Goal: Answer question/provide support: Share knowledge or assist other users

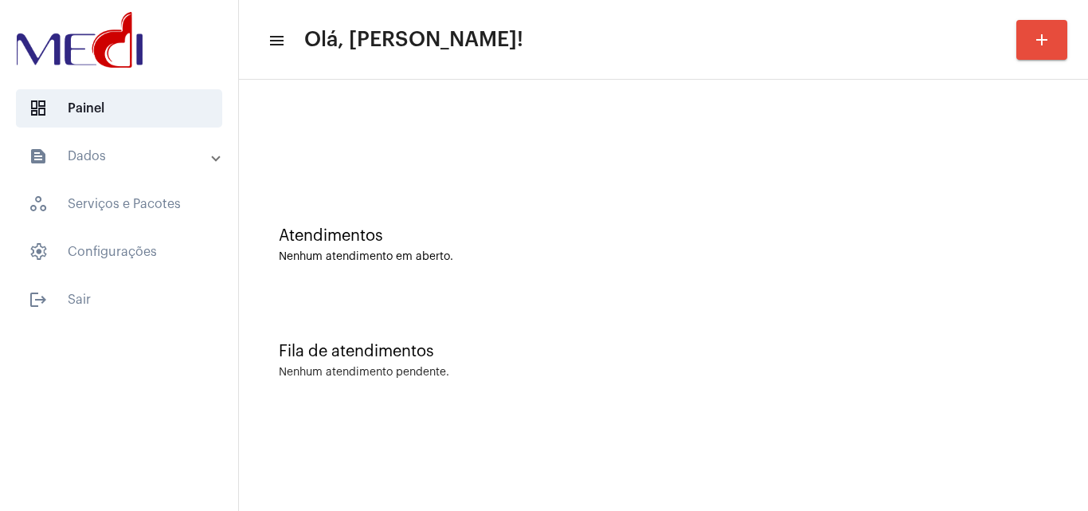
click at [114, 156] on mat-panel-title "text_snippet_outlined Dados" at bounding box center [121, 156] width 184 height 19
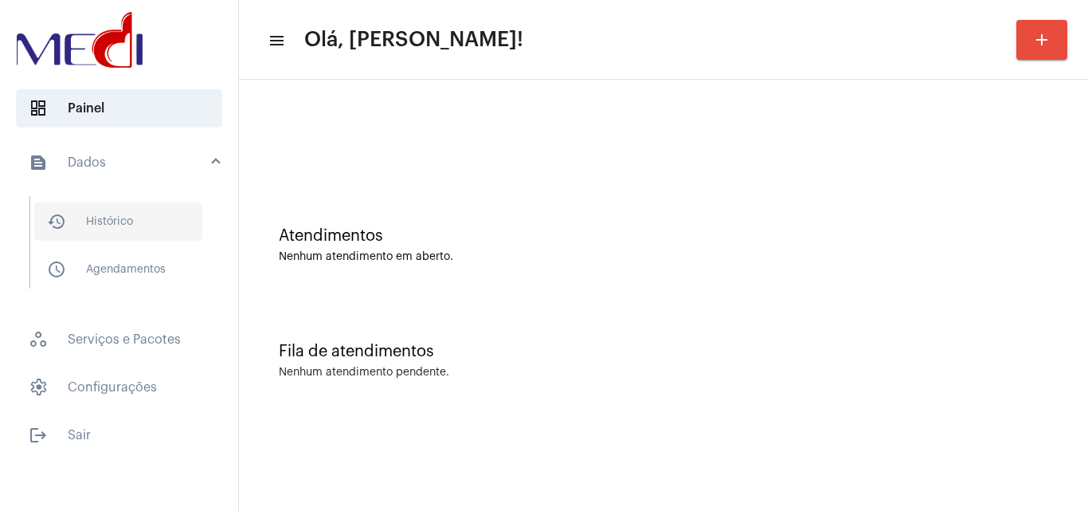
click at [157, 215] on span "history_outlined Histórico" at bounding box center [118, 221] width 168 height 38
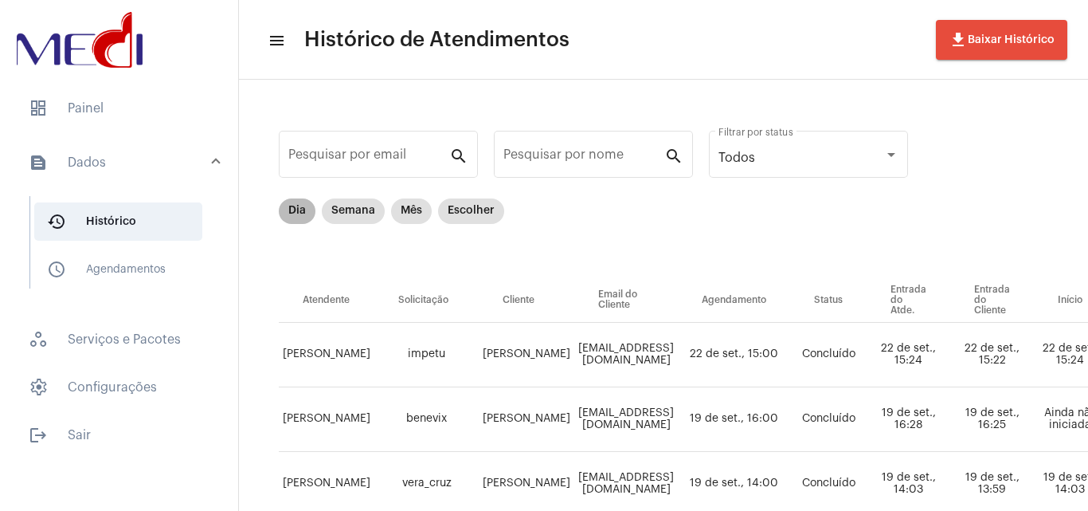
click at [295, 213] on mat-chip "Dia" at bounding box center [297, 210] width 37 height 25
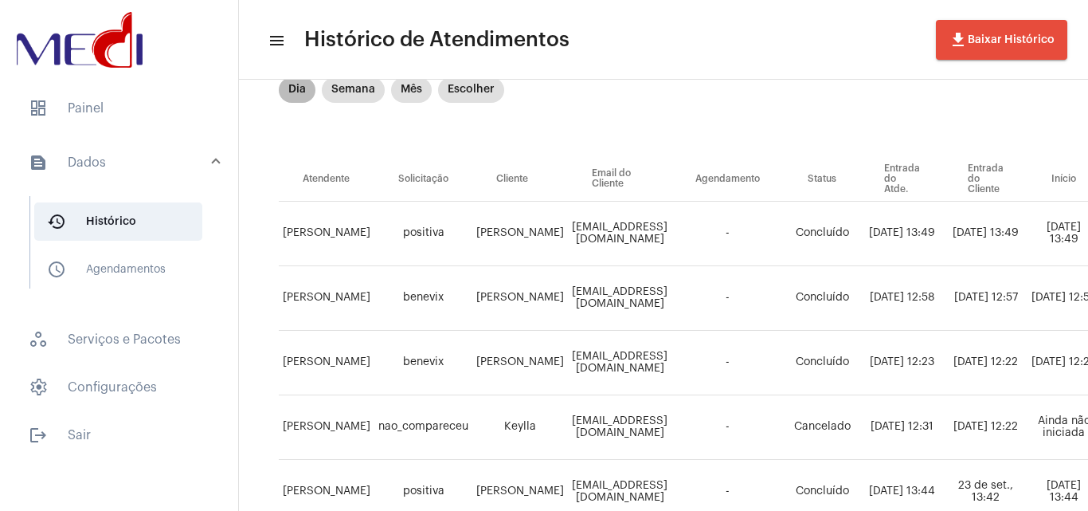
scroll to position [159, 0]
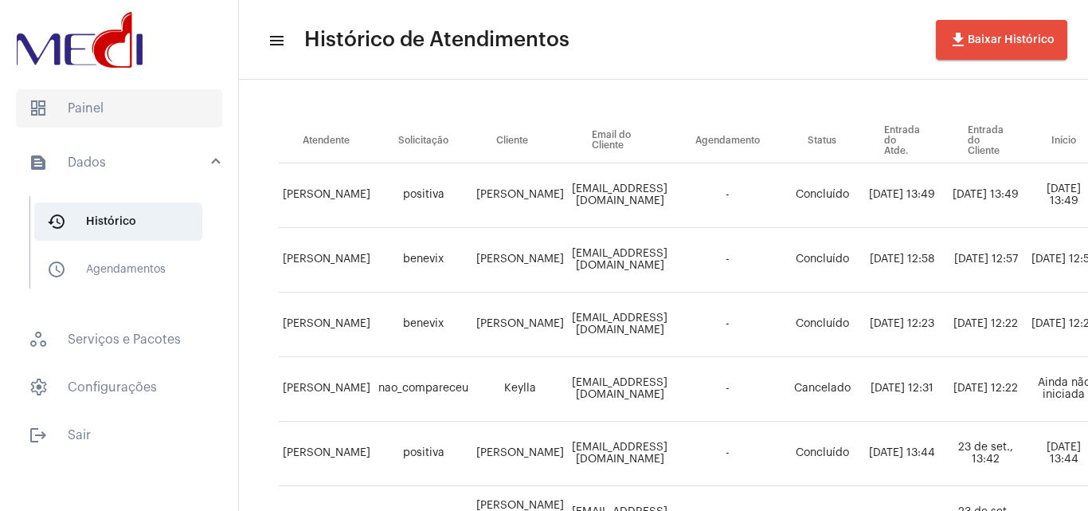
click at [100, 119] on span "dashboard Painel" at bounding box center [119, 108] width 206 height 38
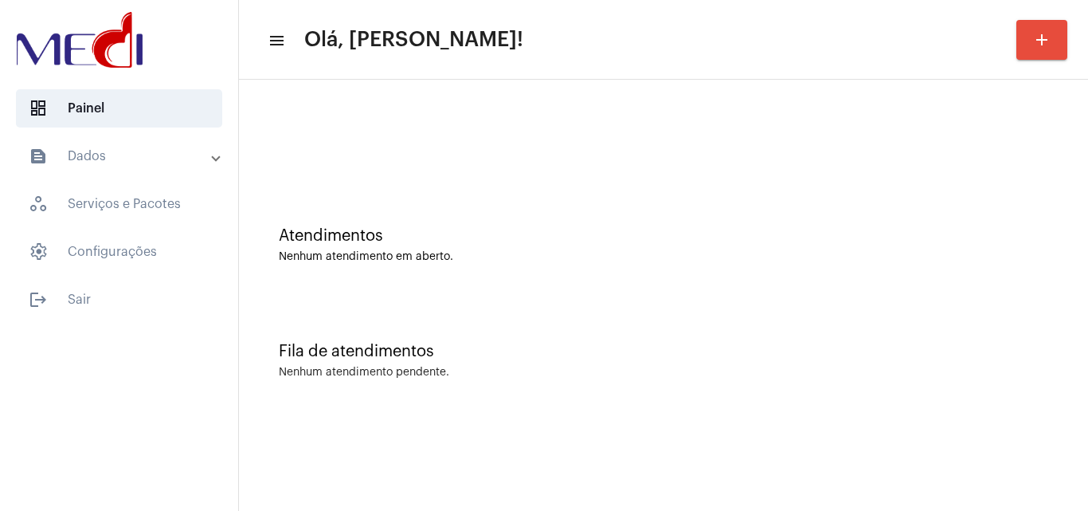
click at [467, 126] on div at bounding box center [663, 134] width 833 height 92
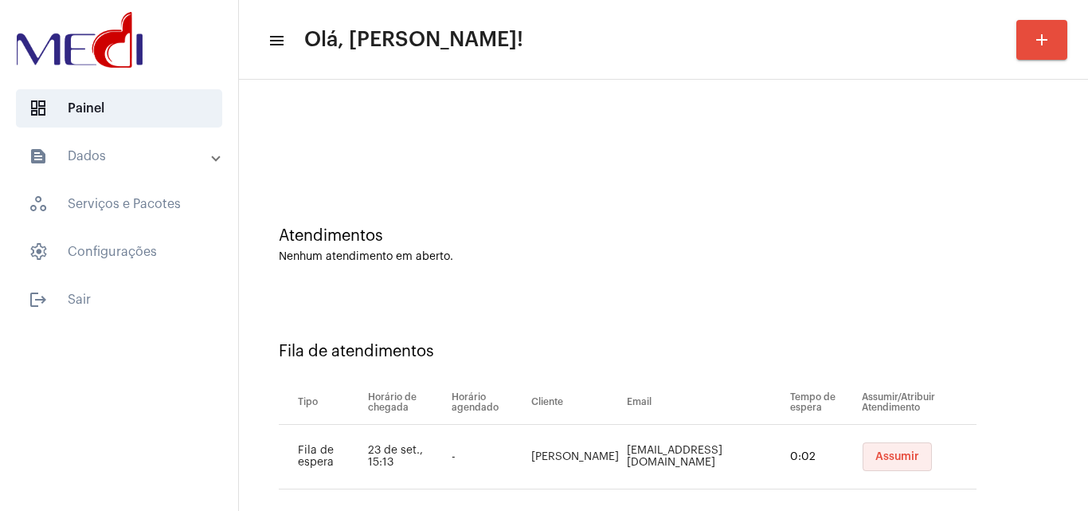
click at [896, 459] on span "Assumir" at bounding box center [897, 456] width 44 height 11
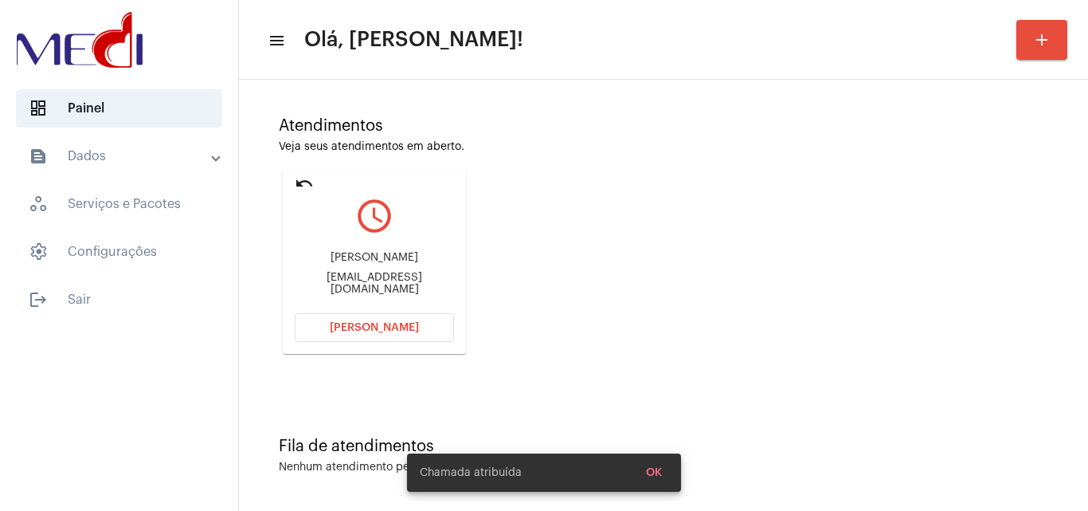
scroll to position [112, 0]
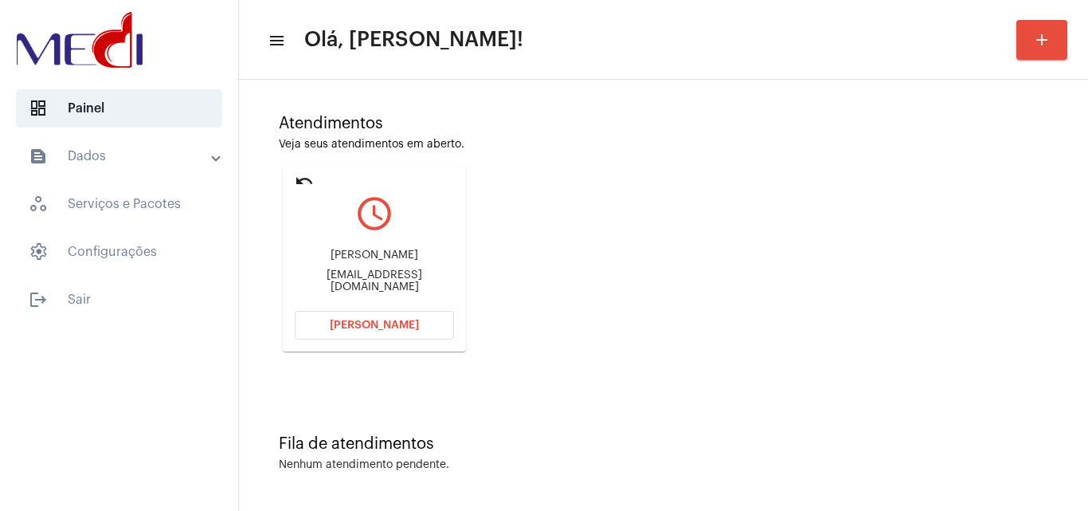
drag, startPoint x: 308, startPoint y: 257, endPoint x: 432, endPoint y: 269, distance: 124.0
click at [432, 269] on div "Janete Santos da Costa janetesantoscosta@gmail.com" at bounding box center [374, 271] width 159 height 72
copy div "Janete Santos da Cost"
click at [390, 325] on span "Abrir Chamada" at bounding box center [374, 324] width 89 height 11
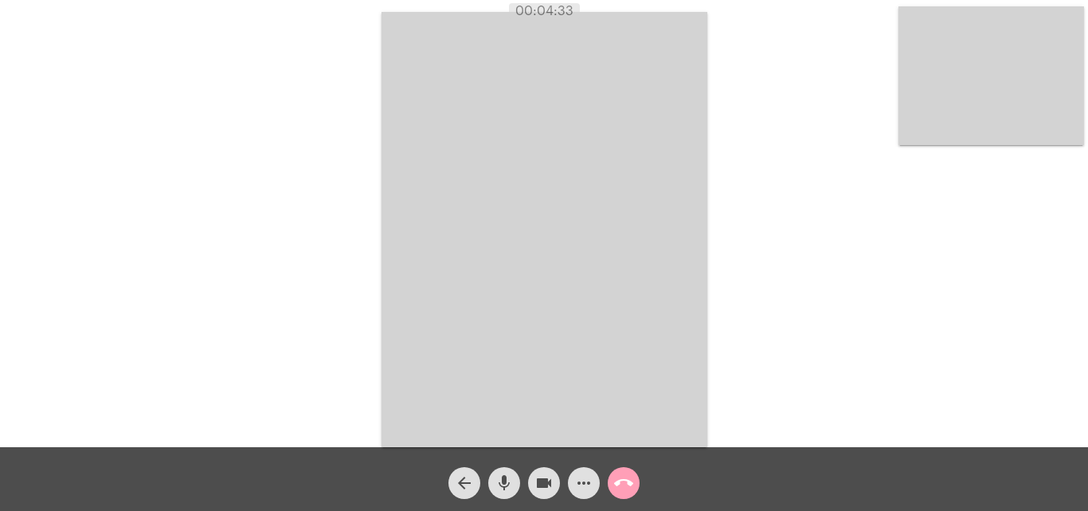
click at [628, 479] on mat-icon "call_end" at bounding box center [623, 482] width 19 height 19
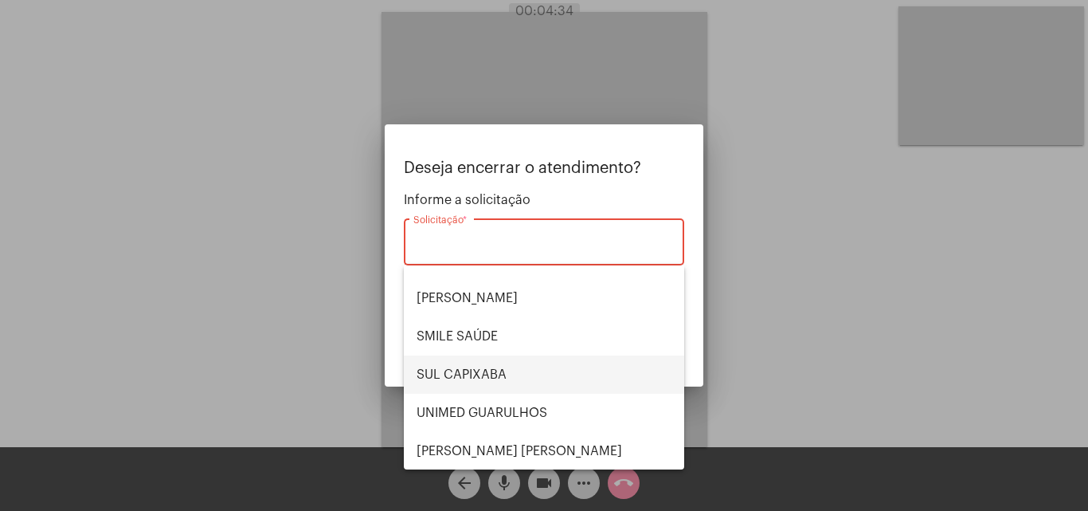
scroll to position [331, 0]
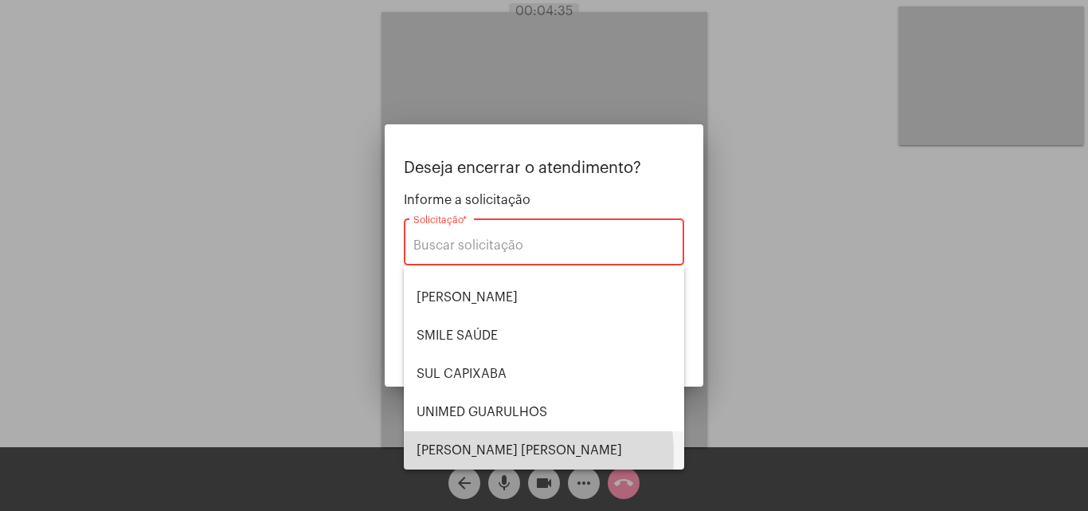
click at [479, 454] on span "VERA CRUZ" at bounding box center [544, 450] width 255 height 38
type input "VERA CRUZ"
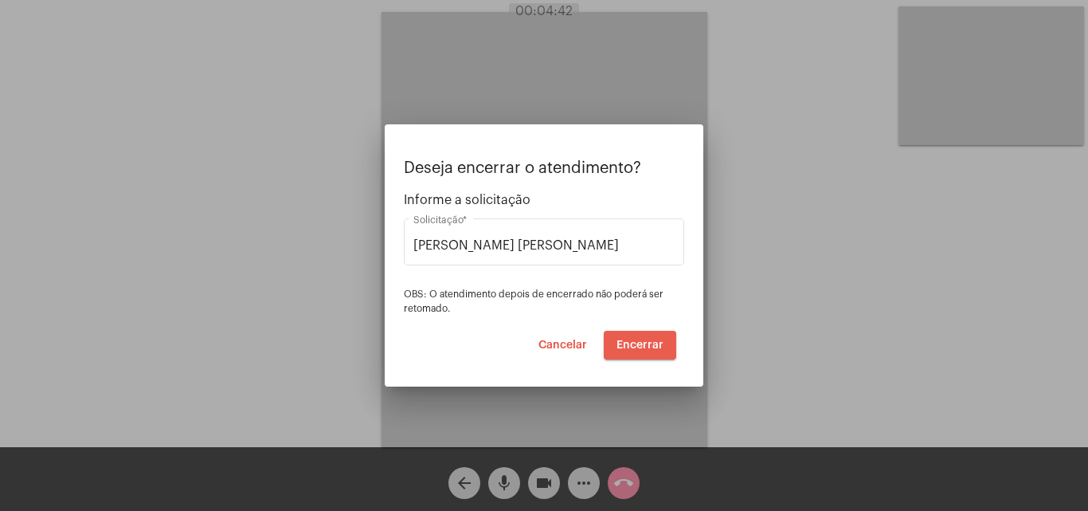
click at [633, 346] on span "Encerrar" at bounding box center [639, 344] width 47 height 11
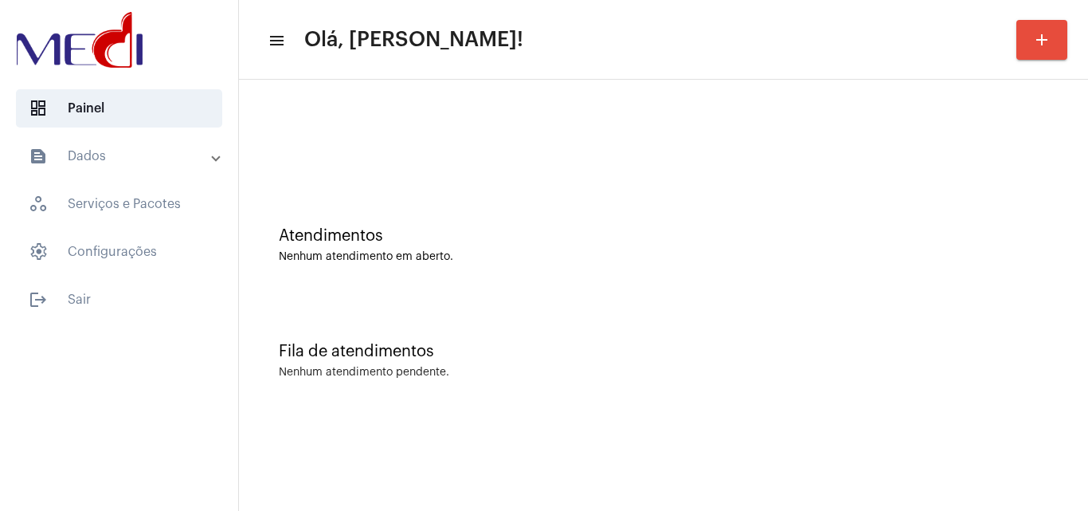
click at [695, 344] on div "Fila de atendimentos" at bounding box center [663, 351] width 769 height 18
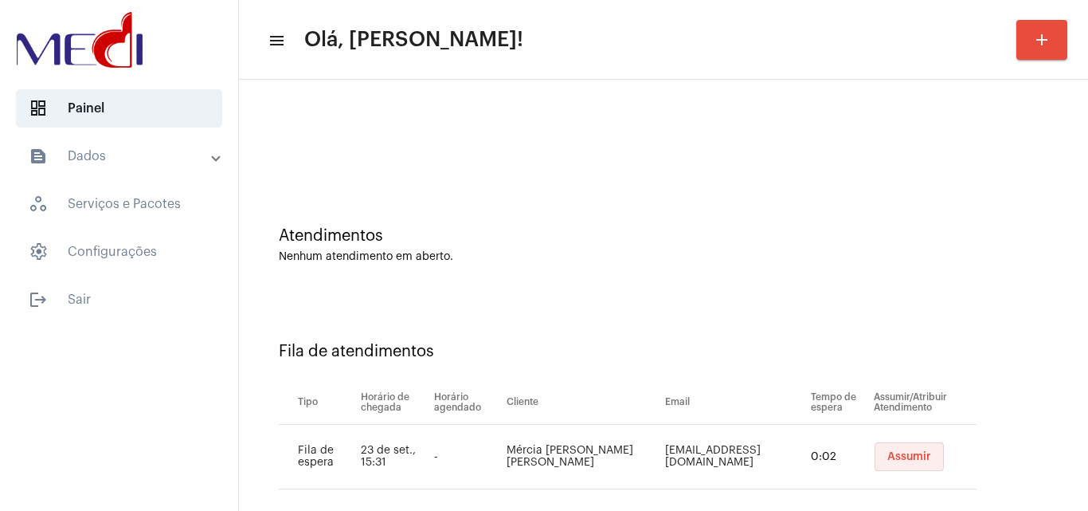
click at [887, 453] on span "Assumir" at bounding box center [909, 456] width 44 height 11
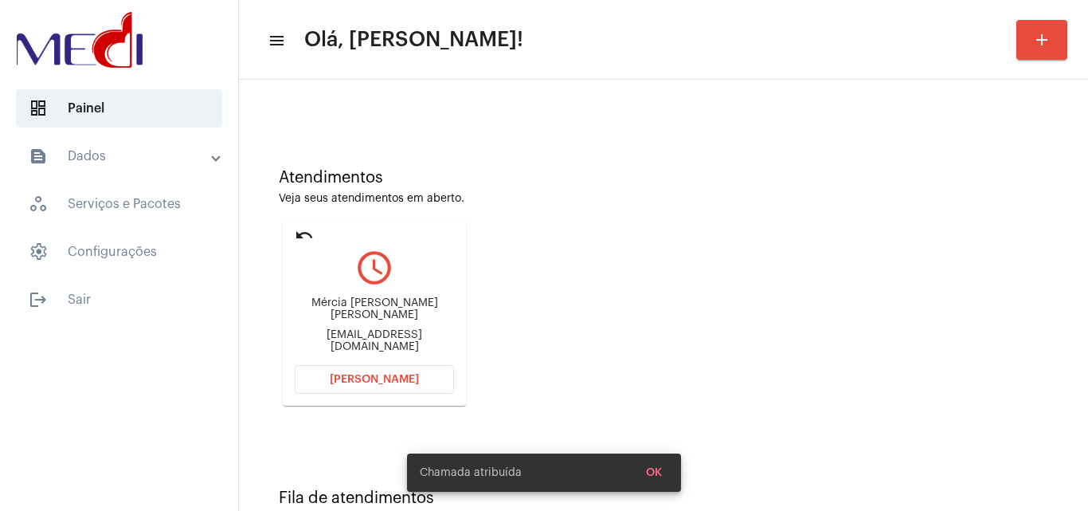
scroll to position [112, 0]
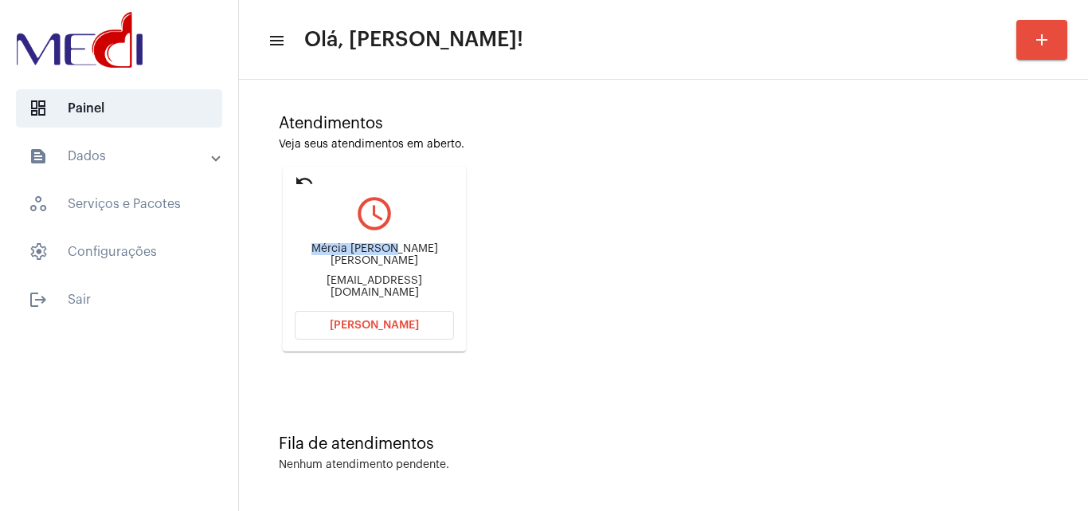
drag, startPoint x: 335, startPoint y: 248, endPoint x: 394, endPoint y: 245, distance: 59.9
click at [394, 245] on div "Mércia [PERSON_NAME] Cavalcante [EMAIL_ADDRESS][PERSON_NAME][DOMAIN_NAME]" at bounding box center [374, 271] width 159 height 72
copy div "[PERSON_NAME] de"
click at [388, 328] on span "[PERSON_NAME]" at bounding box center [374, 324] width 89 height 11
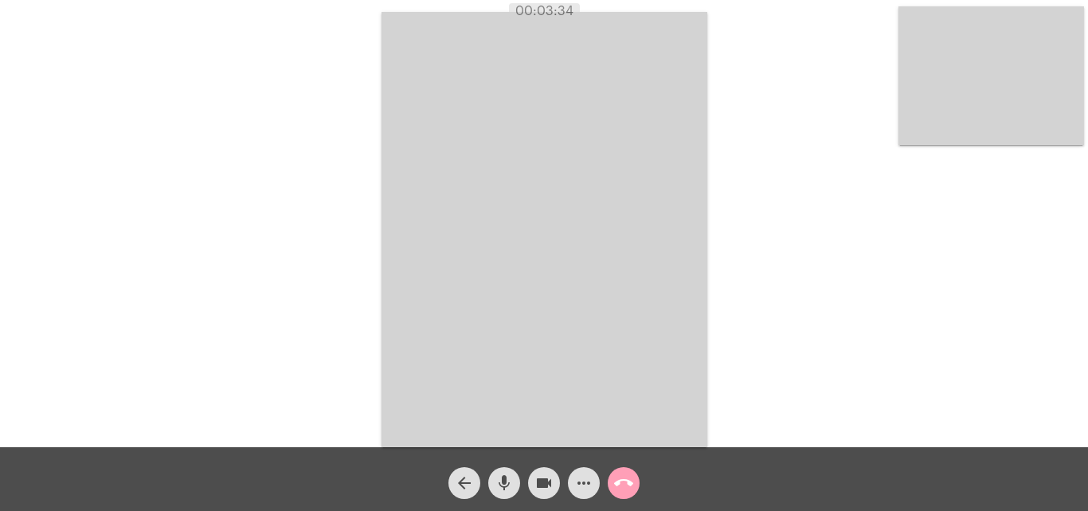
click at [620, 483] on mat-icon "call_end" at bounding box center [623, 482] width 19 height 19
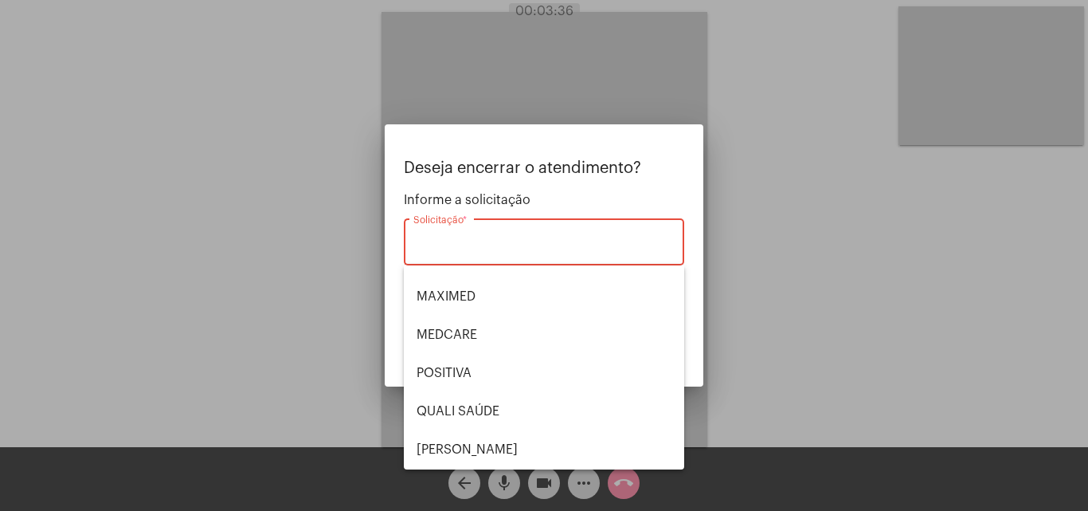
scroll to position [239, 0]
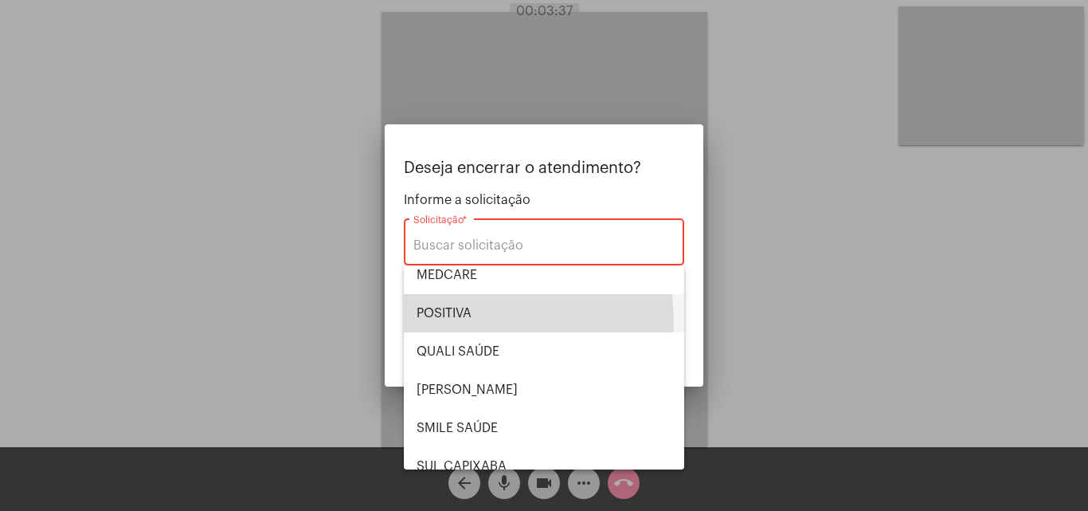
click at [490, 320] on span "POSITIVA" at bounding box center [544, 313] width 255 height 38
type input "POSITIVA"
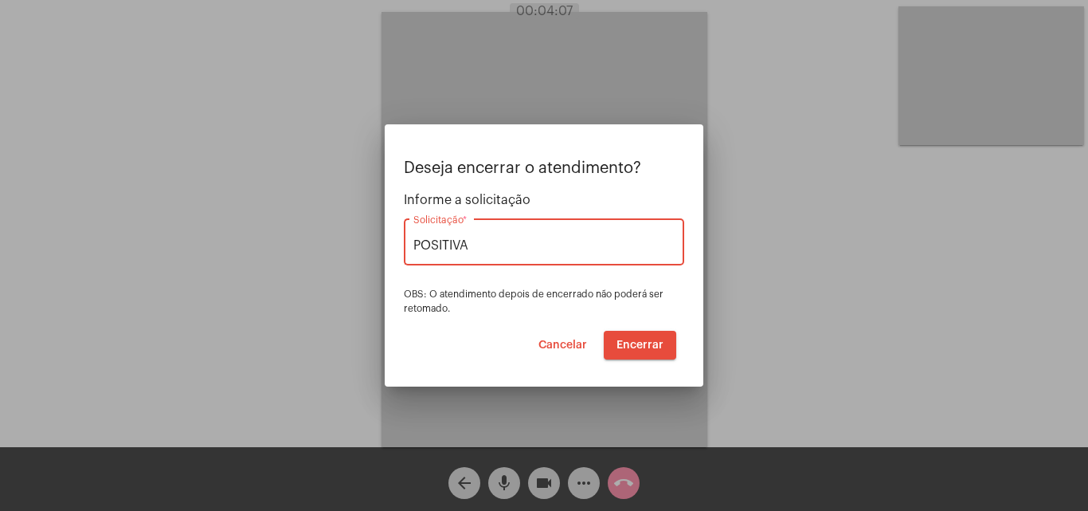
click at [639, 344] on span "Encerrar" at bounding box center [639, 344] width 47 height 11
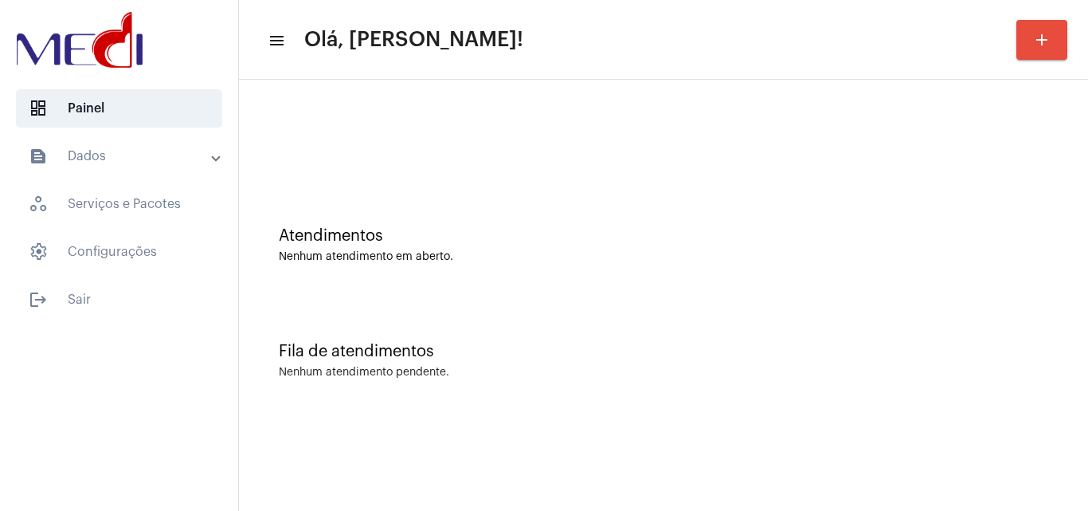
click at [577, 271] on div "Atendimentos Nenhum atendimento em aberto." at bounding box center [663, 236] width 833 height 115
click at [961, 450] on mat-sidenav-content "menu Olá, Leandra! add Atendimentos Nenhum atendimento em aberto. Fila de atend…" at bounding box center [663, 255] width 849 height 511
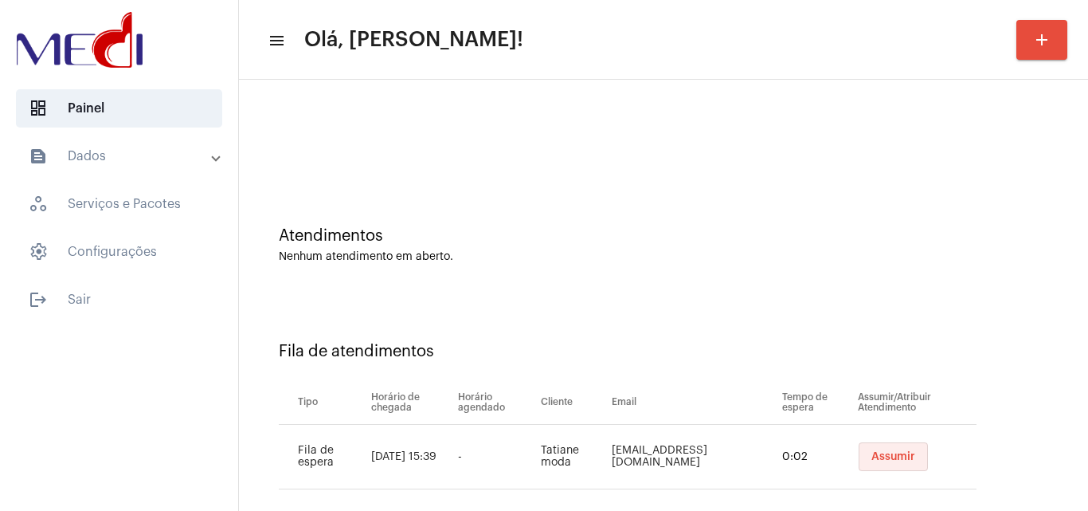
click at [882, 458] on span "Assumir" at bounding box center [893, 456] width 44 height 11
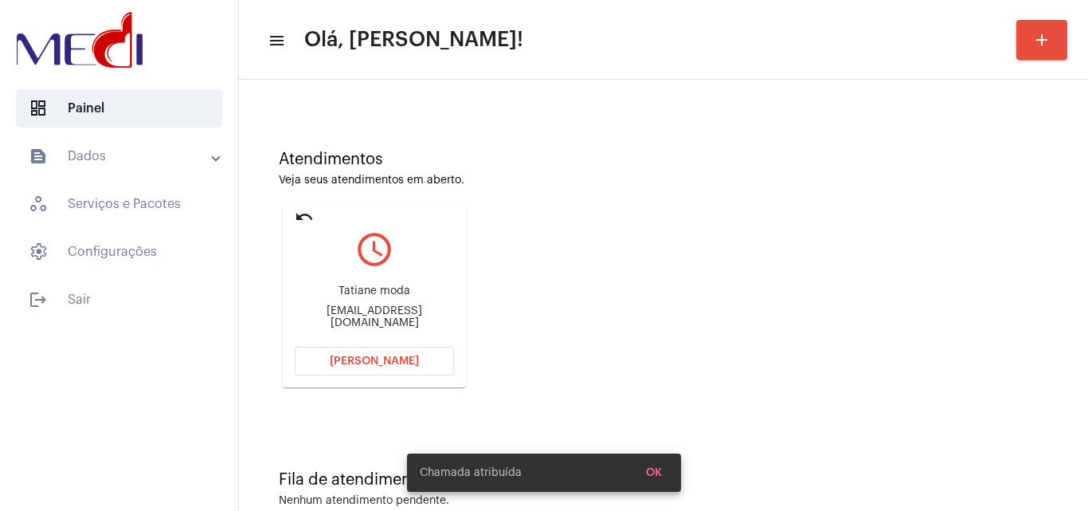
scroll to position [112, 0]
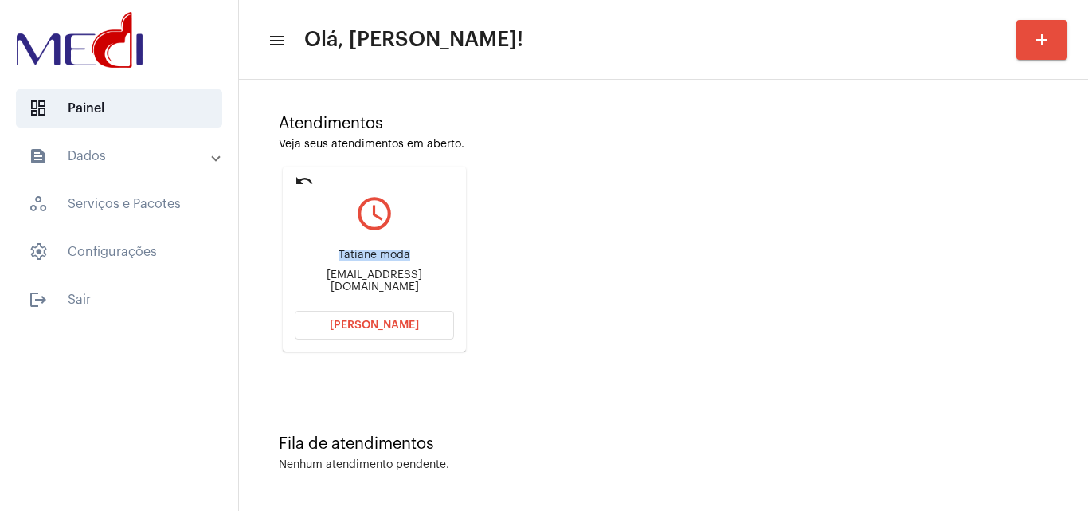
drag, startPoint x: 324, startPoint y: 255, endPoint x: 426, endPoint y: 248, distance: 102.2
click at [426, 248] on div "Tatiane moda tmoda50@gmail.com.br" at bounding box center [374, 271] width 159 height 72
copy div "Tatiane moda"
drag, startPoint x: 311, startPoint y: 280, endPoint x: 354, endPoint y: 276, distance: 44.0
click at [354, 276] on div "tmoda50@gmail.com.br" at bounding box center [374, 281] width 159 height 24
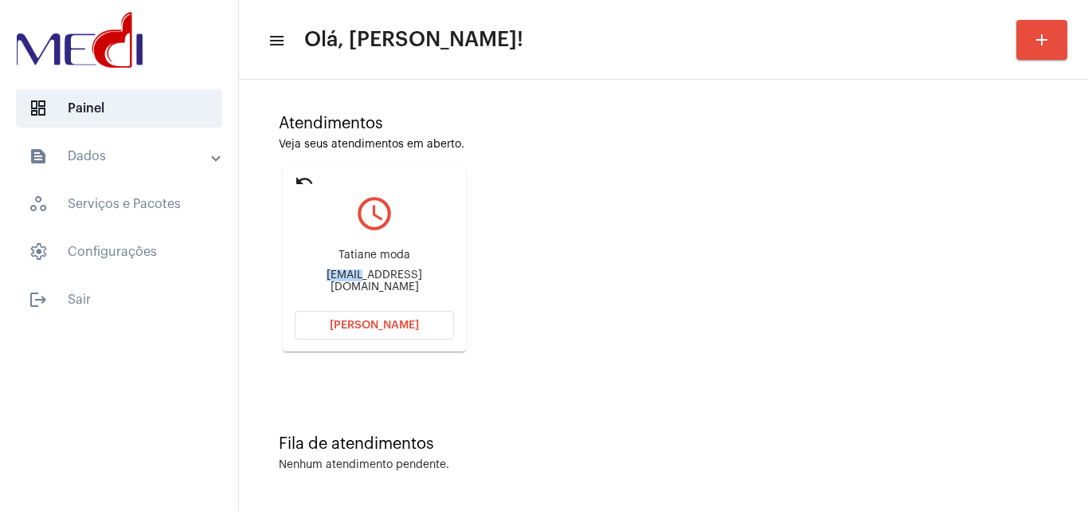
copy div "tmoda5"
click at [388, 322] on span "[PERSON_NAME]" at bounding box center [374, 324] width 89 height 11
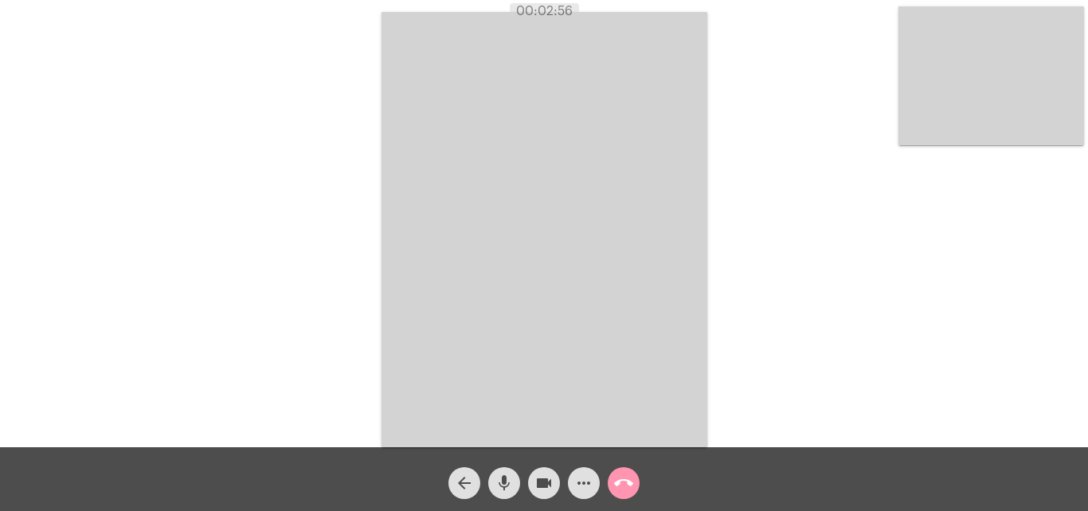
click at [623, 479] on mat-icon "call_end" at bounding box center [623, 482] width 19 height 19
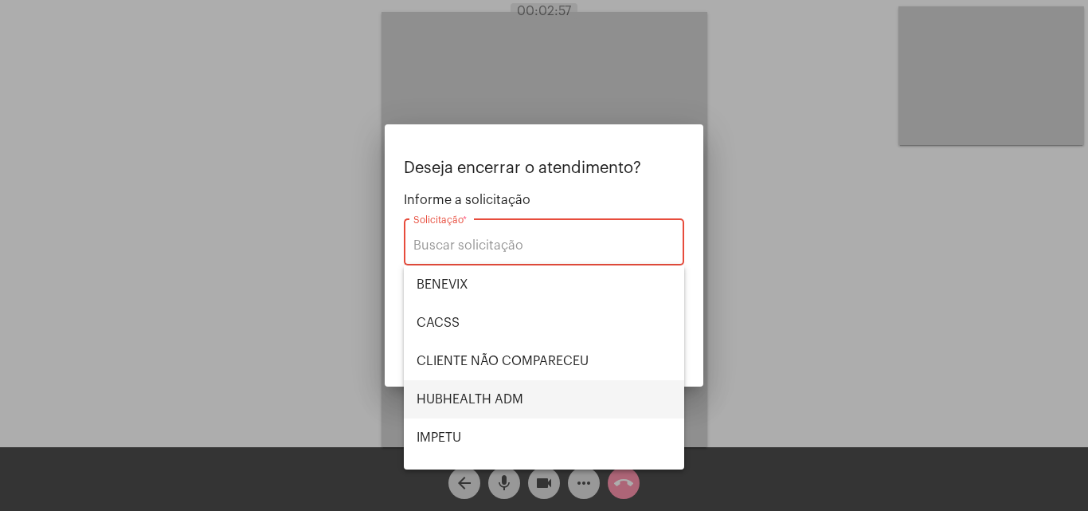
click at [522, 395] on span "HUBHEALTH ADM" at bounding box center [544, 399] width 255 height 38
type input "HUBHEALTH ADM"
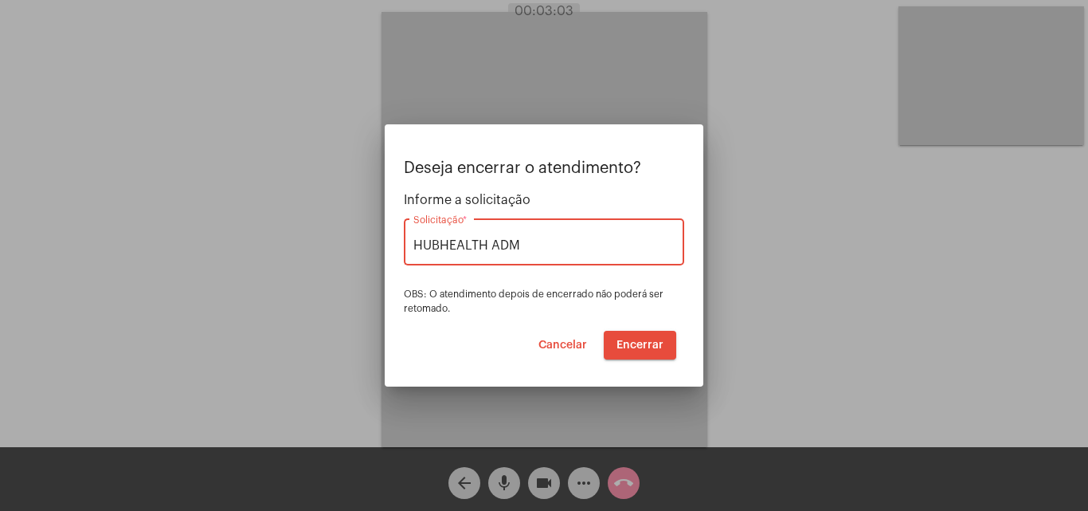
click at [640, 348] on span "Encerrar" at bounding box center [639, 344] width 47 height 11
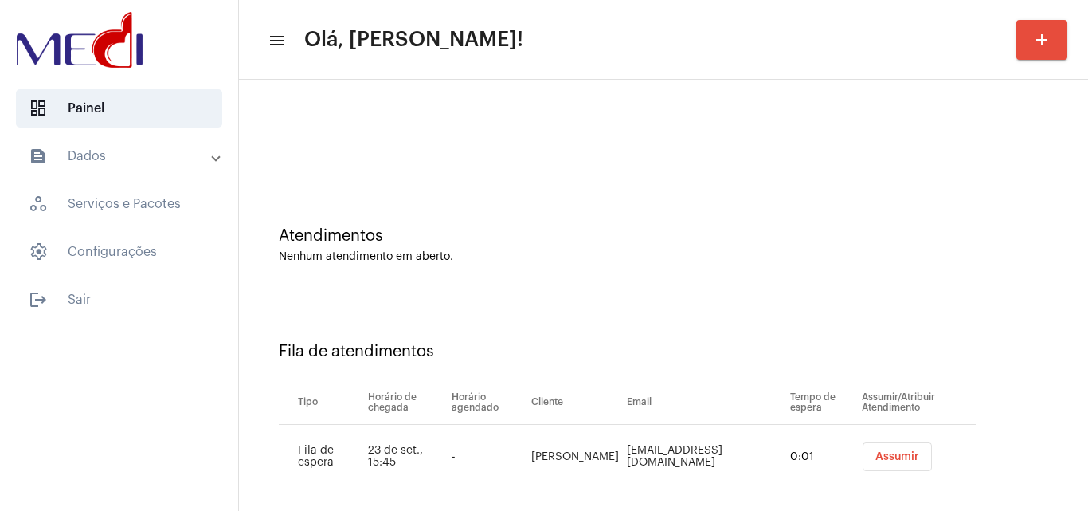
click at [886, 454] on span "Assumir" at bounding box center [897, 456] width 44 height 11
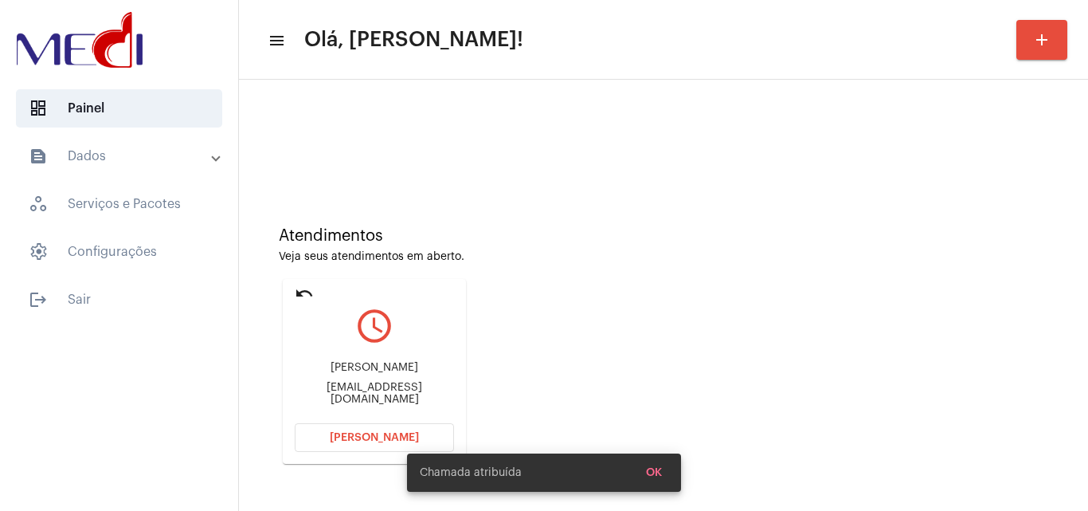
drag, startPoint x: 350, startPoint y: 363, endPoint x: 408, endPoint y: 362, distance: 57.3
click at [408, 362] on mat-card "undo query_builder Isabela Moema Pereira Vilaca princesalindabela@hotmail.com A…" at bounding box center [374, 371] width 183 height 185
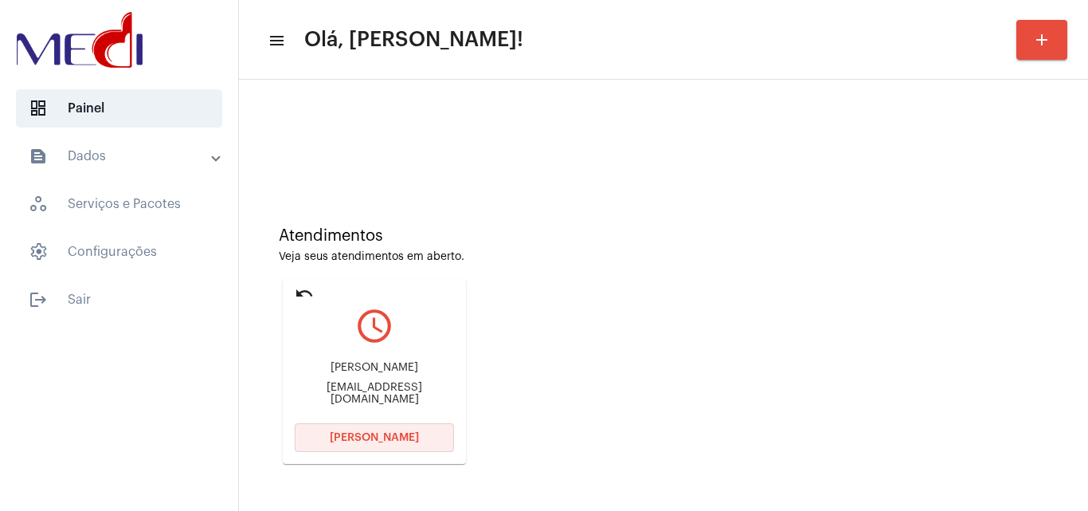
click at [392, 445] on button "Abrir Chamada" at bounding box center [374, 437] width 159 height 29
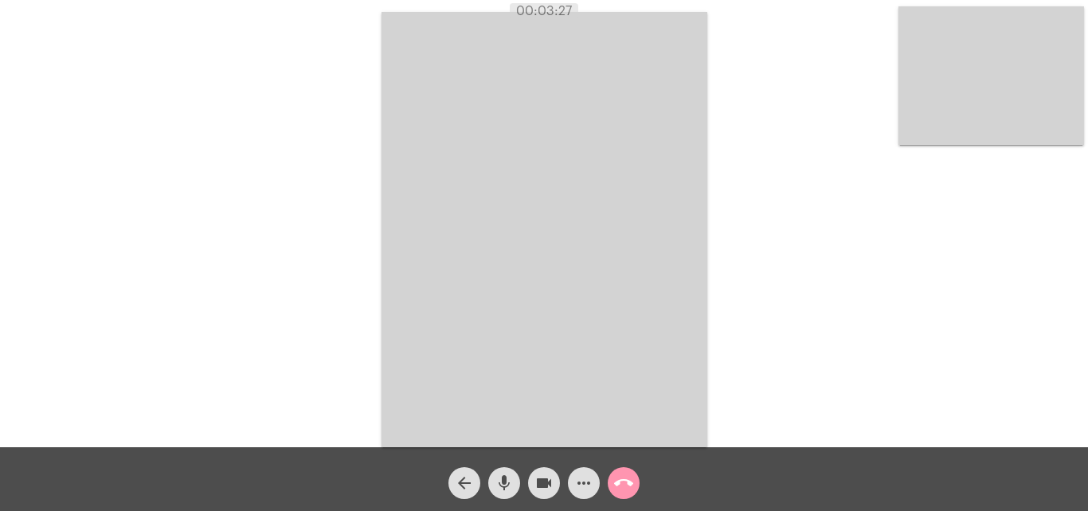
click at [623, 484] on mat-icon "call_end" at bounding box center [623, 482] width 19 height 19
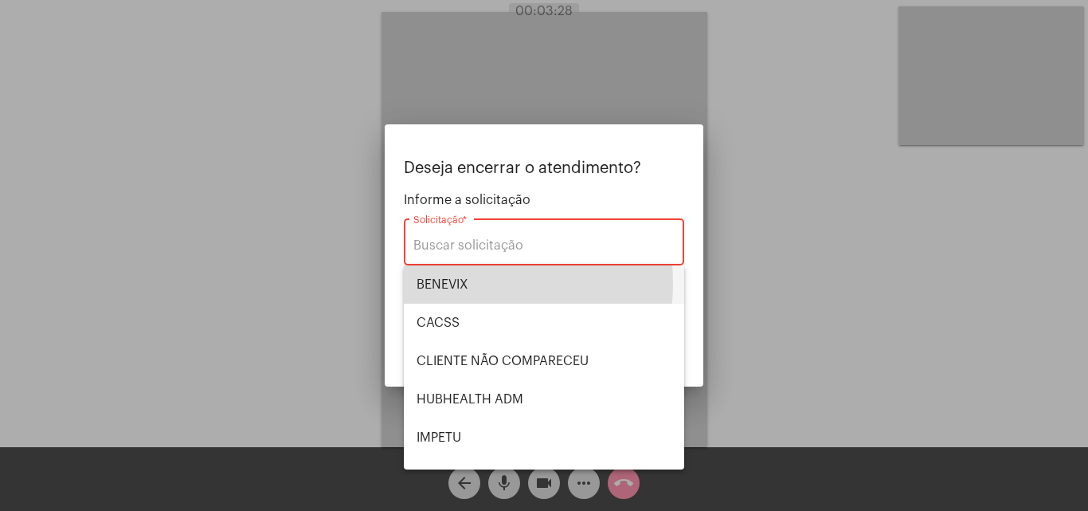
click at [436, 283] on span "BENEVIX" at bounding box center [544, 284] width 255 height 38
type input "BENEVIX"
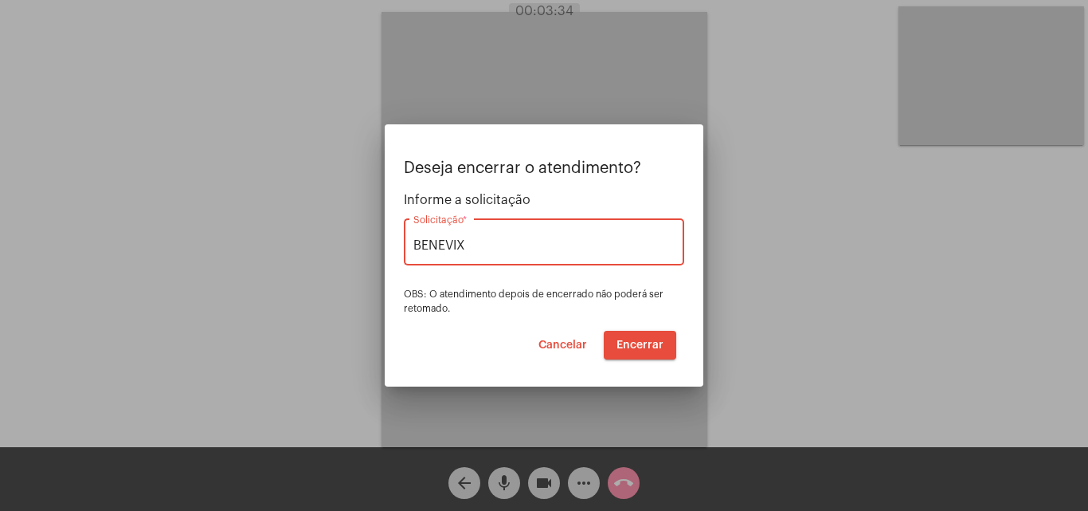
click at [627, 342] on span "Encerrar" at bounding box center [639, 344] width 47 height 11
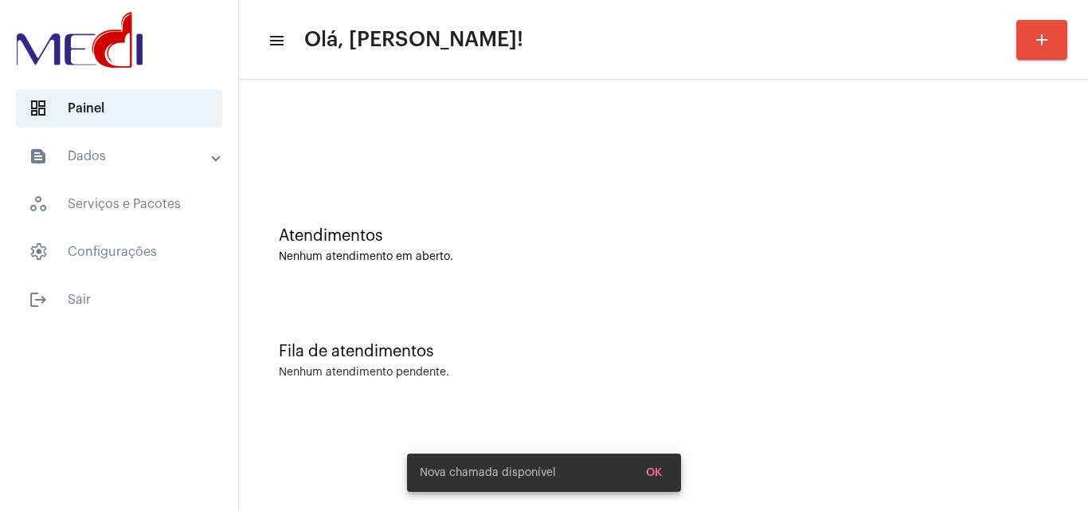
click at [469, 200] on div "Atendimentos Nenhum atendimento em aberto." at bounding box center [663, 236] width 833 height 115
click at [546, 225] on div "Atendimentos Nenhum atendimento em aberto." at bounding box center [663, 236] width 833 height 115
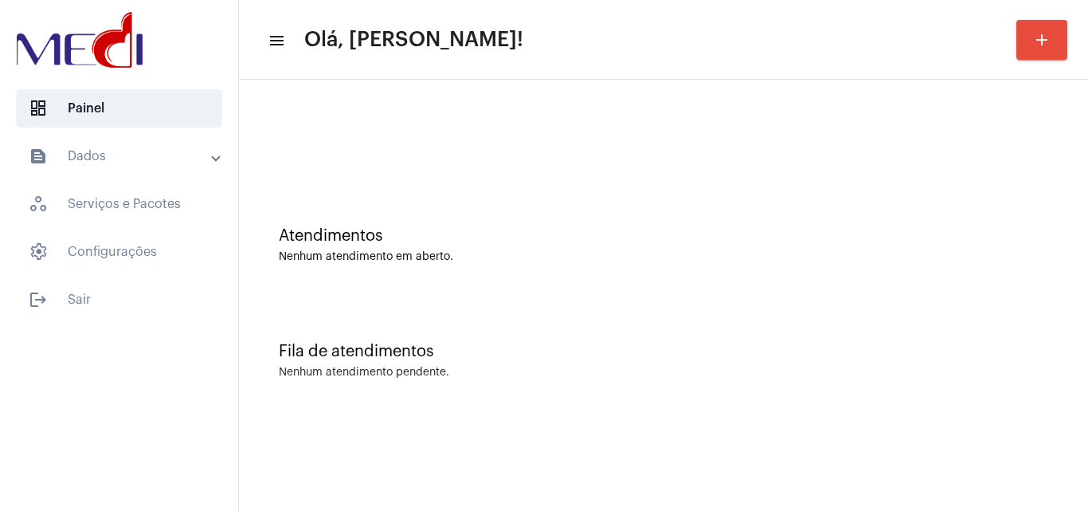
click at [543, 280] on div "Atendimentos Nenhum atendimento em aberto." at bounding box center [663, 236] width 833 height 115
click at [554, 279] on div "Atendimentos Nenhum atendimento em aberto." at bounding box center [663, 236] width 833 height 115
click at [553, 351] on div "Fila de atendimentos" at bounding box center [663, 351] width 769 height 18
click at [505, 156] on div at bounding box center [663, 134] width 833 height 92
click at [648, 359] on div "Fila de atendimentos" at bounding box center [663, 351] width 769 height 18
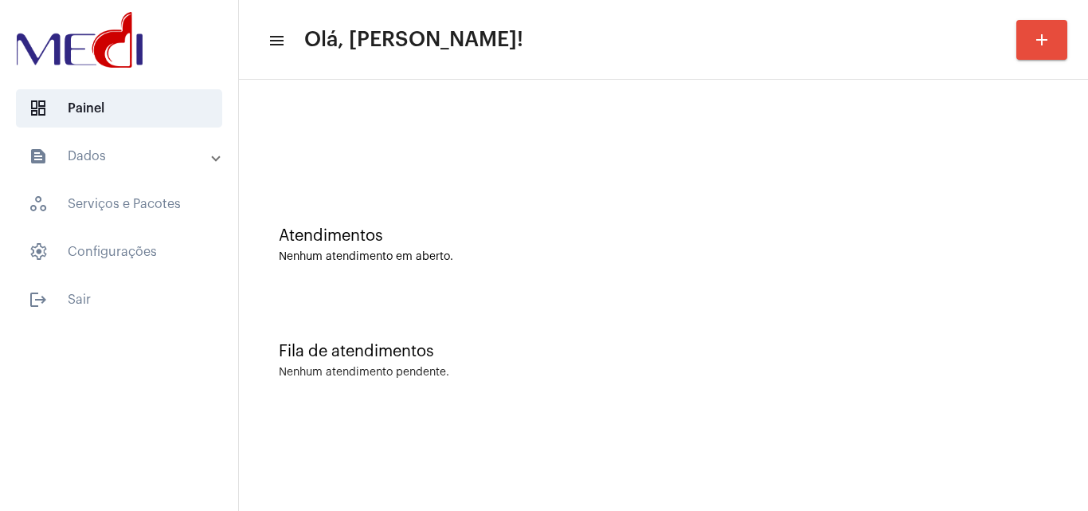
click at [547, 312] on div "Fila de atendimentos Nenhum atendimento pendente." at bounding box center [663, 352] width 833 height 115
click at [695, 205] on div "Atendimentos Nenhum atendimento em aberto." at bounding box center [663, 236] width 833 height 115
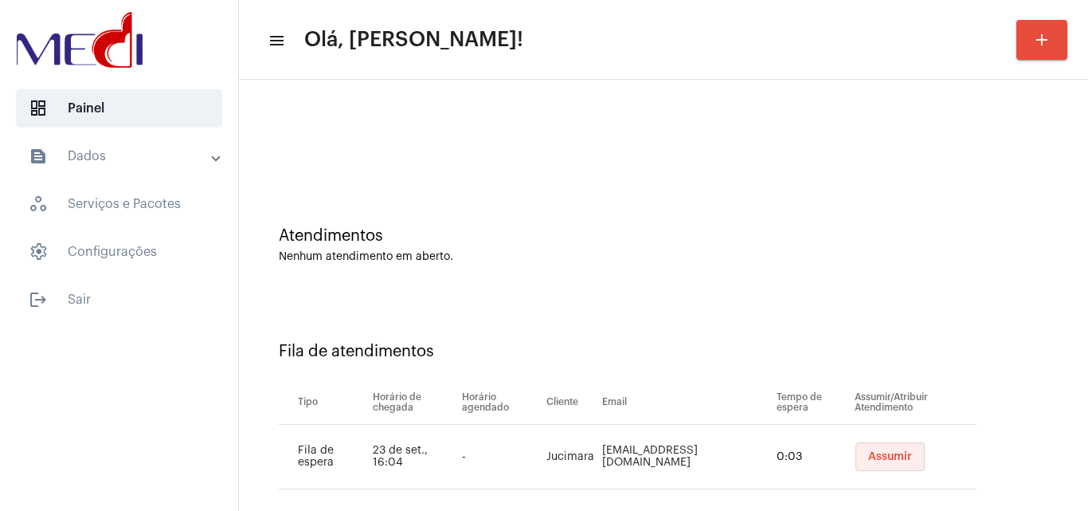
click at [868, 452] on span "Assumir" at bounding box center [890, 456] width 44 height 11
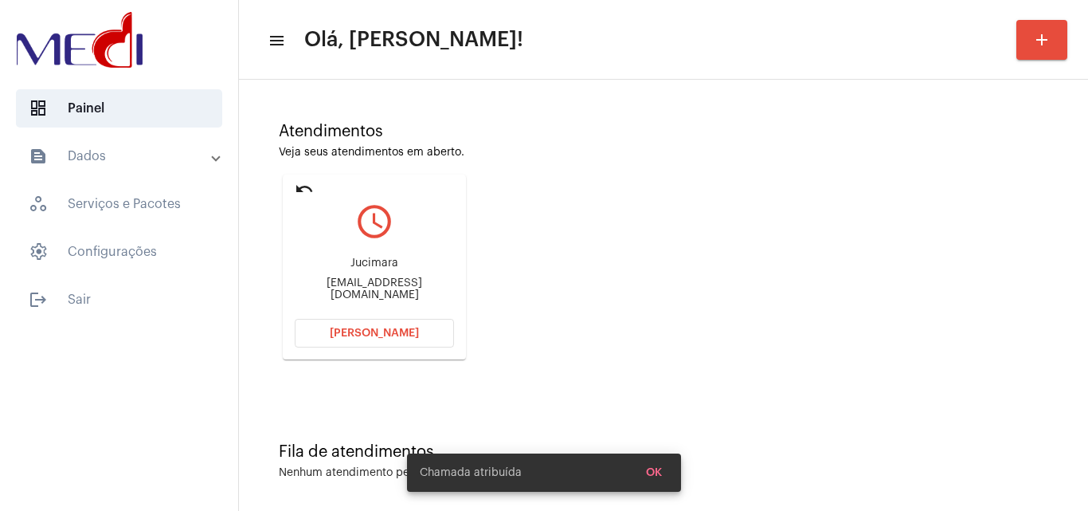
scroll to position [112, 0]
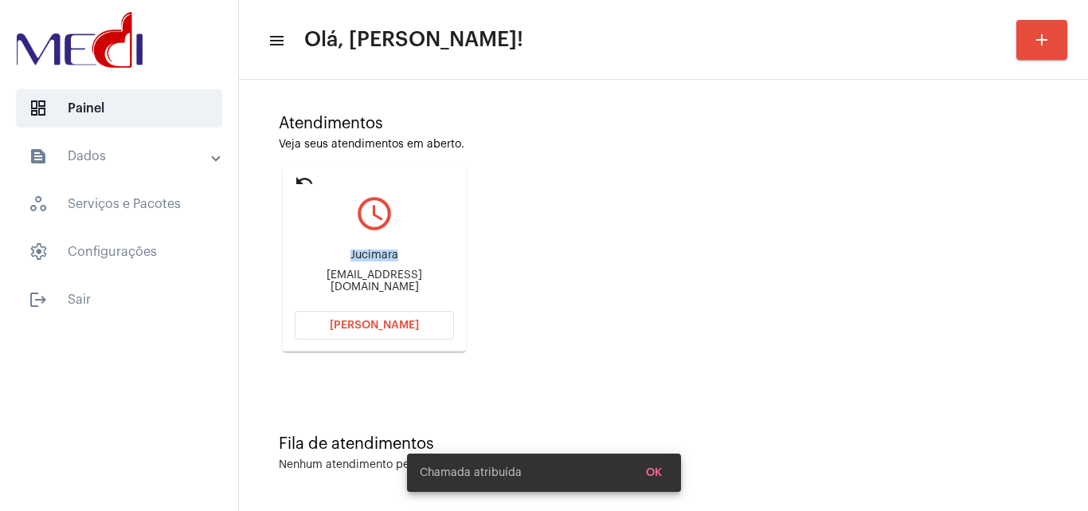
drag, startPoint x: 357, startPoint y: 252, endPoint x: 401, endPoint y: 251, distance: 43.8
click at [401, 251] on div "Jucimara [EMAIL_ADDRESS][DOMAIN_NAME]" at bounding box center [374, 271] width 159 height 72
copy div "Jucimara"
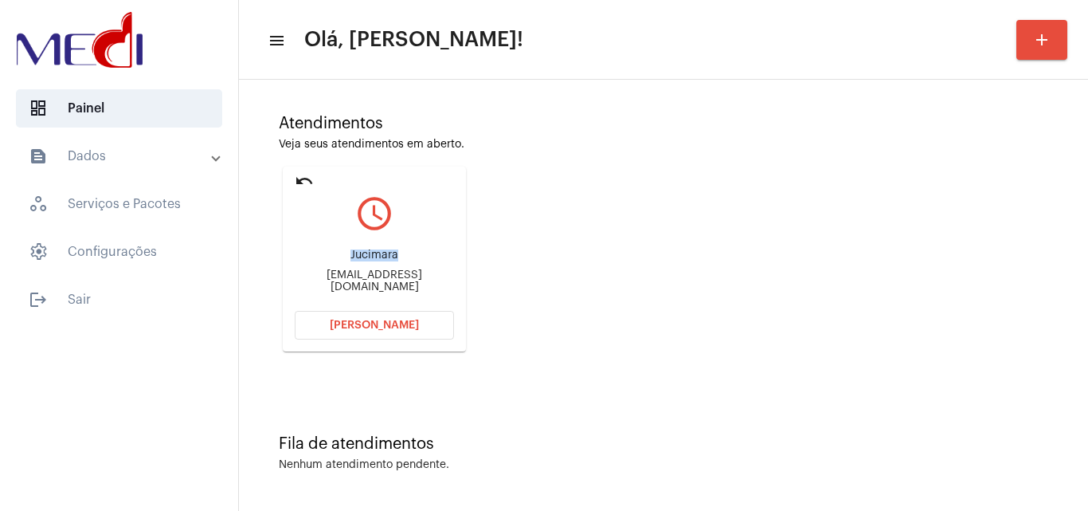
click at [337, 317] on button "[PERSON_NAME]" at bounding box center [374, 325] width 159 height 29
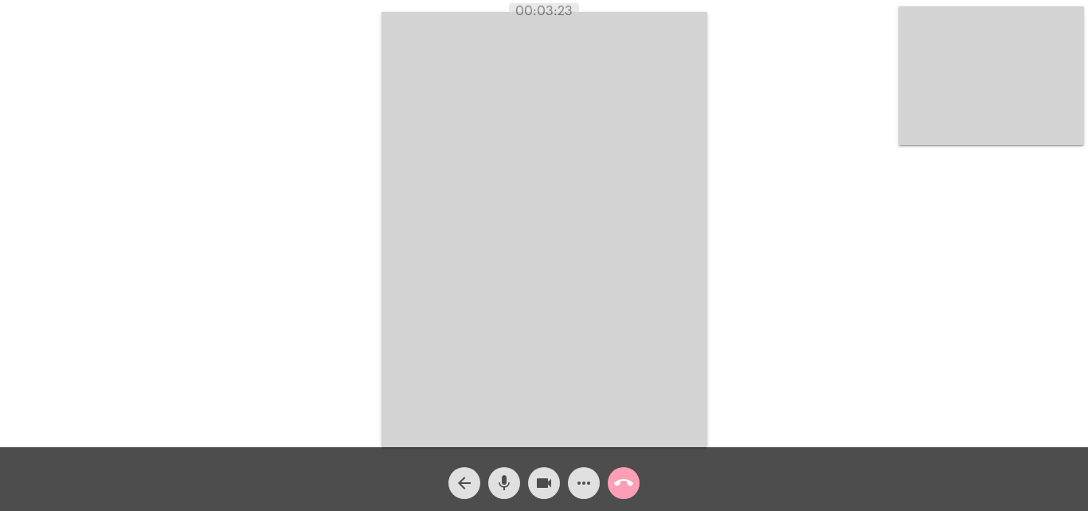
click at [624, 487] on mat-icon "call_end" at bounding box center [623, 482] width 19 height 19
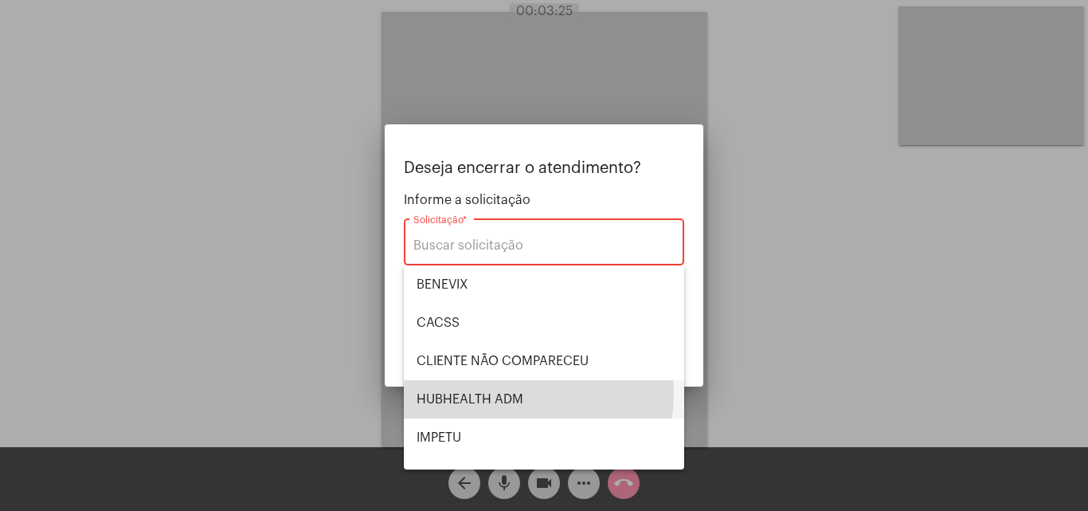
click at [468, 389] on span "HUBHEALTH ADM" at bounding box center [544, 399] width 255 height 38
type input "HUBHEALTH ADM"
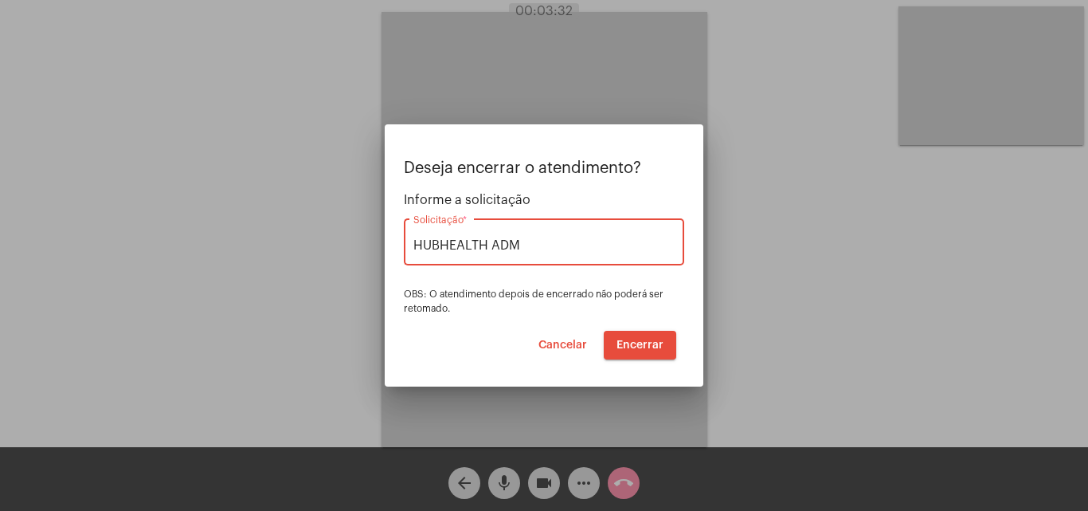
click at [641, 339] on span "Encerrar" at bounding box center [639, 344] width 47 height 11
click at [641, 338] on button "Encerrar" at bounding box center [640, 345] width 72 height 29
click at [633, 345] on span "Encerrar" at bounding box center [639, 344] width 47 height 11
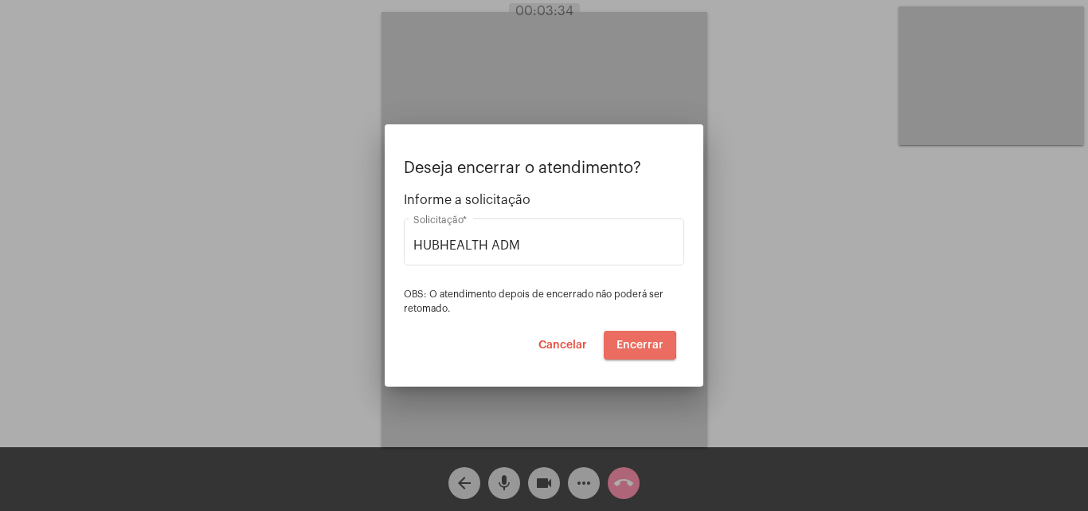
click at [633, 346] on span "Encerrar" at bounding box center [639, 344] width 47 height 11
click at [632, 347] on span "Encerrar" at bounding box center [639, 344] width 47 height 11
click at [632, 349] on span "Encerrar" at bounding box center [639, 344] width 47 height 11
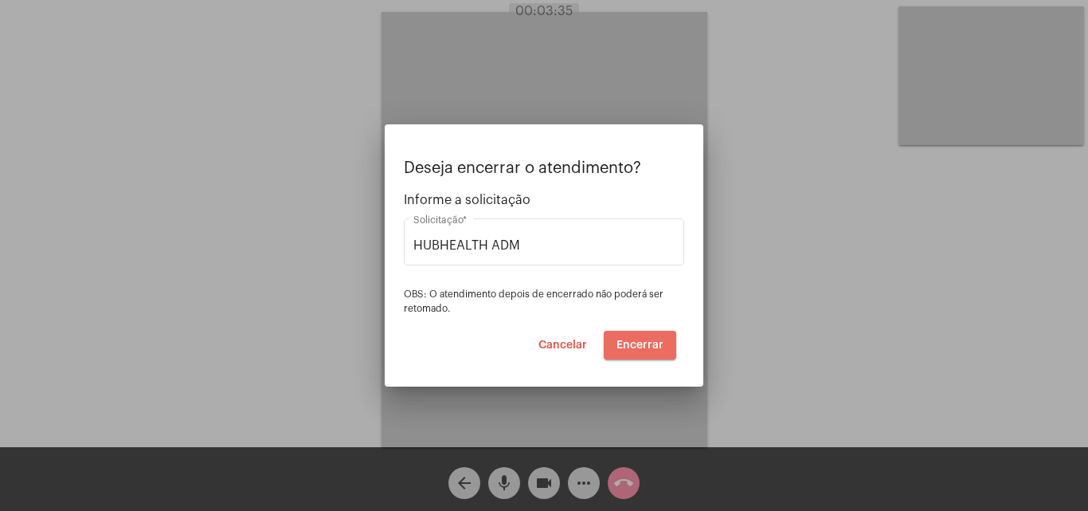
click at [630, 350] on span "Encerrar" at bounding box center [639, 344] width 47 height 11
click at [627, 352] on button "Encerrar" at bounding box center [640, 345] width 72 height 29
click at [627, 351] on button "Encerrar" at bounding box center [640, 345] width 72 height 29
click at [628, 350] on button "Encerrar" at bounding box center [640, 345] width 72 height 29
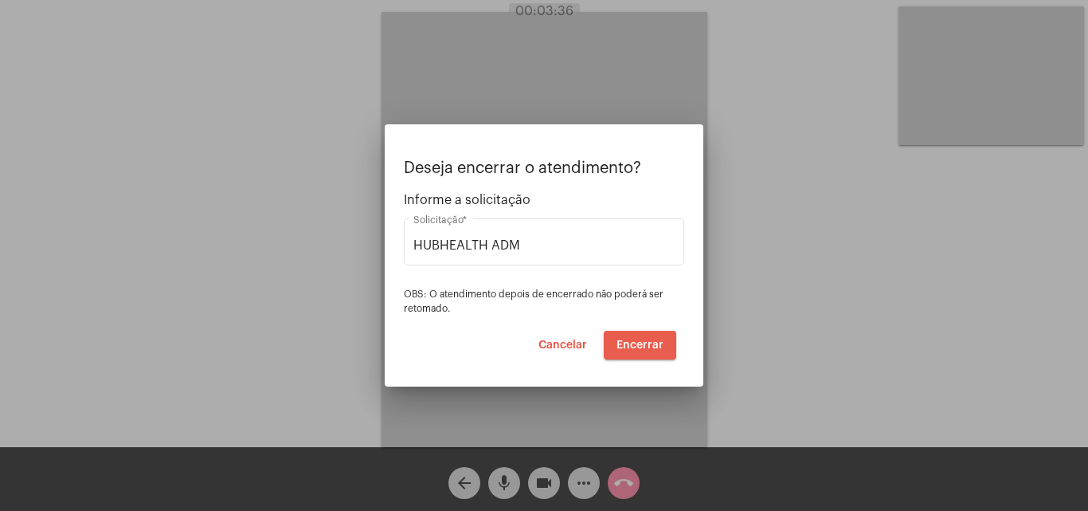
click at [631, 346] on span "Encerrar" at bounding box center [639, 344] width 47 height 11
click at [631, 345] on span "Encerrar" at bounding box center [639, 344] width 47 height 11
click at [635, 342] on span "Encerrar" at bounding box center [639, 344] width 47 height 11
click at [637, 340] on span "Encerrar" at bounding box center [639, 344] width 47 height 11
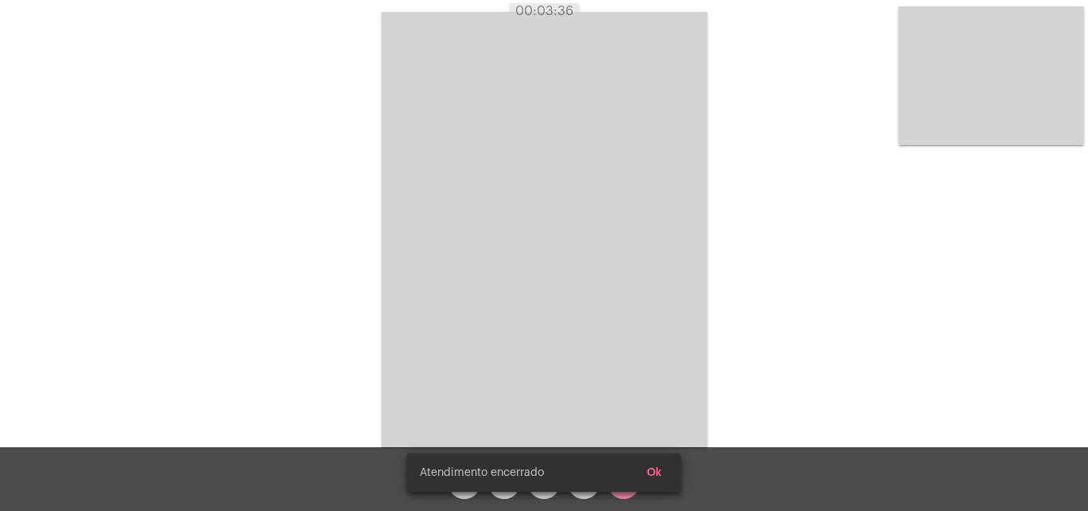
click at [636, 342] on video at bounding box center [544, 229] width 326 height 435
click at [636, 342] on div "Acessando Câmera e Microfone..." at bounding box center [544, 227] width 1085 height 447
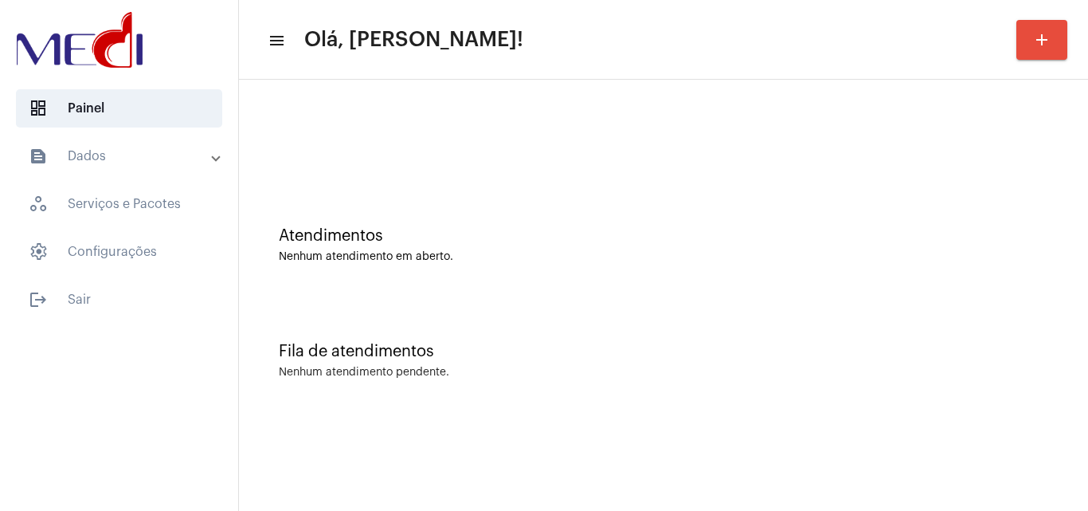
click at [588, 194] on div "Atendimentos Nenhum atendimento em aberto." at bounding box center [663, 236] width 833 height 115
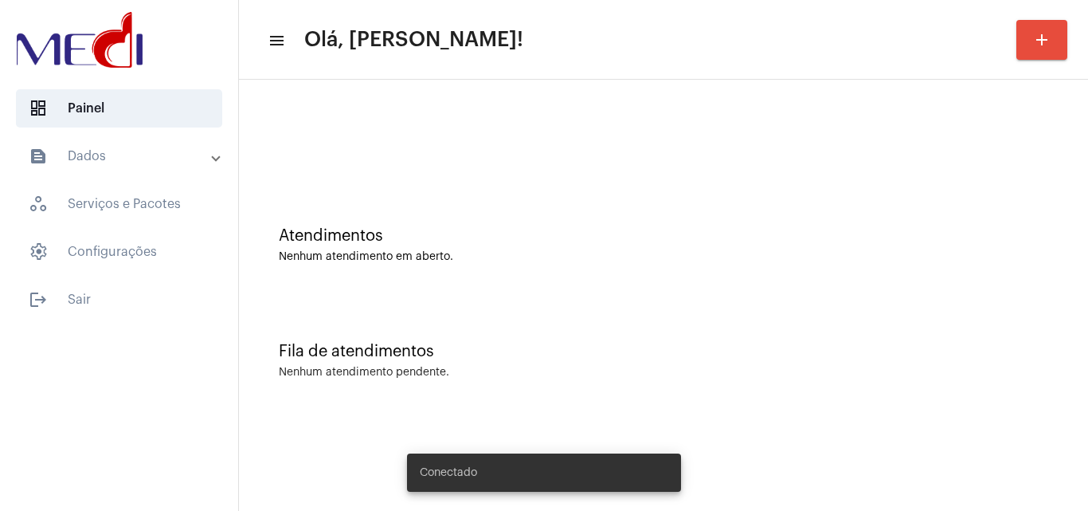
click at [1046, 52] on button "add" at bounding box center [1041, 40] width 51 height 40
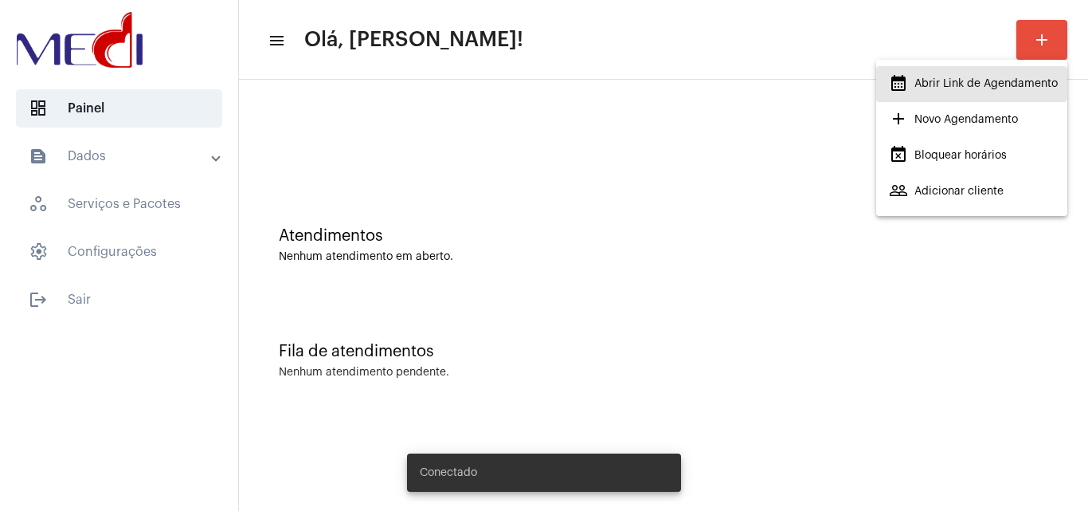
click at [1002, 83] on span "calendar_month_outlined Abrir Link de Agendamento" at bounding box center [973, 83] width 169 height 29
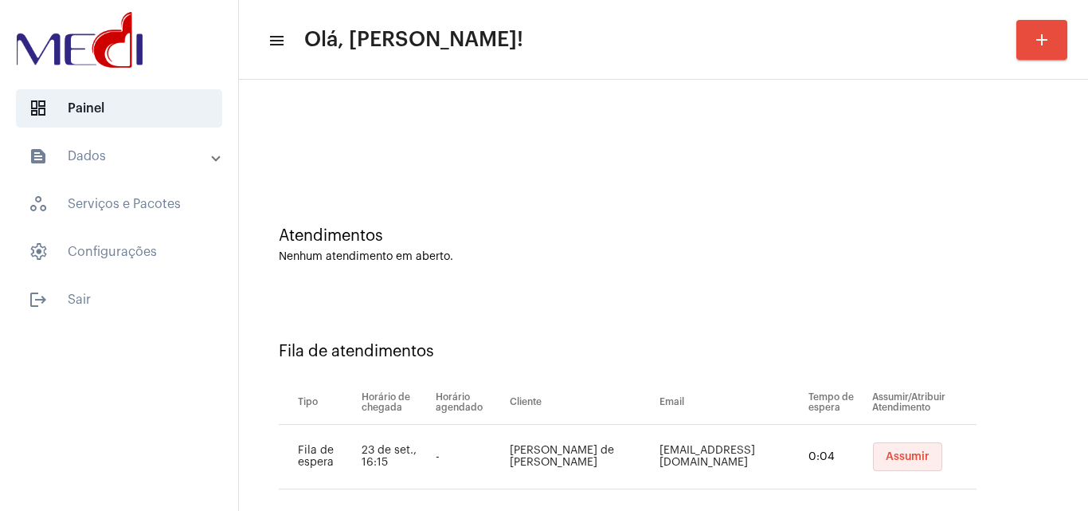
click at [909, 455] on span "Assumir" at bounding box center [908, 456] width 44 height 11
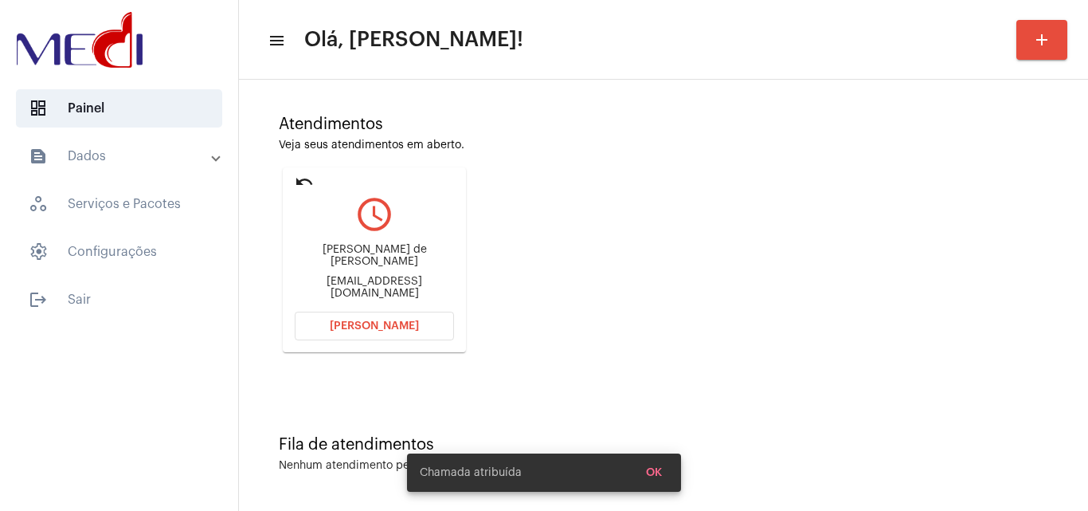
scroll to position [112, 0]
drag, startPoint x: 293, startPoint y: 260, endPoint x: 407, endPoint y: 270, distance: 114.4
click at [407, 270] on mat-card "undo query_builder Giselle Francine de Paula Pires gisellefrancinep@hotmail.com…" at bounding box center [374, 258] width 183 height 185
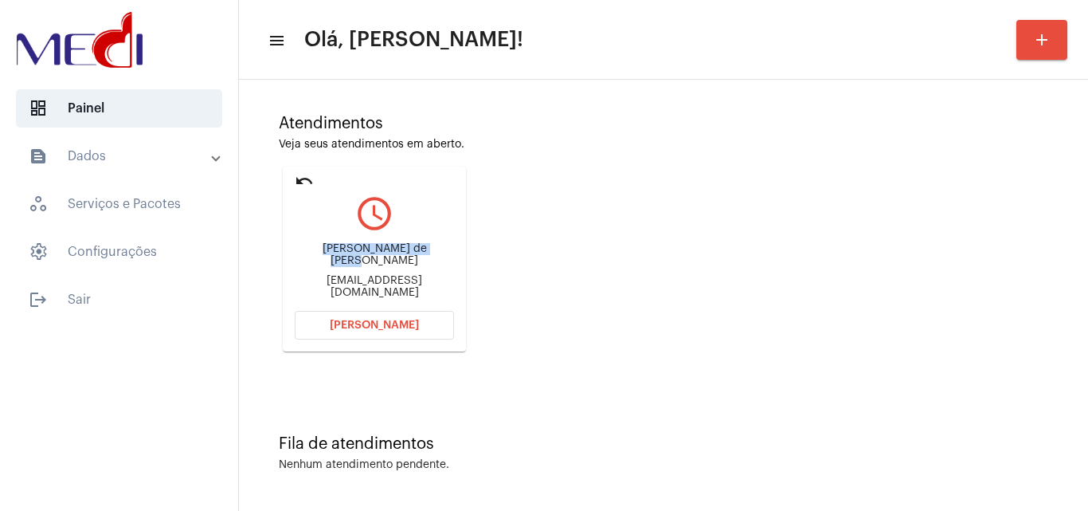
copy div "Giselle Francine de Pa"
click at [306, 176] on mat-icon "undo" at bounding box center [304, 180] width 19 height 19
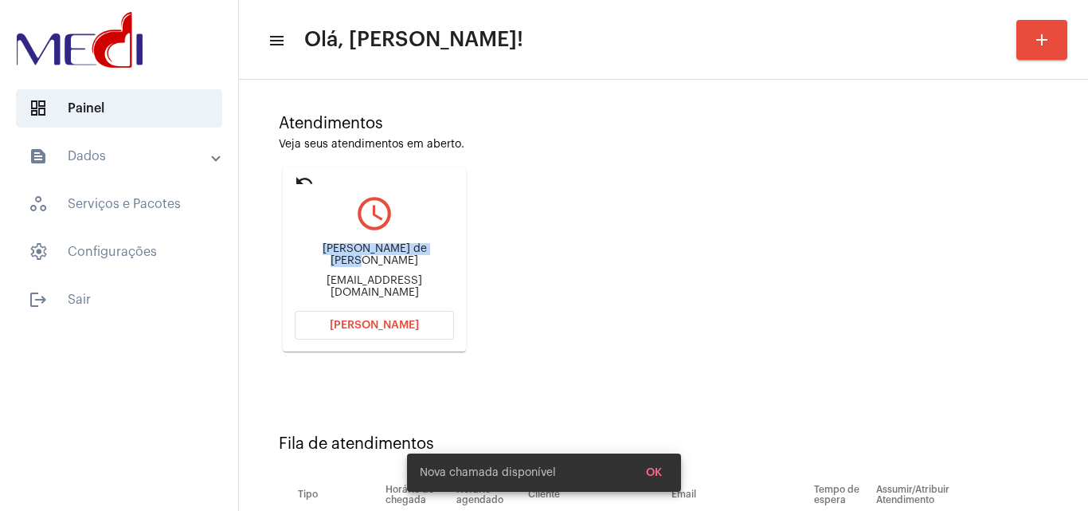
scroll to position [86, 0]
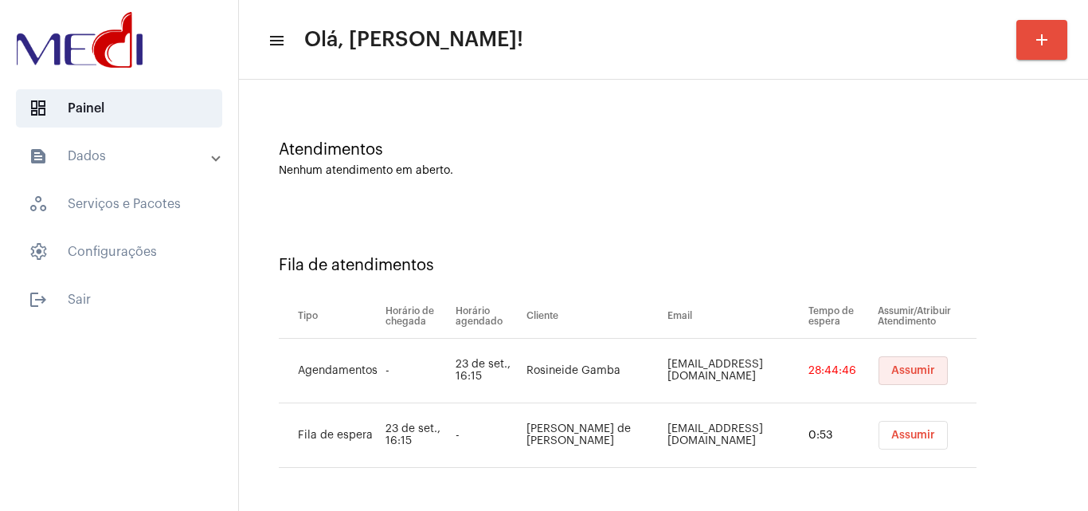
click at [891, 366] on span "Assumir" at bounding box center [913, 370] width 44 height 11
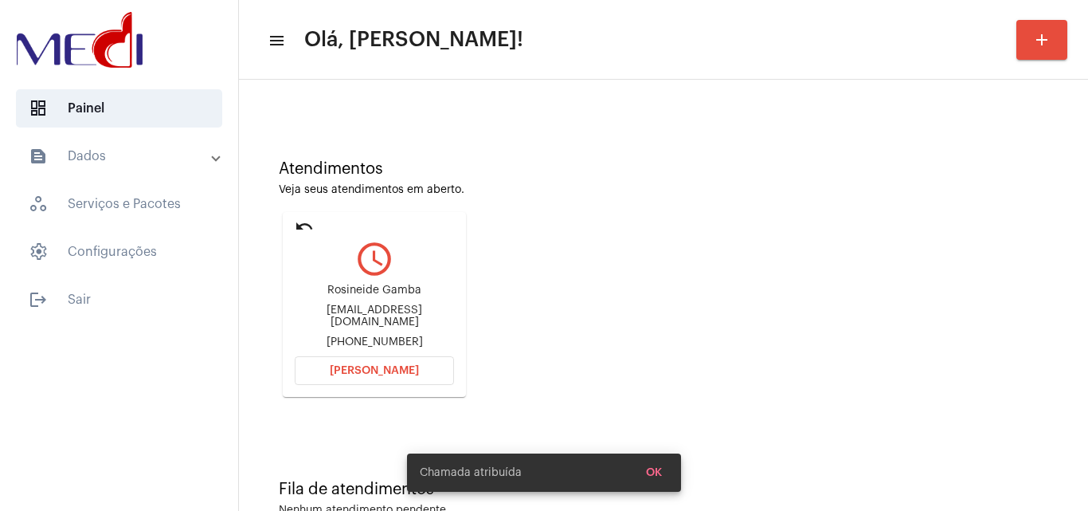
scroll to position [0, 0]
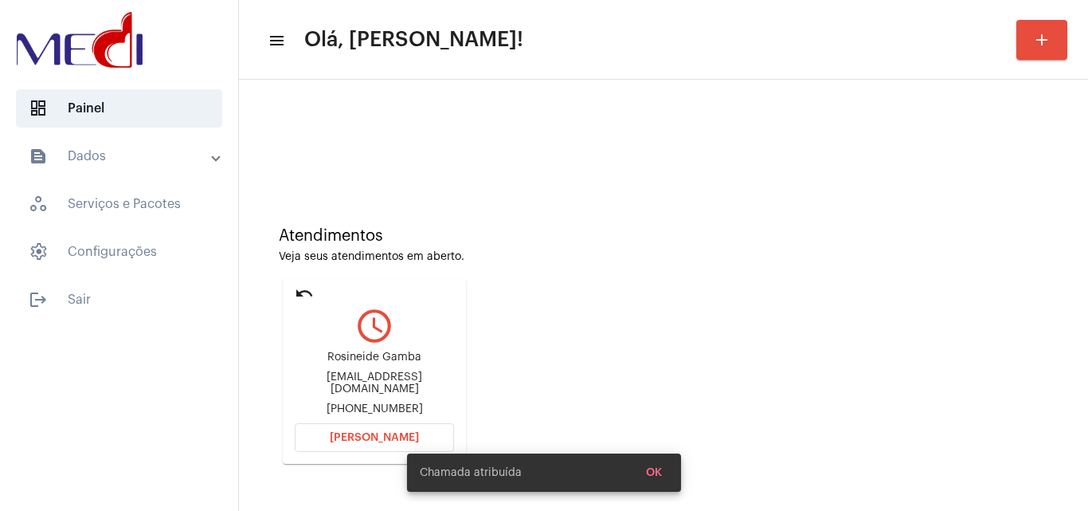
drag, startPoint x: 317, startPoint y: 291, endPoint x: 439, endPoint y: 292, distance: 121.9
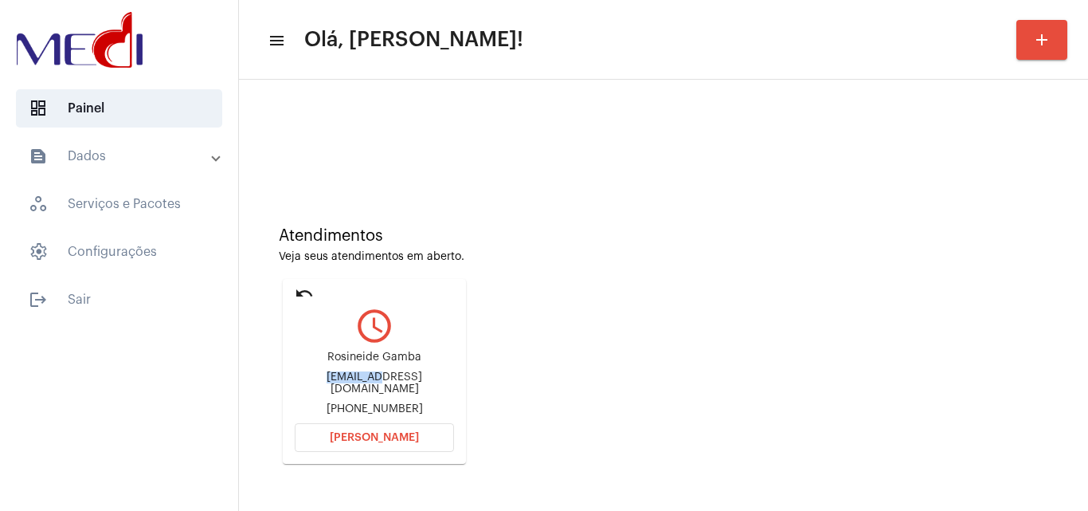
drag, startPoint x: 292, startPoint y: 380, endPoint x: 341, endPoint y: 383, distance: 48.7
click at [341, 383] on mat-card "undo query_builder Rosineide Gamba rosineidegamba08@gmail.com +5548996004699 Ab…" at bounding box center [374, 371] width 183 height 185
copy div "rosineide"
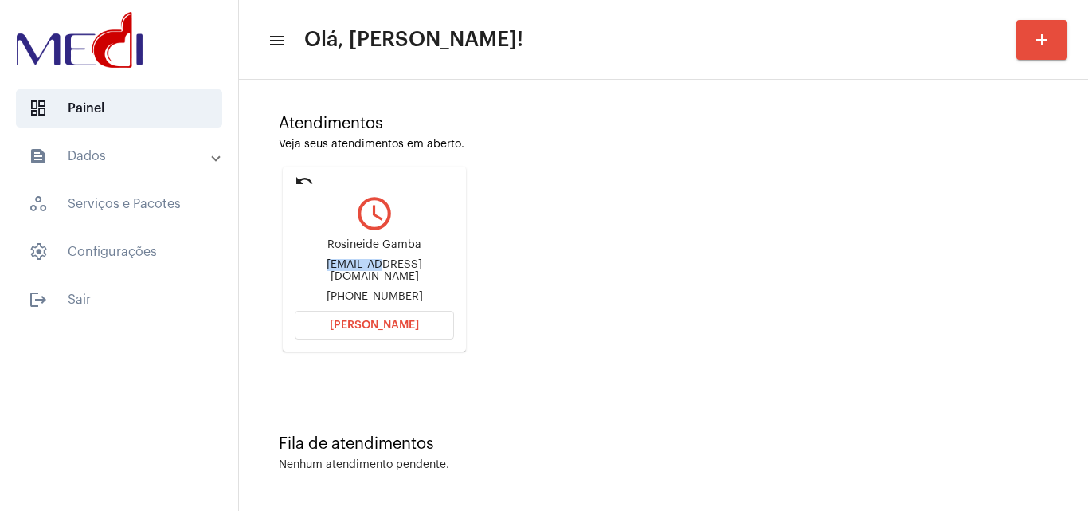
click at [418, 318] on button "[PERSON_NAME]" at bounding box center [374, 325] width 159 height 29
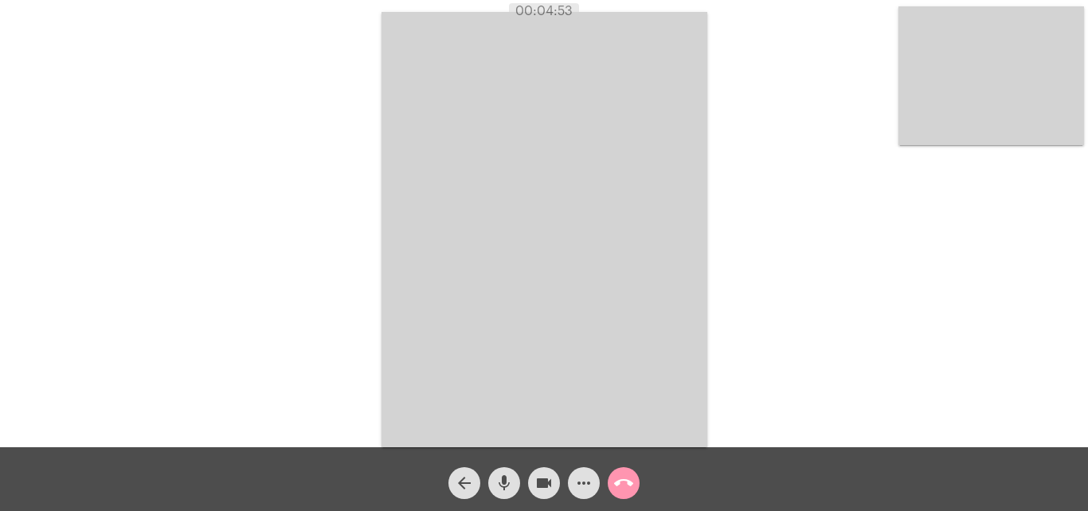
click at [629, 483] on mat-icon "call_end" at bounding box center [623, 482] width 19 height 19
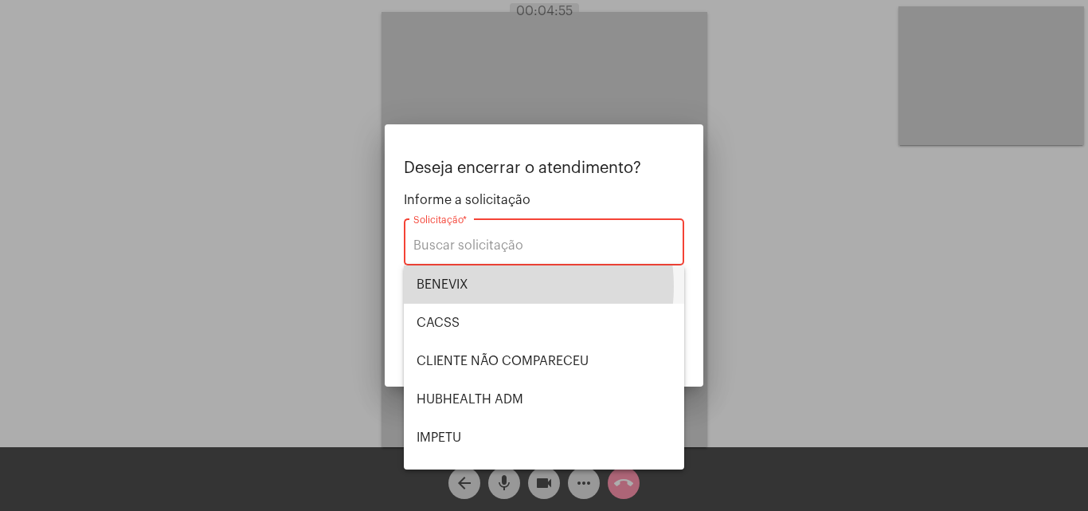
click at [496, 286] on span "BENEVIX" at bounding box center [544, 284] width 255 height 38
type input "BENEVIX"
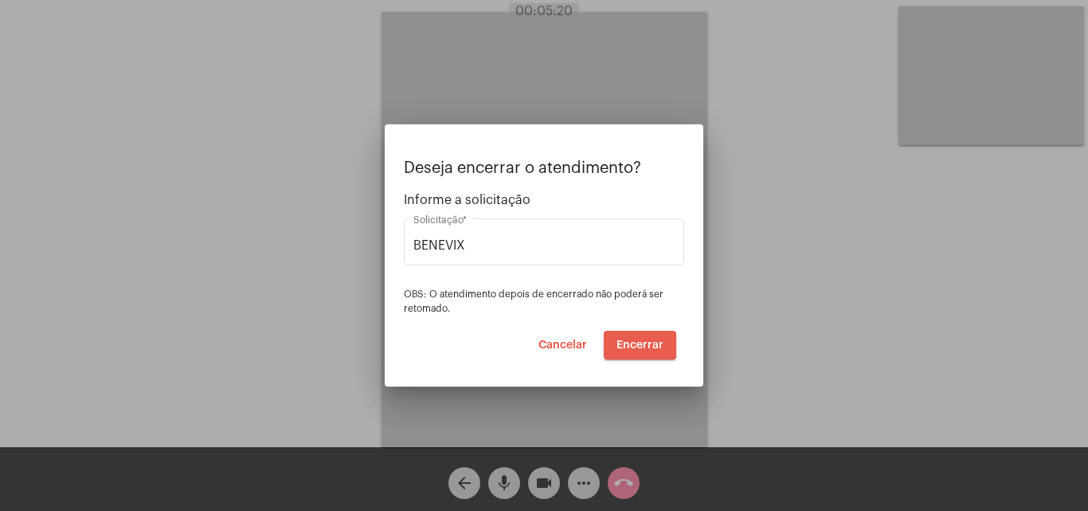
click at [630, 337] on button "Encerrar" at bounding box center [640, 345] width 72 height 29
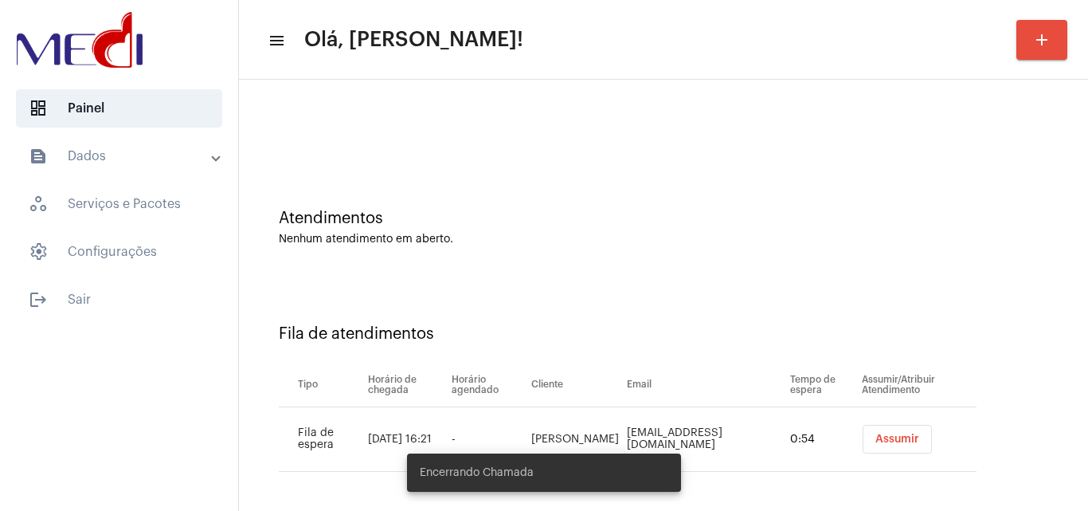
scroll to position [22, 0]
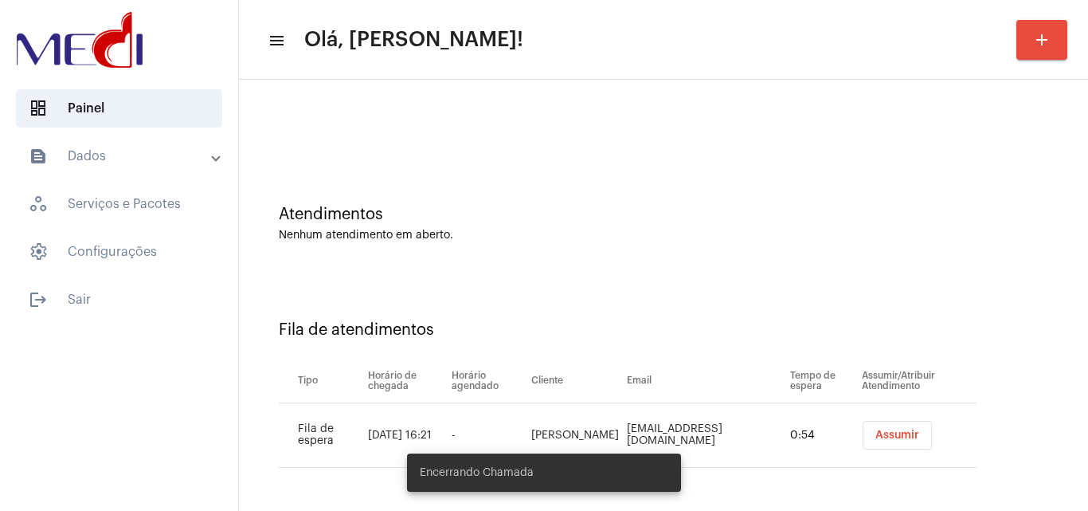
click at [883, 434] on span "Assumir" at bounding box center [897, 434] width 44 height 11
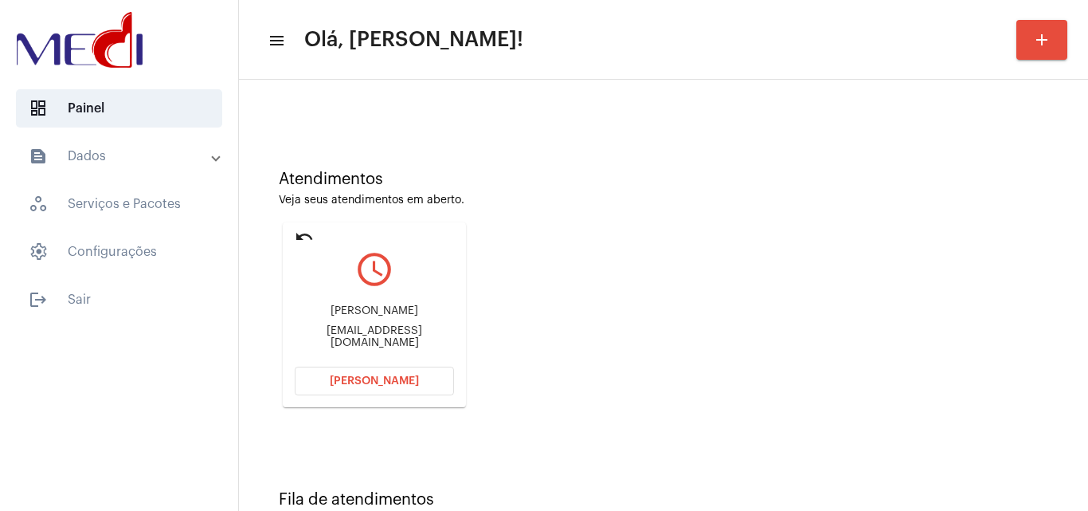
scroll to position [112, 0]
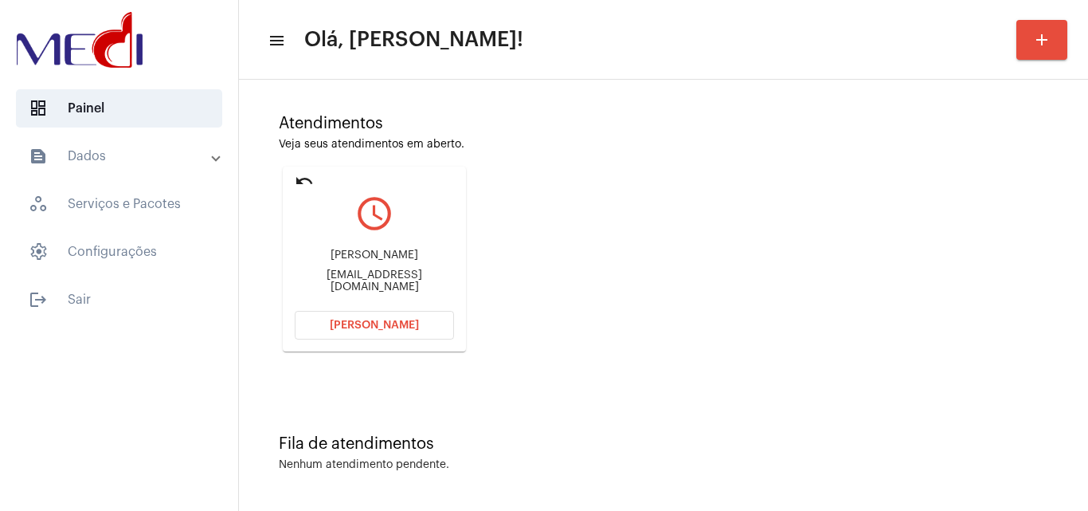
drag, startPoint x: 374, startPoint y: 272, endPoint x: 404, endPoint y: 276, distance: 29.7
click at [404, 276] on mat-card "undo query_builder Daniela da Silva Fontes Santos danielafontes0201@gmail.com A…" at bounding box center [374, 258] width 183 height 185
click at [397, 260] on div "Daniela da Silva Fontes Santos" at bounding box center [374, 255] width 159 height 12
drag, startPoint x: 315, startPoint y: 251, endPoint x: 295, endPoint y: 252, distance: 19.1
click at [314, 250] on div "Daniela da Silva Fontes Santos danielafontes0201@gmail.com" at bounding box center [374, 271] width 159 height 72
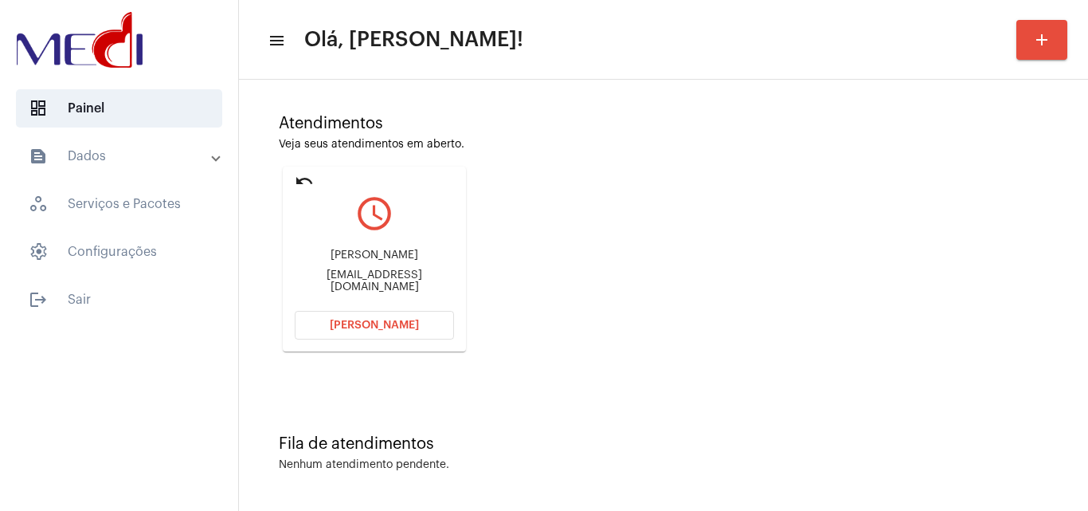
drag, startPoint x: 294, startPoint y: 258, endPoint x: 335, endPoint y: 257, distance: 41.4
click at [295, 258] on mat-card "undo query_builder Daniela da Silva Fontes Santos danielafontes0201@gmail.com A…" at bounding box center [374, 258] width 183 height 185
click at [535, 257] on div "Atendimentos Veja seus atendimentos em aberto. undo query_builder Daniela da Si…" at bounding box center [663, 227] width 833 height 320
drag, startPoint x: 292, startPoint y: 252, endPoint x: 395, endPoint y: 264, distance: 103.5
click at [395, 264] on mat-card "undo query_builder Daniela da Silva Fontes Santos danielafontes0201@gmail.com A…" at bounding box center [374, 258] width 183 height 185
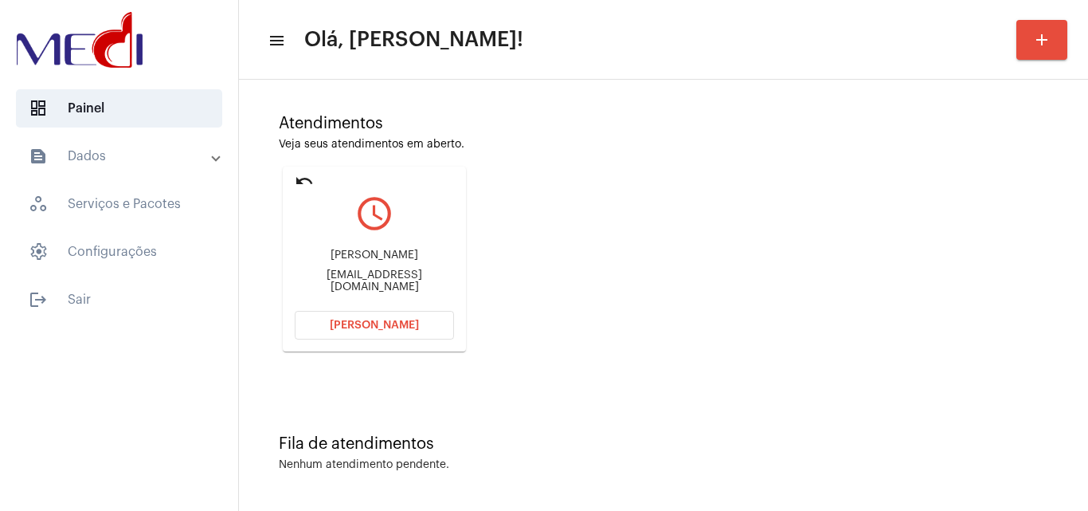
copy div "Daniela da Silva Fo"
click at [350, 331] on button "[PERSON_NAME]" at bounding box center [374, 325] width 159 height 29
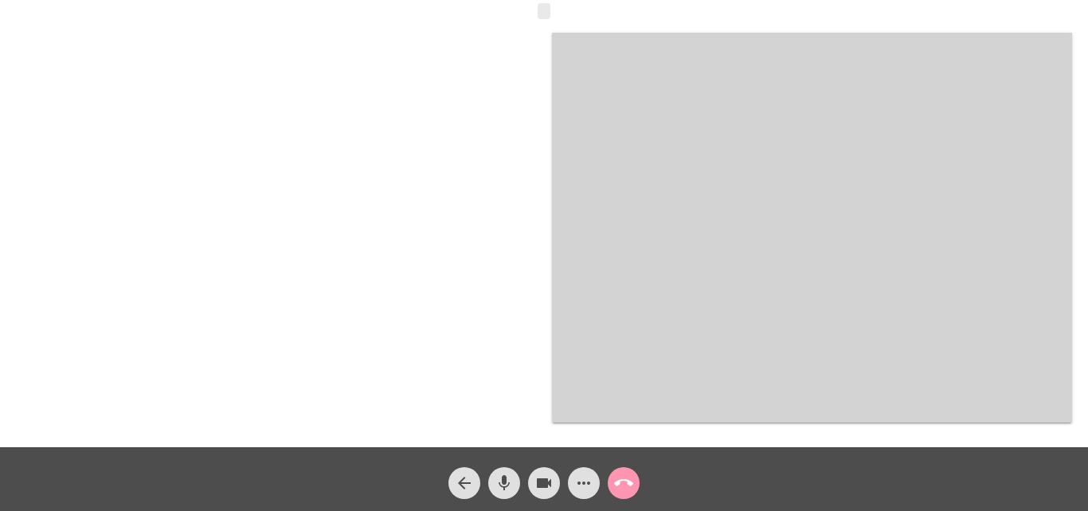
click at [509, 477] on mat-icon "mic" at bounding box center [504, 482] width 19 height 19
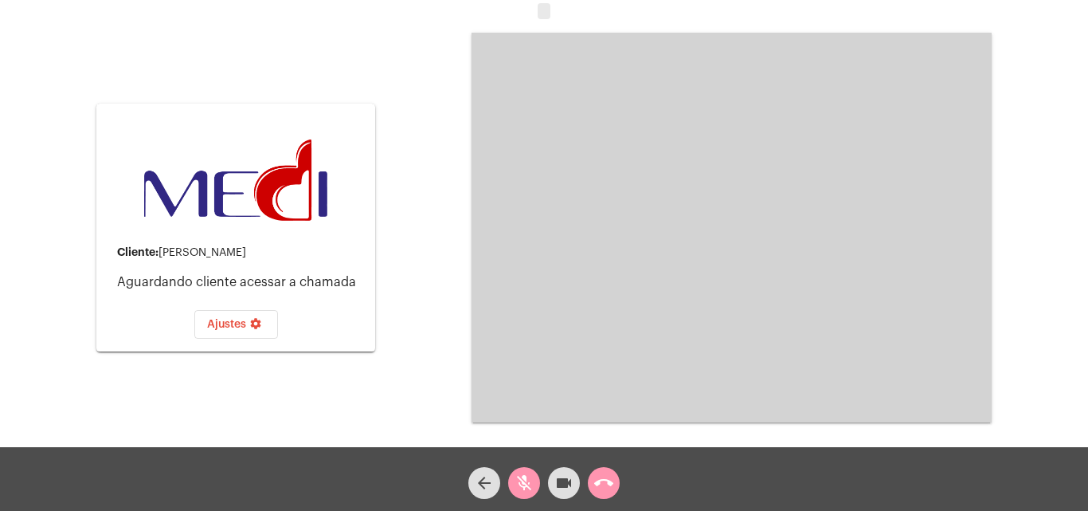
click at [597, 483] on mat-icon "call_end" at bounding box center [603, 482] width 19 height 19
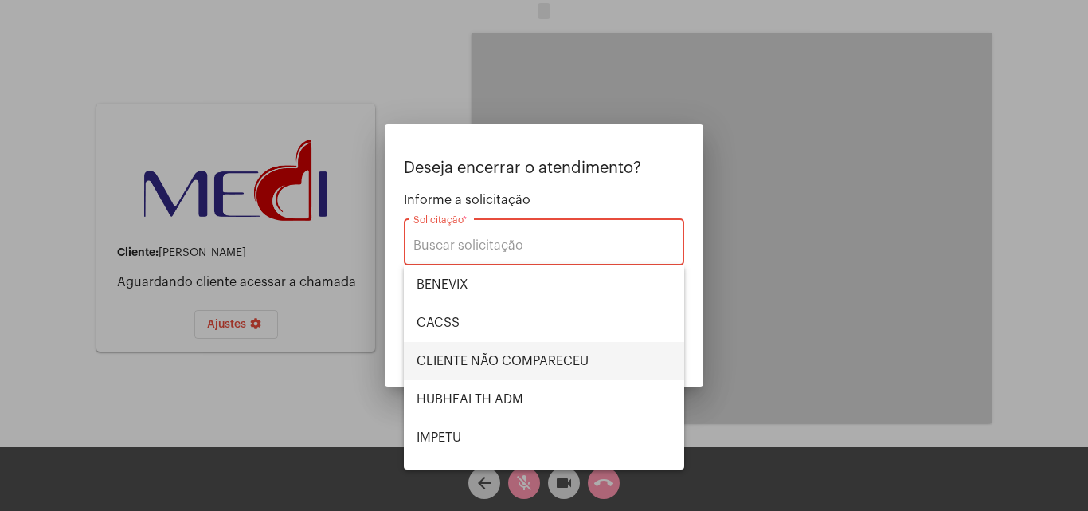
click at [561, 351] on span "CLIENTE NÃO COMPARECEU" at bounding box center [544, 361] width 255 height 38
type input "CLIENTE NÃO COMPARECEU"
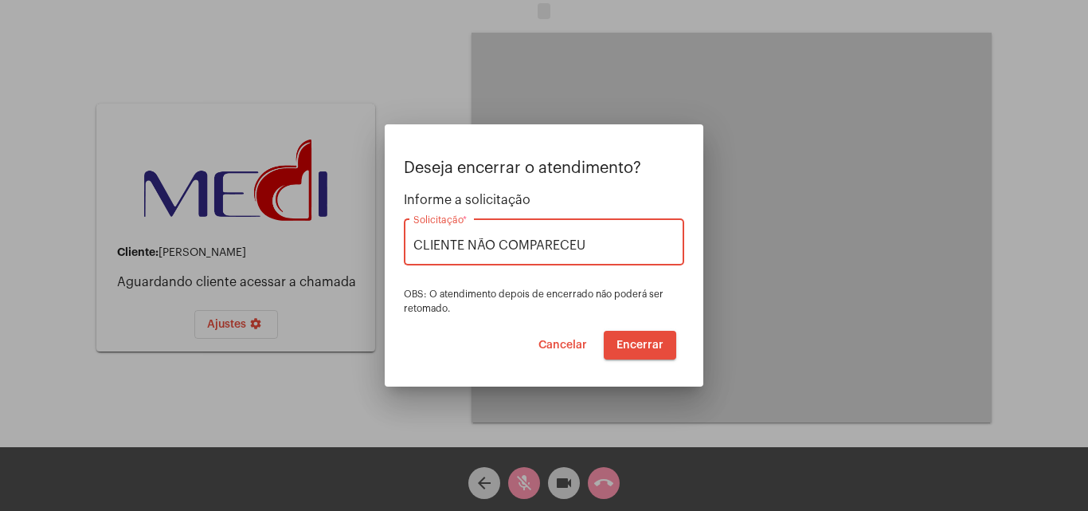
click at [637, 347] on span "Encerrar" at bounding box center [639, 344] width 47 height 11
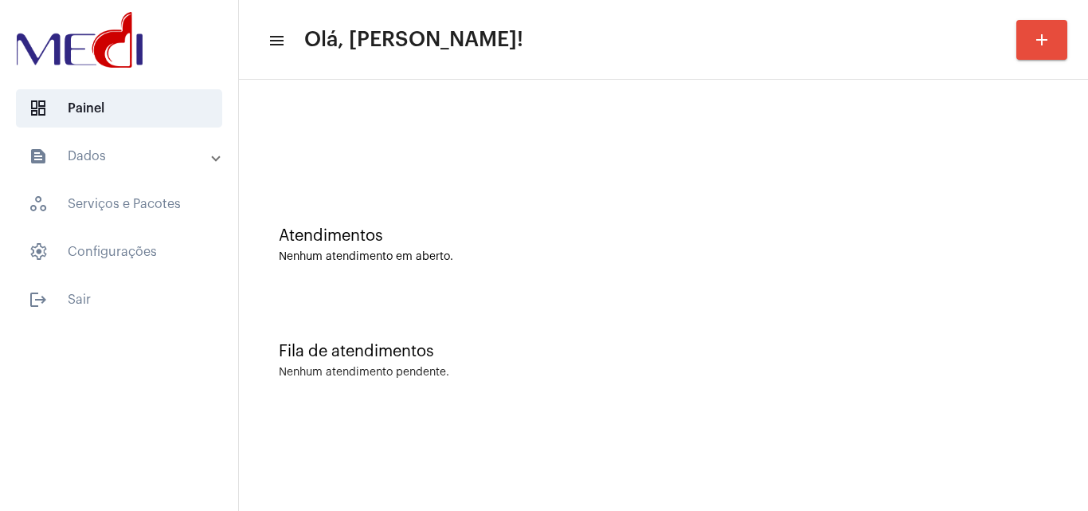
click at [825, 192] on div "Atendimentos Nenhum atendimento em aberto." at bounding box center [663, 236] width 833 height 115
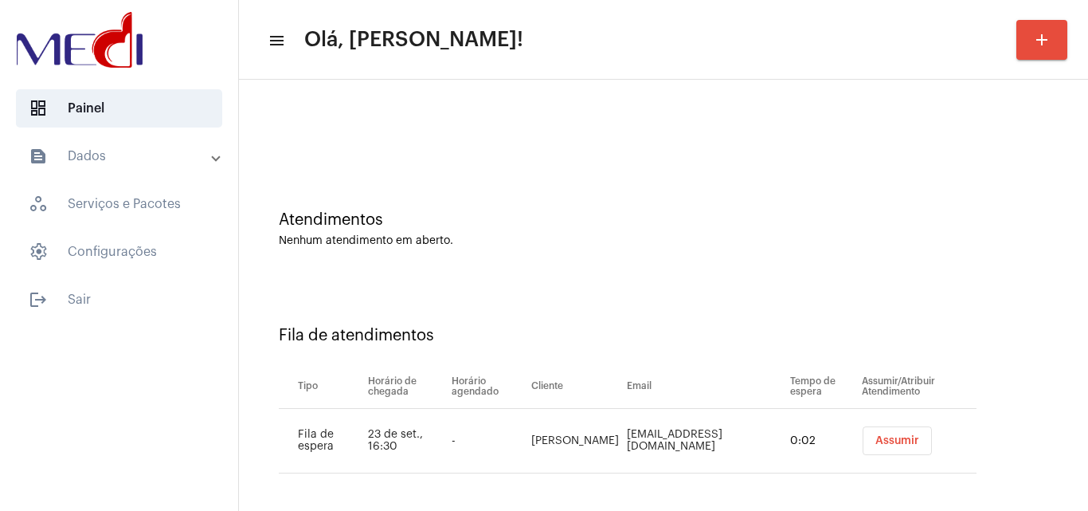
scroll to position [22, 0]
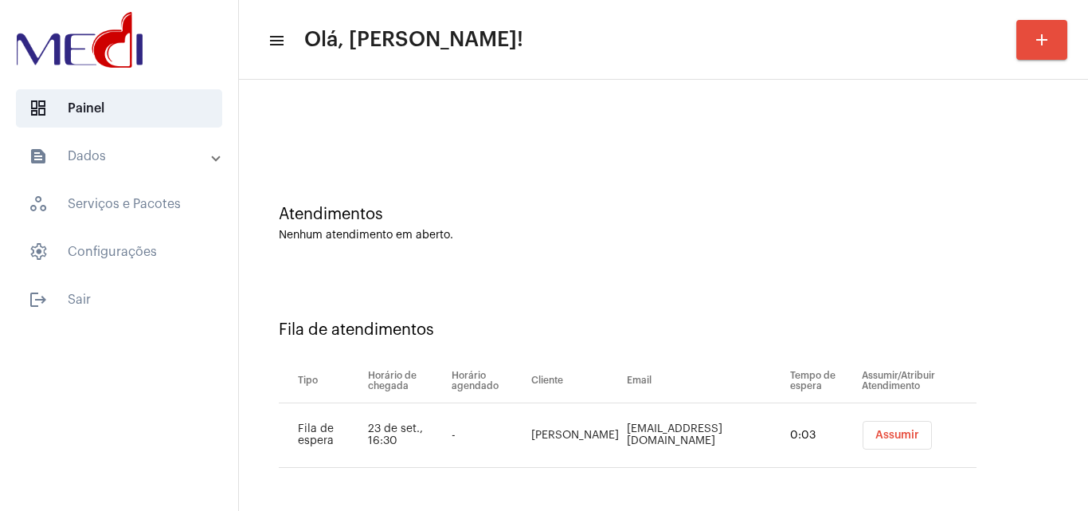
click at [880, 430] on span "Assumir" at bounding box center [897, 434] width 44 height 11
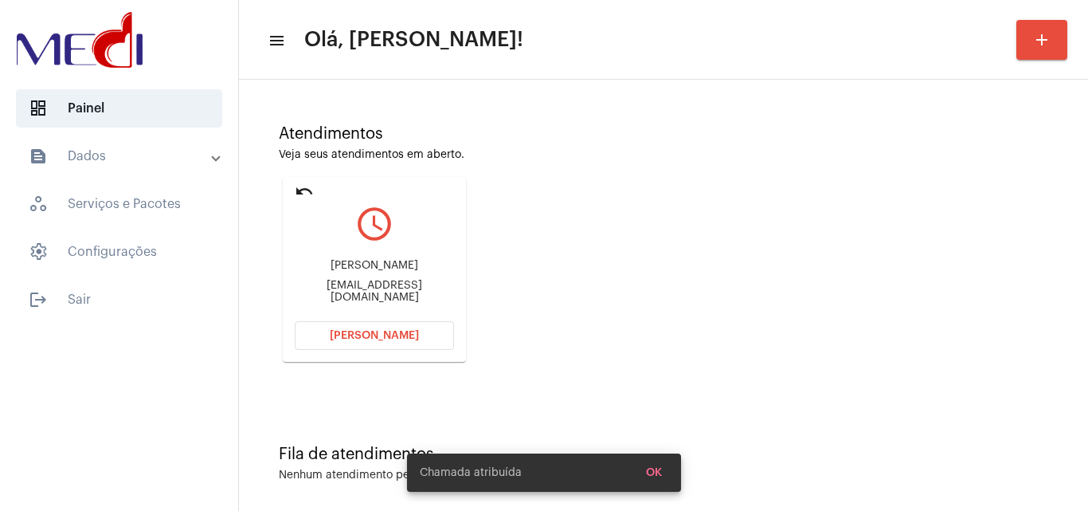
scroll to position [112, 0]
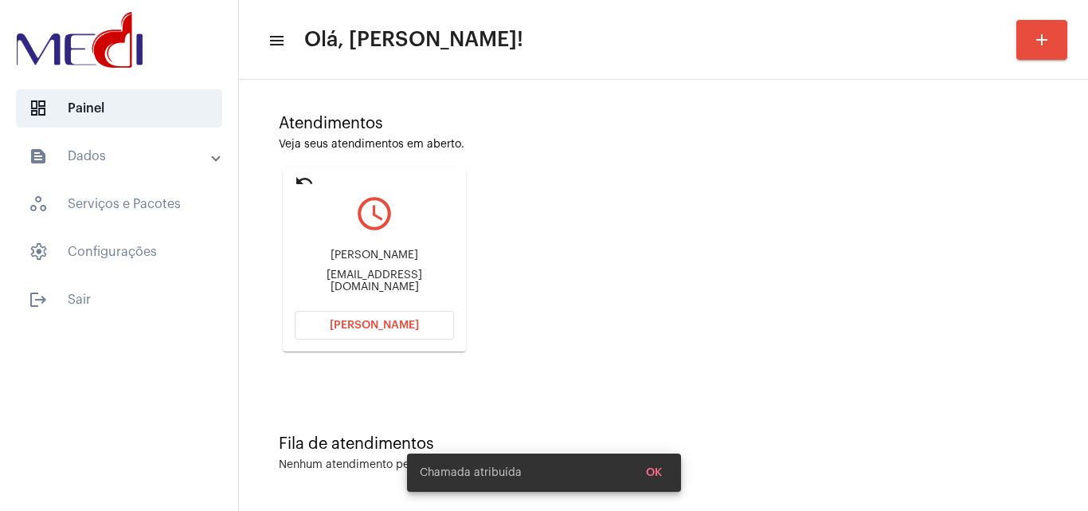
drag, startPoint x: 295, startPoint y: 256, endPoint x: 447, endPoint y: 260, distance: 152.2
click at [447, 260] on div "[PERSON_NAME]" at bounding box center [374, 255] width 159 height 12
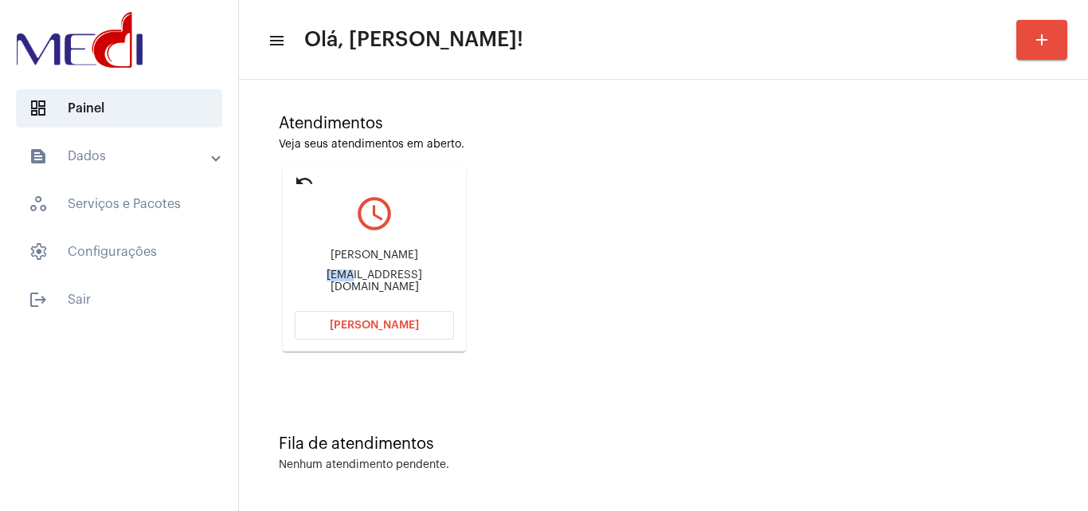
drag, startPoint x: 329, startPoint y: 275, endPoint x: 357, endPoint y: 276, distance: 27.9
click at [357, 276] on div "[EMAIL_ADDRESS][DOMAIN_NAME]" at bounding box center [374, 281] width 159 height 24
copy div "wjc@"
drag, startPoint x: 293, startPoint y: 260, endPoint x: 406, endPoint y: 261, distance: 113.1
click at [406, 261] on mat-card "undo query_builder [PERSON_NAME] [EMAIL_ADDRESS][DOMAIN_NAME] Abrir Chamada" at bounding box center [374, 258] width 183 height 185
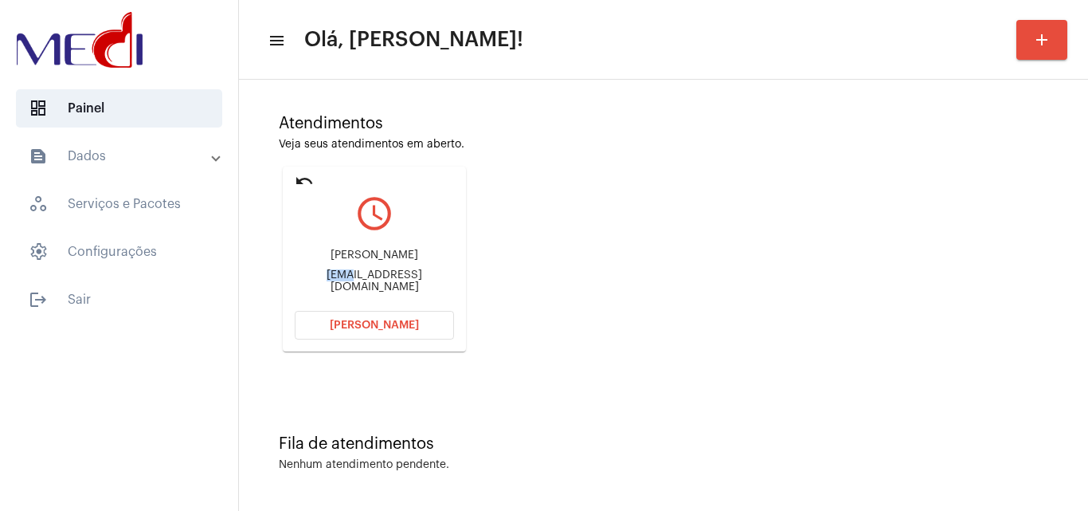
copy div "[PERSON_NAME]"
drag, startPoint x: 425, startPoint y: 261, endPoint x: 468, endPoint y: 259, distance: 43.9
click at [468, 259] on div "undo query_builder [PERSON_NAME] [EMAIL_ADDRESS][DOMAIN_NAME] Abrir Chamada" at bounding box center [374, 258] width 191 height 193
copy div "Curiati"
click at [403, 328] on span "[PERSON_NAME]" at bounding box center [374, 324] width 89 height 11
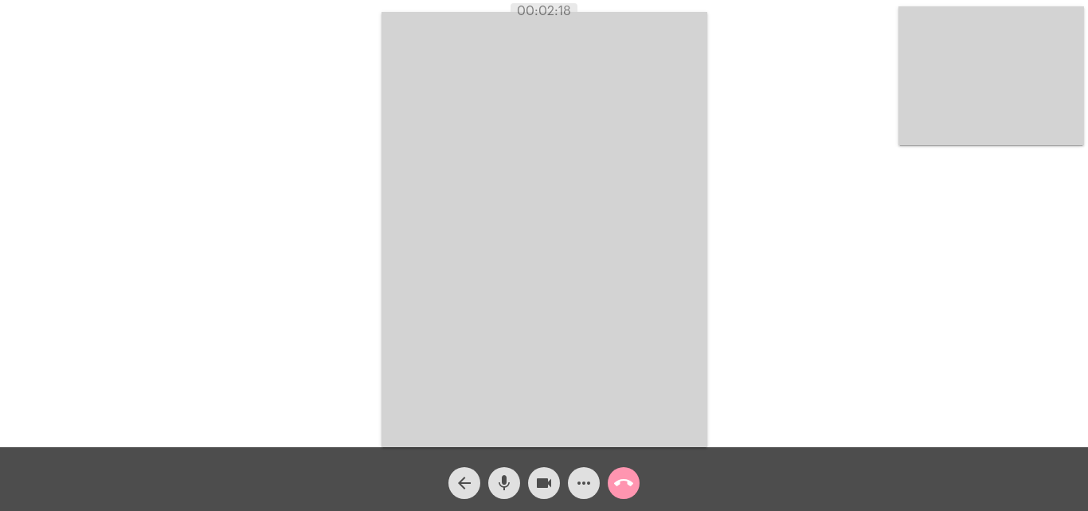
click at [628, 481] on mat-icon "call_end" at bounding box center [623, 482] width 19 height 19
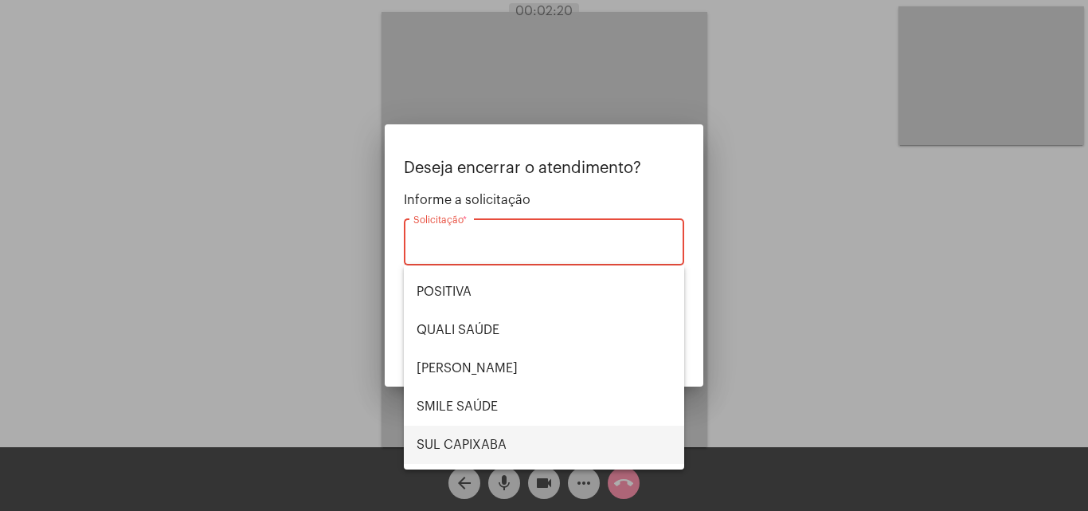
scroll to position [159, 0]
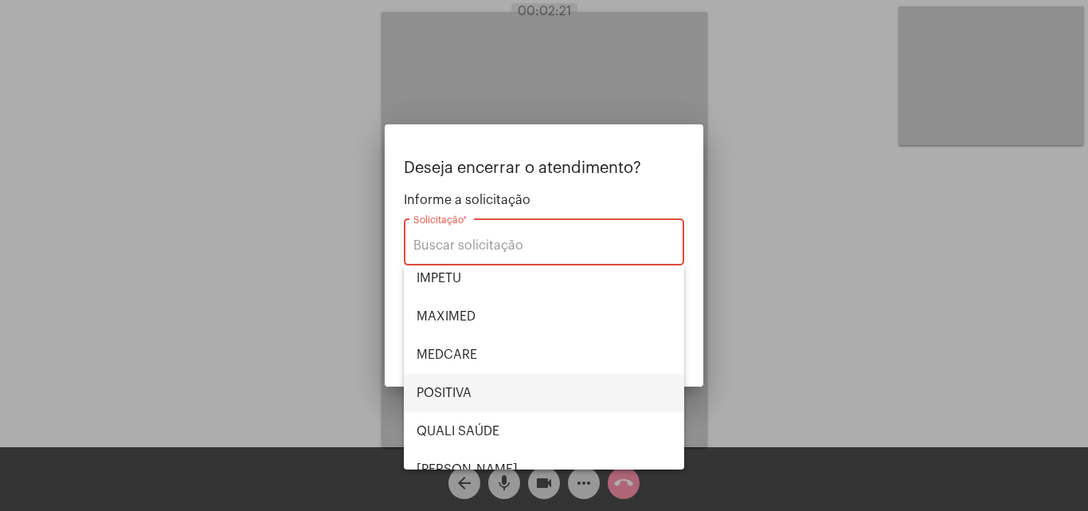
click at [503, 394] on span "POSITIVA" at bounding box center [544, 393] width 255 height 38
type input "POSITIVA"
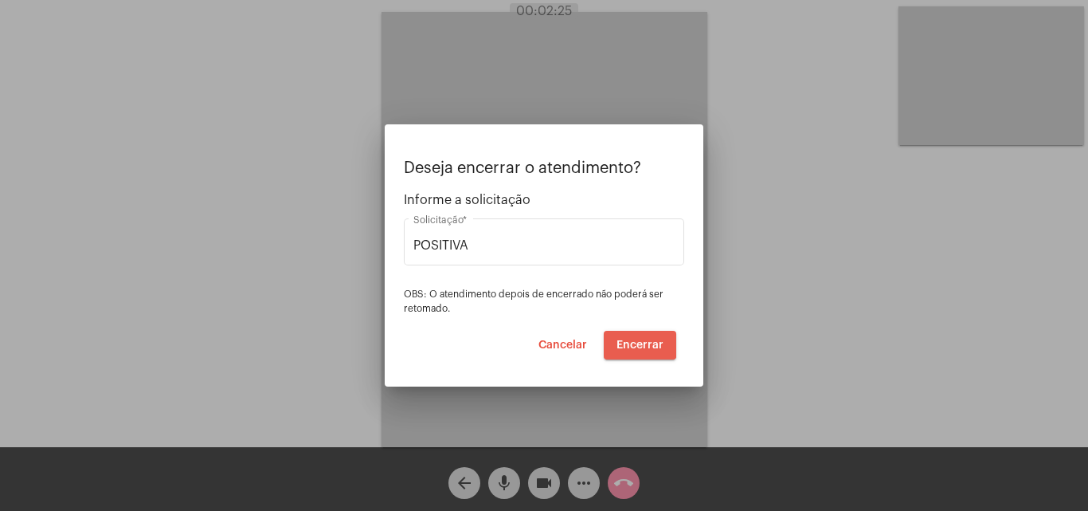
click at [637, 338] on button "Encerrar" at bounding box center [640, 345] width 72 height 29
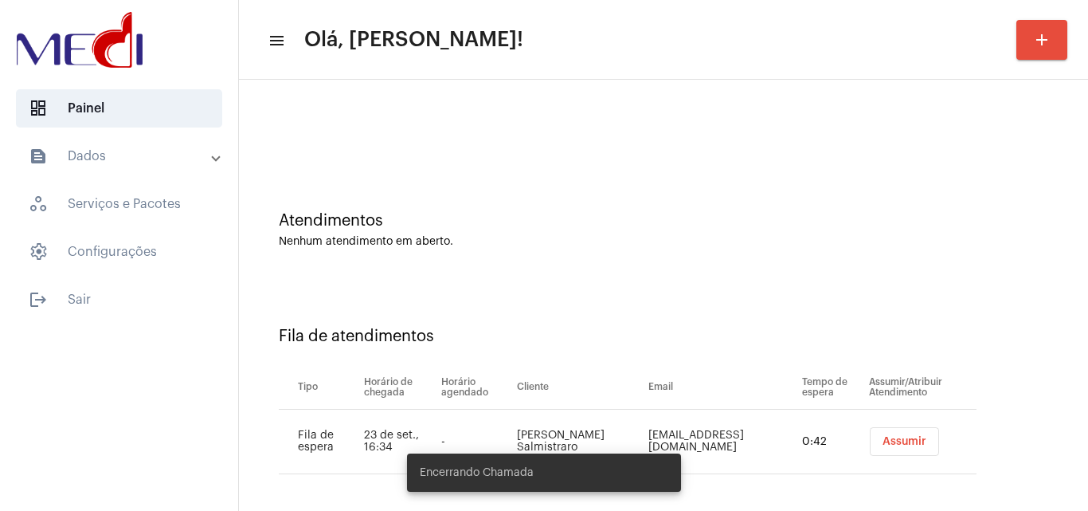
scroll to position [22, 0]
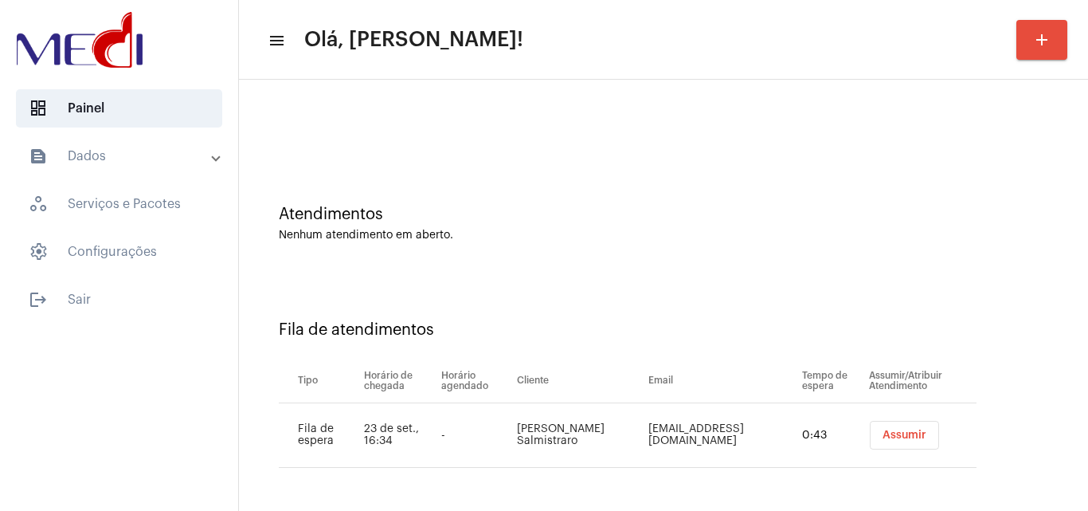
click at [882, 431] on span "Assumir" at bounding box center [904, 434] width 44 height 11
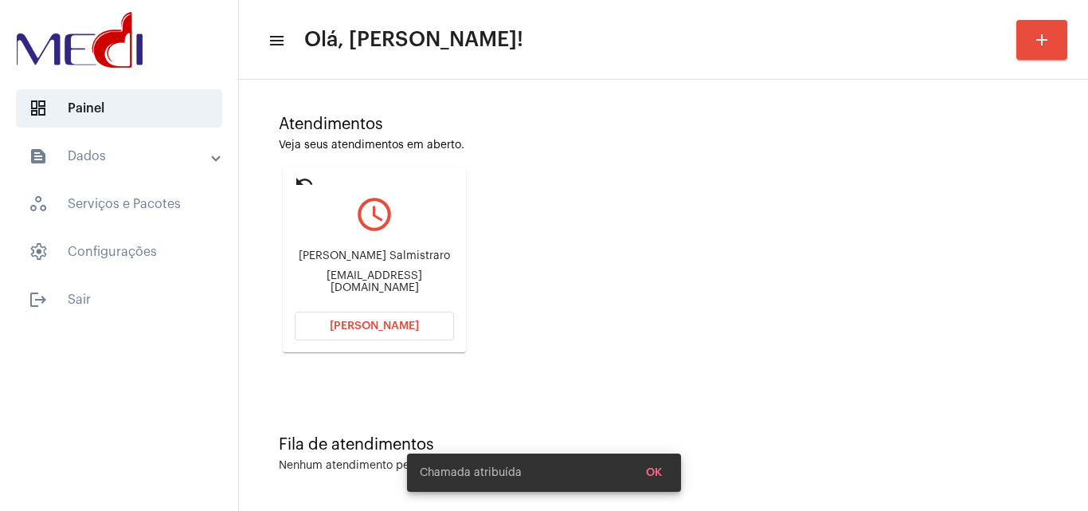
scroll to position [112, 0]
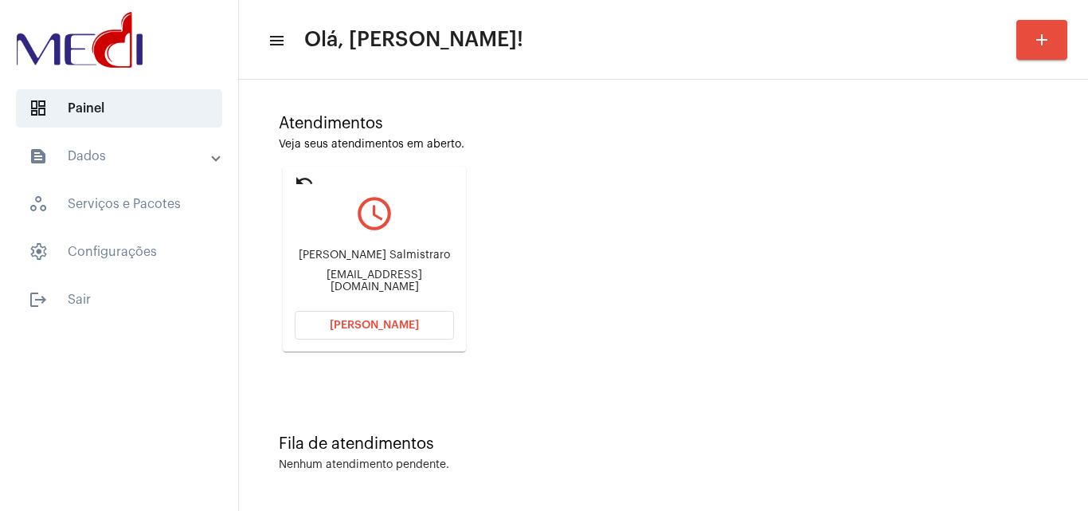
drag, startPoint x: 370, startPoint y: 274, endPoint x: 444, endPoint y: 254, distance: 76.7
click at [444, 254] on div "Ana Carolina Salmistraro anacsalmistraro@gmail.com" at bounding box center [374, 271] width 159 height 72
click at [425, 261] on div "Ana Carolina Salmistraro" at bounding box center [374, 255] width 159 height 12
drag, startPoint x: 437, startPoint y: 258, endPoint x: 380, endPoint y: 256, distance: 57.4
click at [380, 256] on div "Ana Carolina Salmistraro" at bounding box center [374, 255] width 159 height 12
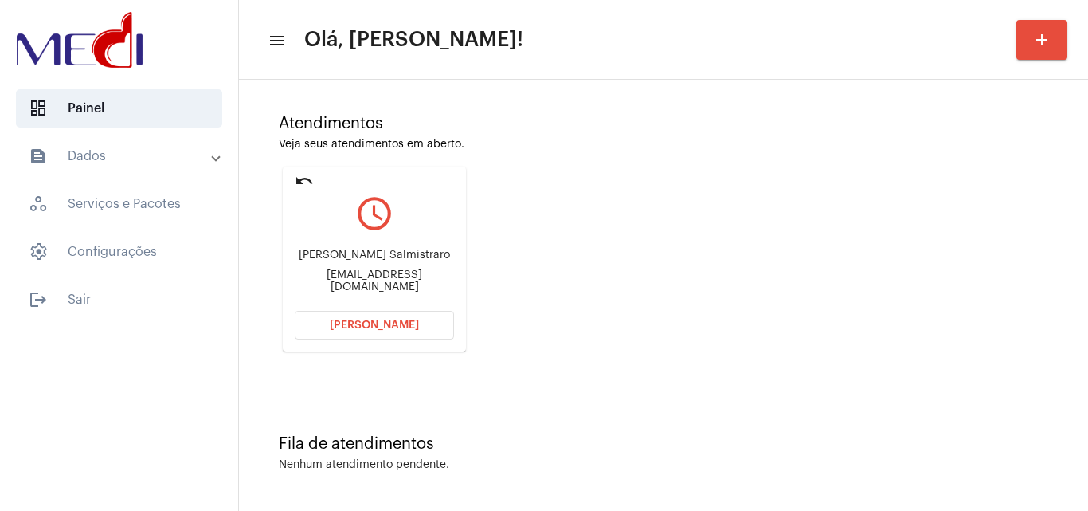
copy div "Salmistraro"
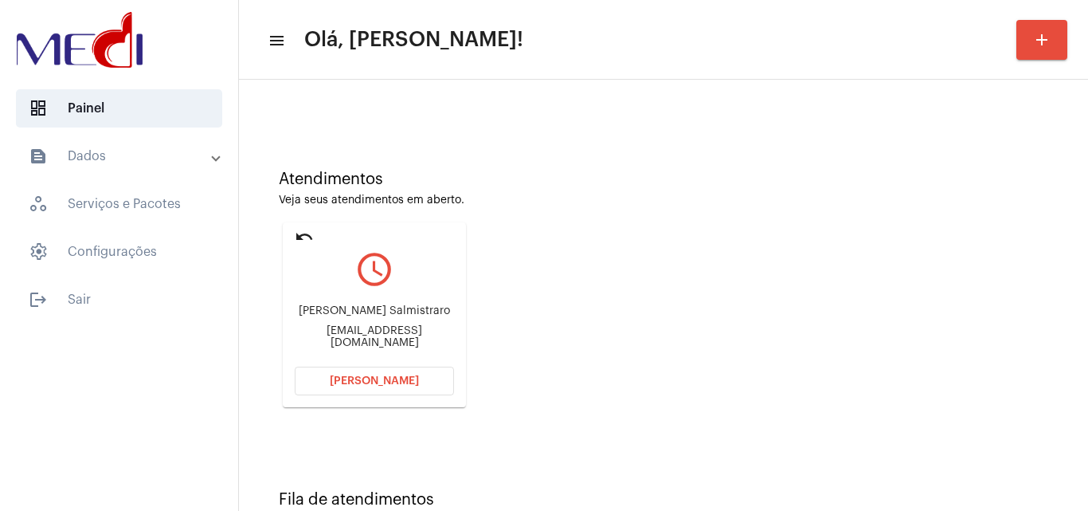
scroll to position [0, 0]
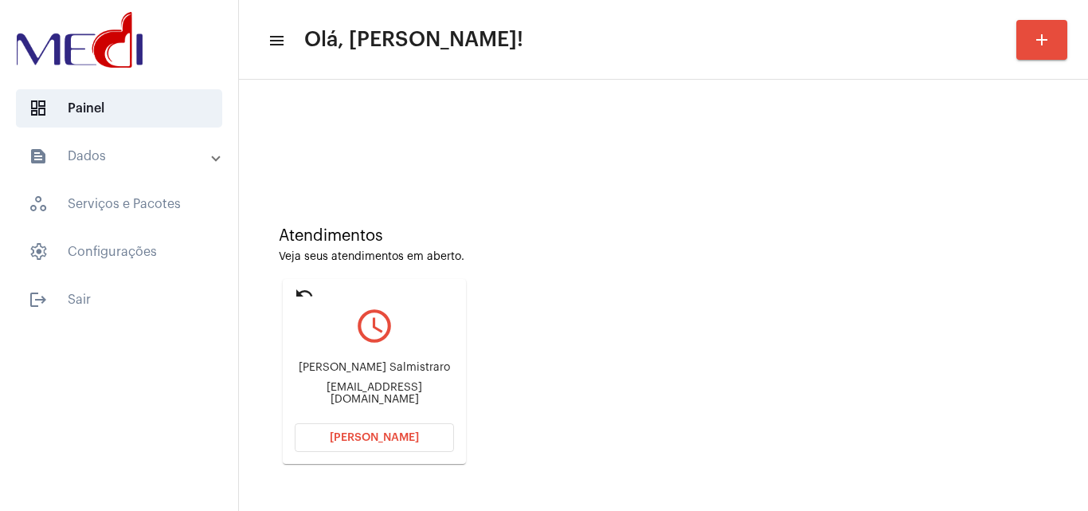
click at [362, 436] on span "[PERSON_NAME]" at bounding box center [374, 437] width 89 height 11
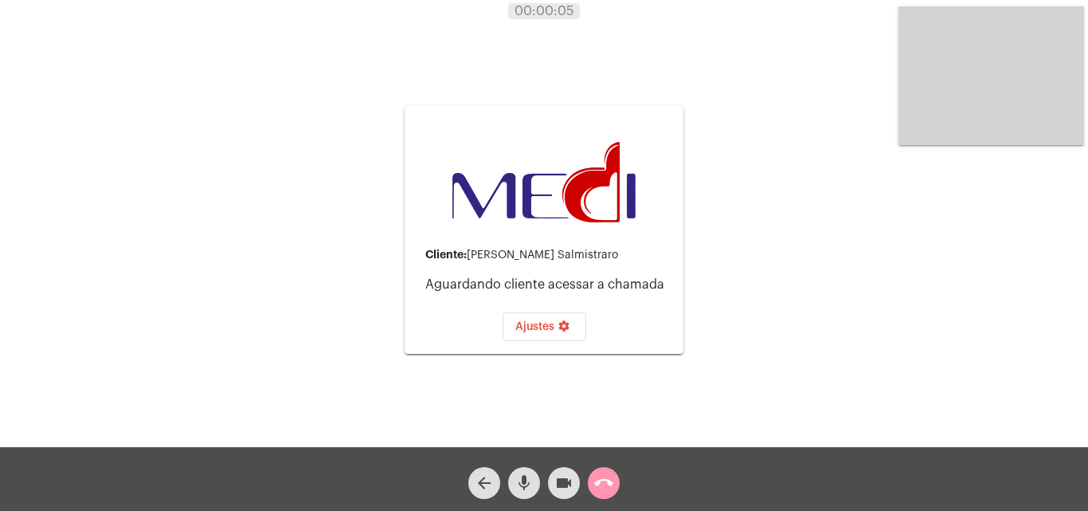
drag, startPoint x: 528, startPoint y: 482, endPoint x: 550, endPoint y: 487, distance: 22.8
click at [528, 483] on mat-icon "mic" at bounding box center [524, 482] width 19 height 19
click at [554, 485] on mat-icon "videocam" at bounding box center [563, 482] width 19 height 19
click at [610, 484] on mat-icon "call_end" at bounding box center [603, 482] width 19 height 19
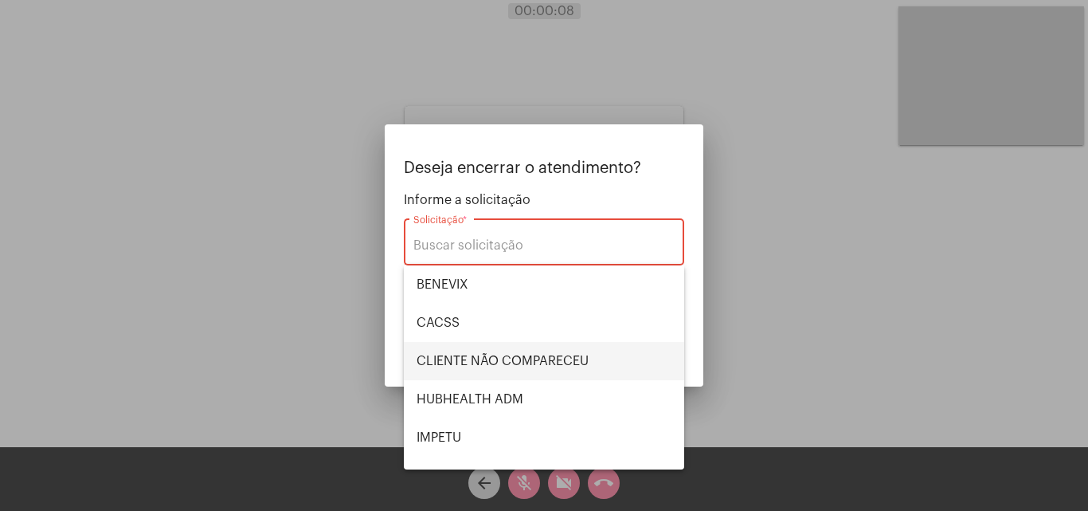
click at [538, 364] on span "CLIENTE NÃO COMPARECEU" at bounding box center [544, 361] width 255 height 38
type input "CLIENTE NÃO COMPARECEU"
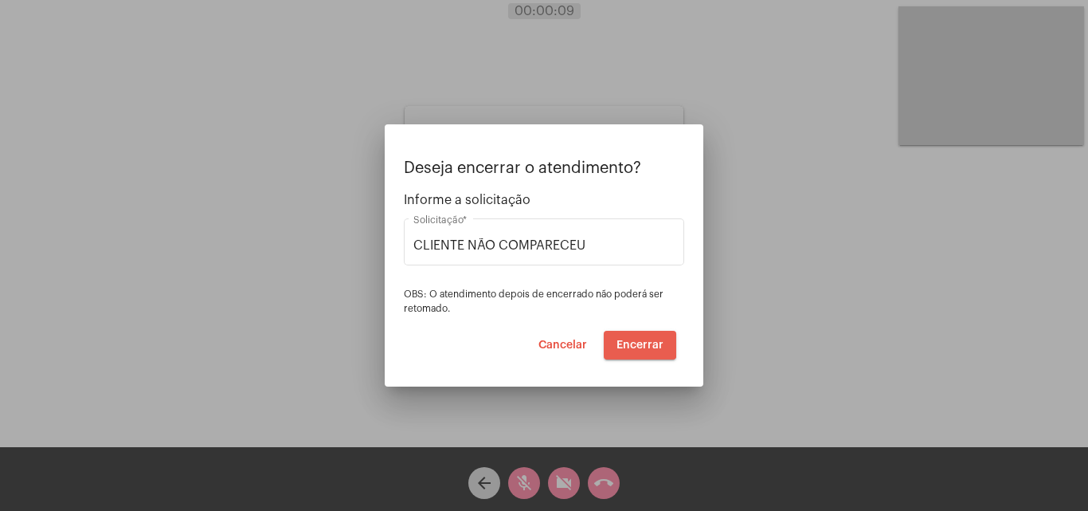
click at [640, 344] on span "Encerrar" at bounding box center [639, 344] width 47 height 11
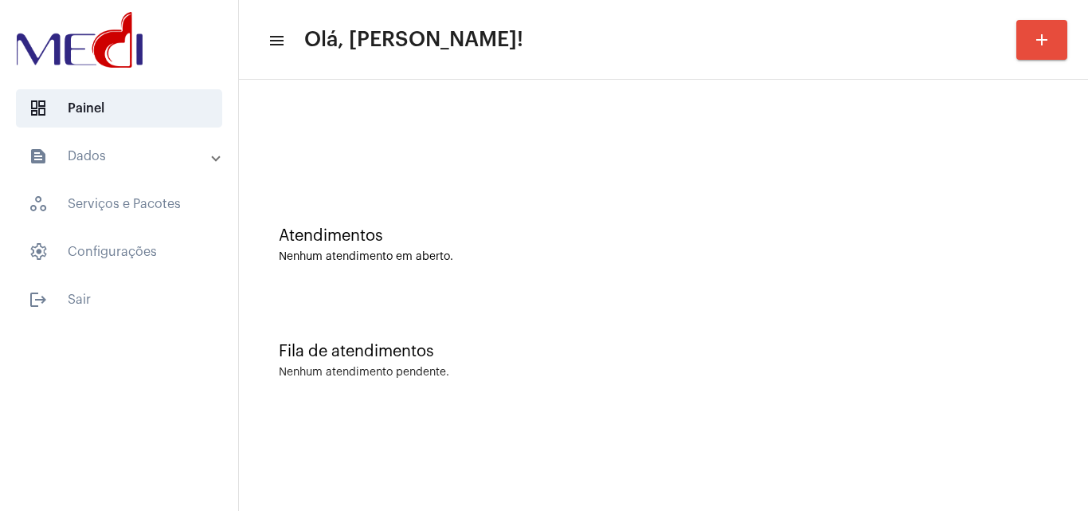
click at [641, 343] on div "Fila de atendimentos" at bounding box center [663, 351] width 769 height 18
drag, startPoint x: 641, startPoint y: 343, endPoint x: 640, endPoint y: 328, distance: 15.2
click at [640, 329] on div "Fila de atendimentos Nenhum atendimento pendente." at bounding box center [663, 352] width 833 height 115
click at [640, 328] on div "Fila de atendimentos Nenhum atendimento pendente." at bounding box center [663, 352] width 833 height 115
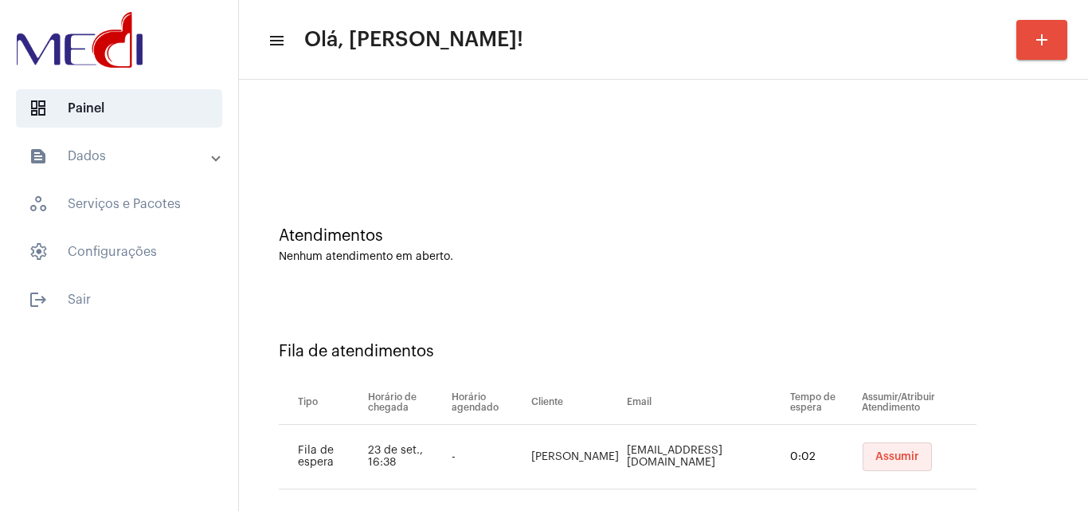
drag, startPoint x: 890, startPoint y: 455, endPoint x: 898, endPoint y: 430, distance: 25.9
click at [889, 453] on span "Assumir" at bounding box center [897, 456] width 44 height 11
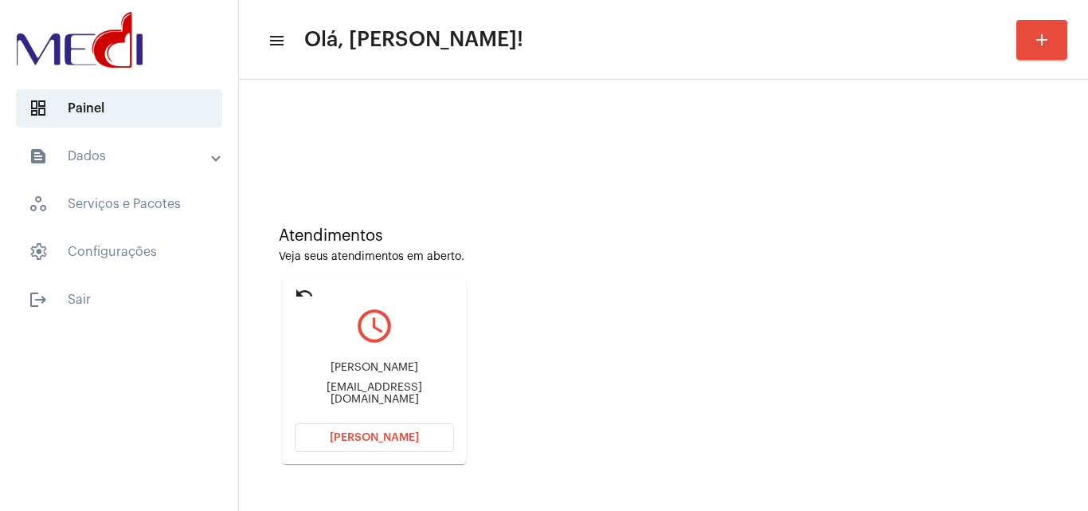
drag, startPoint x: 323, startPoint y: 365, endPoint x: 381, endPoint y: 362, distance: 59.0
click at [381, 362] on div "Vinicius Affonso Julio Chefvini@outlook.com.br" at bounding box center [374, 383] width 159 height 72
copy div "Vinicius Affo"
click at [360, 440] on span "Abrir Chamada" at bounding box center [374, 437] width 89 height 11
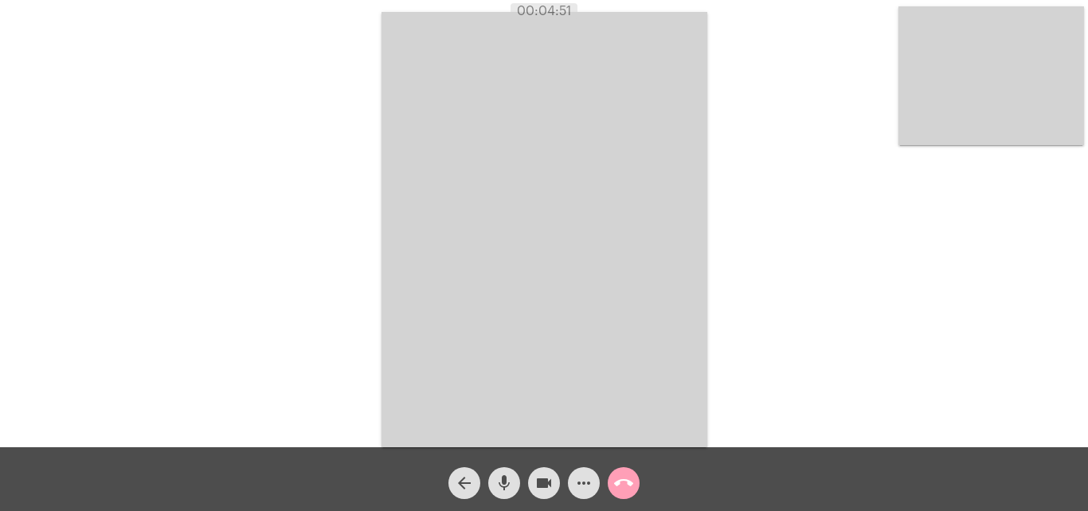
click at [614, 483] on mat-icon "call_end" at bounding box center [623, 482] width 19 height 19
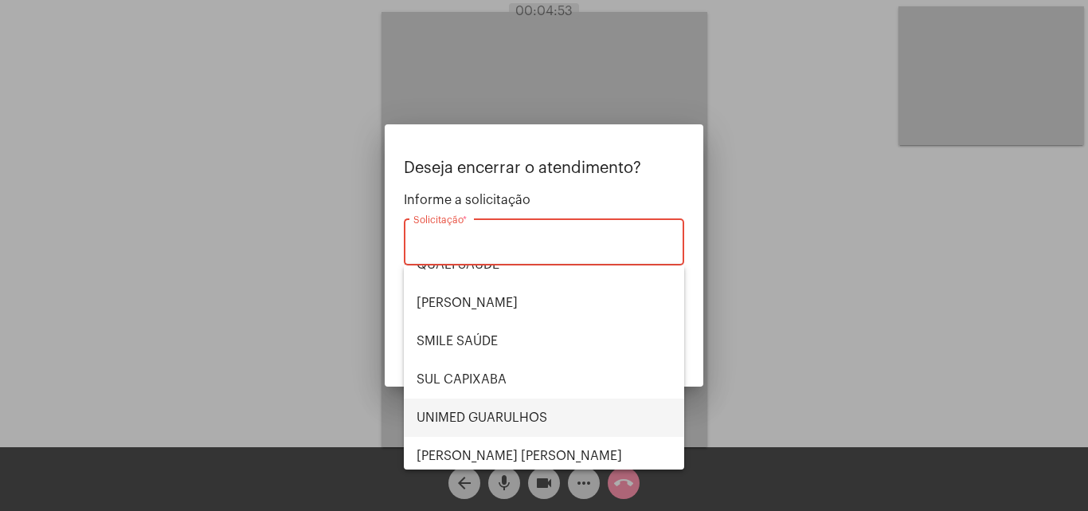
scroll to position [331, 0]
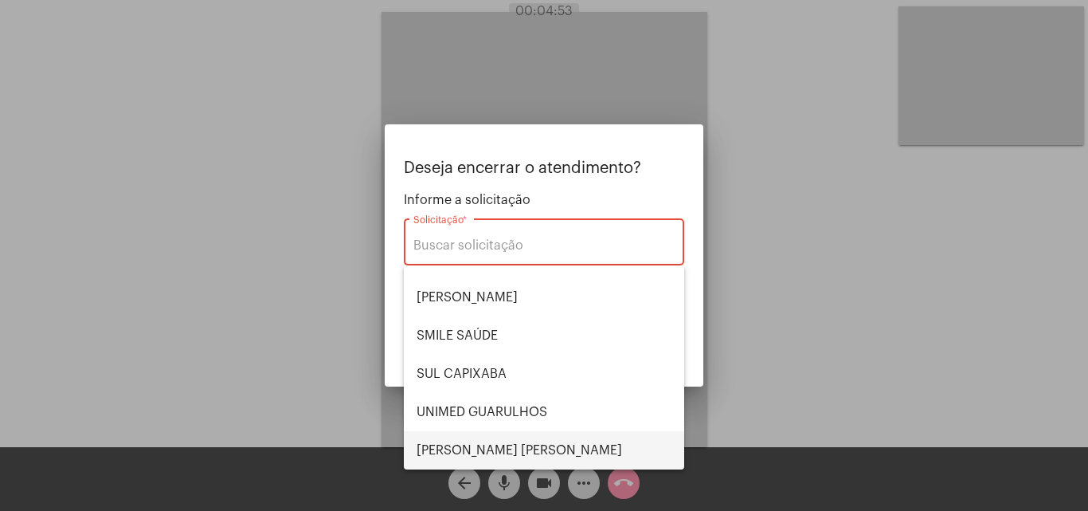
click at [508, 440] on span "VERA CRUZ" at bounding box center [544, 450] width 255 height 38
type input "VERA CRUZ"
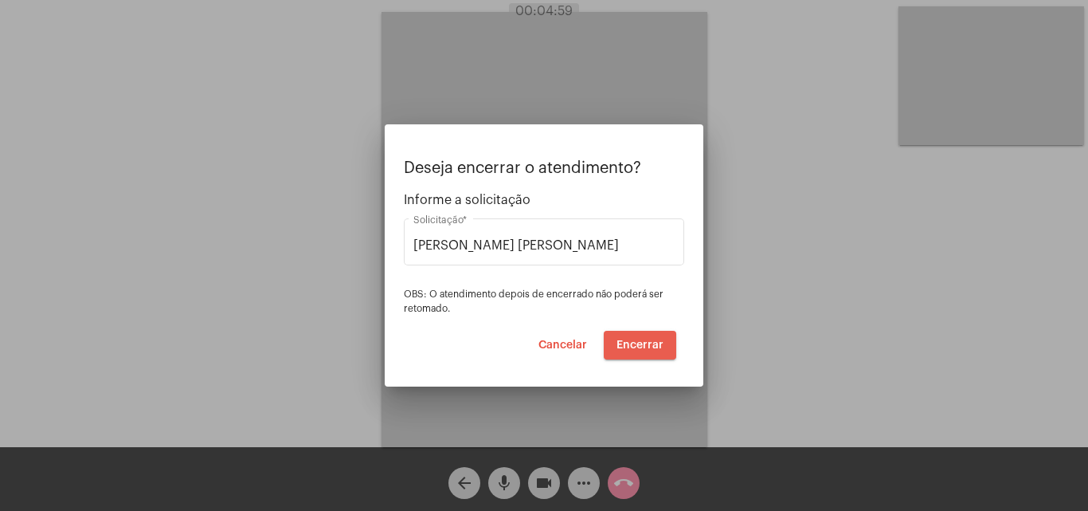
click at [643, 342] on span "Encerrar" at bounding box center [639, 344] width 47 height 11
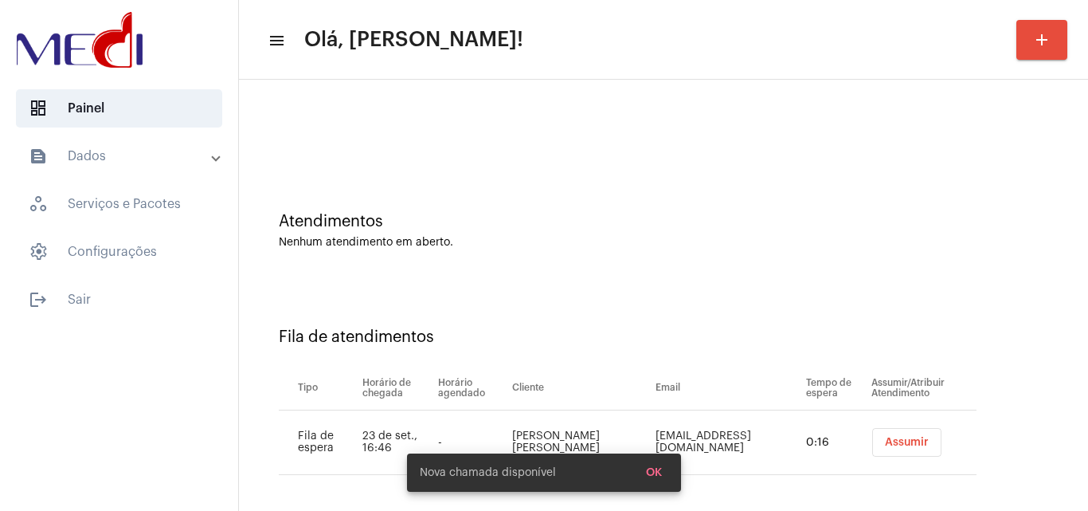
scroll to position [22, 0]
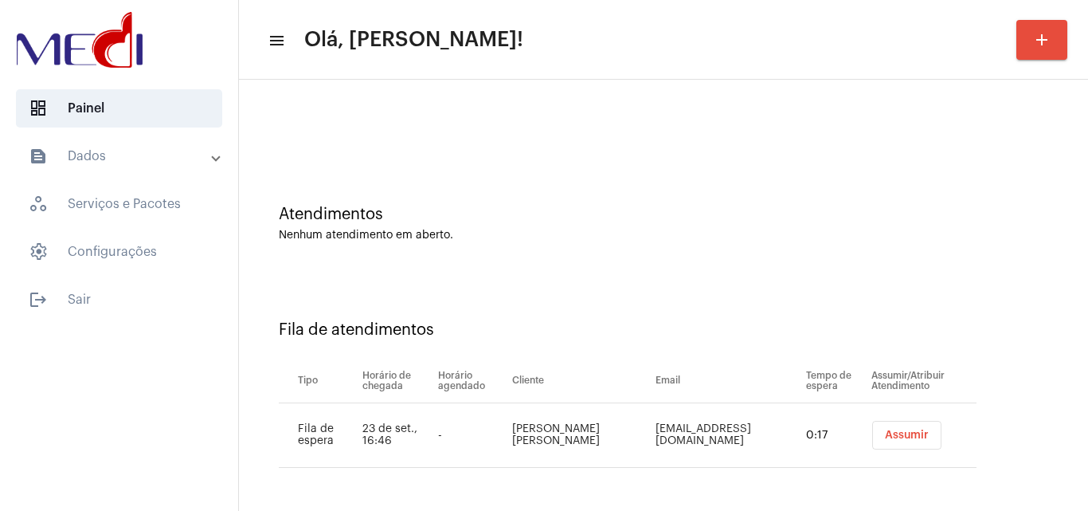
click at [905, 439] on span "Assumir" at bounding box center [907, 434] width 44 height 11
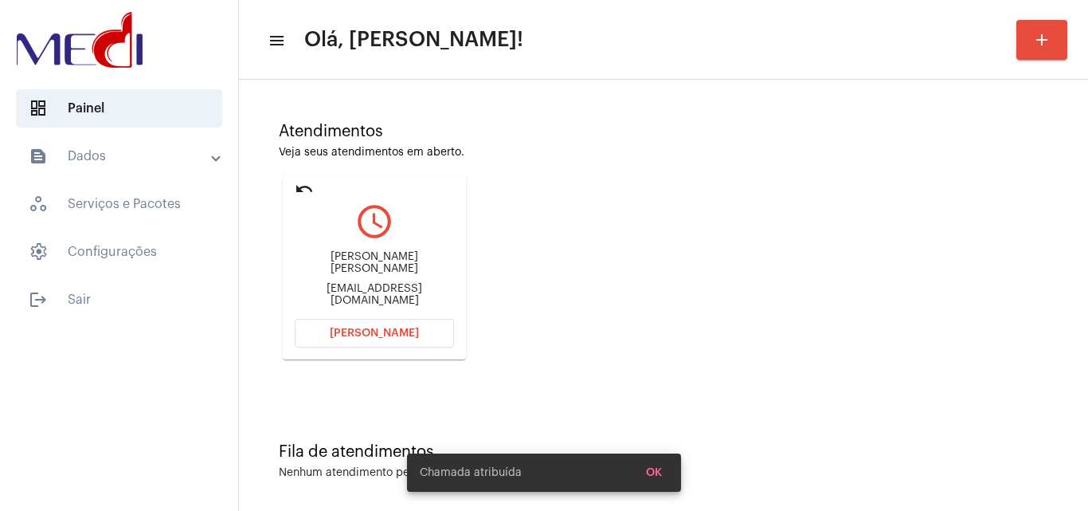
scroll to position [112, 0]
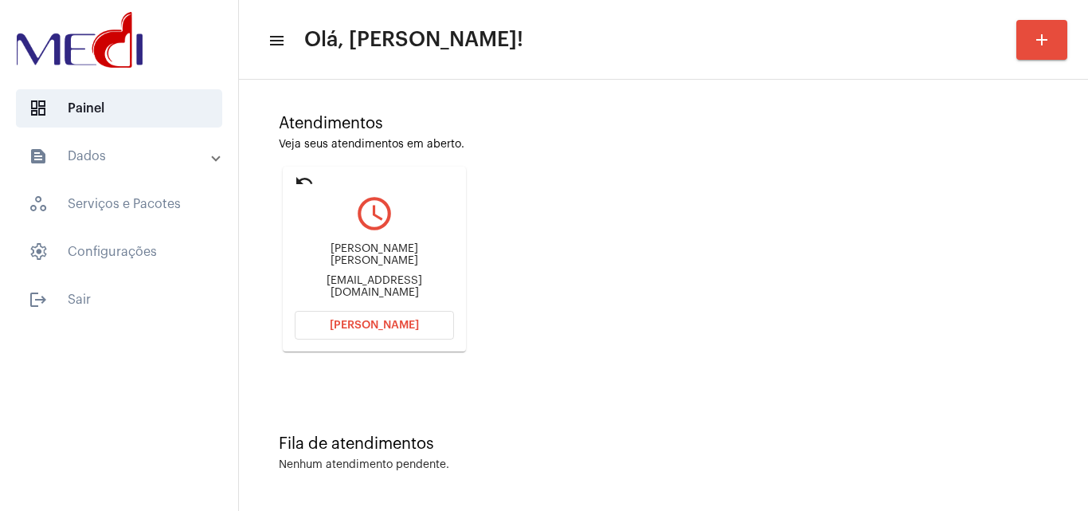
drag, startPoint x: 333, startPoint y: 253, endPoint x: 439, endPoint y: 256, distance: 106.0
click at [439, 256] on mat-card "undo query_builder Daniela da Silva Fontes Santos danielafontes0201@gmail.com A…" at bounding box center [374, 258] width 183 height 185
click at [420, 316] on button "Abrir Chamada" at bounding box center [374, 325] width 159 height 29
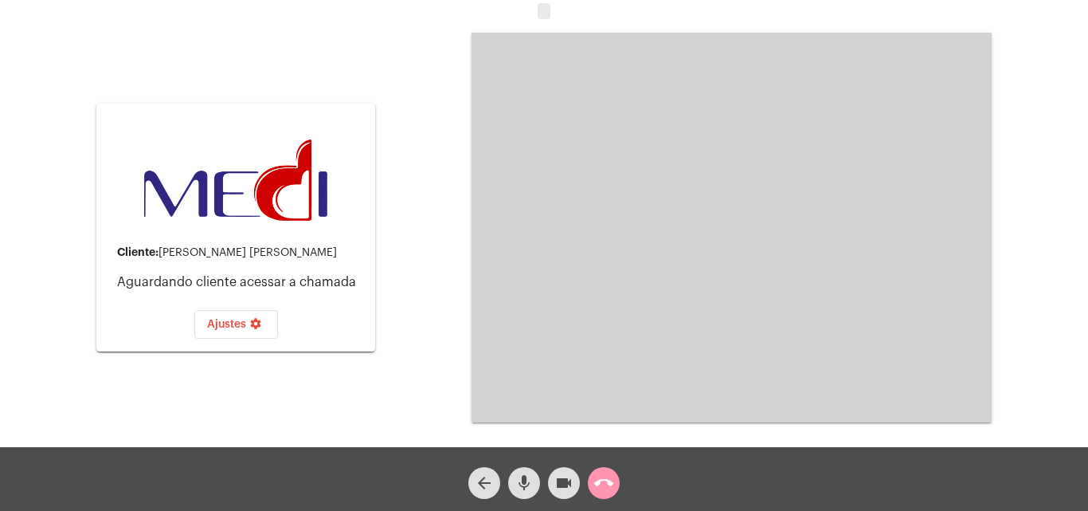
click at [524, 481] on mat-icon "mic" at bounding box center [524, 482] width 19 height 19
click at [526, 485] on mat-icon "mic_off" at bounding box center [524, 482] width 19 height 19
click at [526, 485] on mat-icon "mic" at bounding box center [524, 482] width 19 height 19
click at [605, 485] on mat-icon "call_end" at bounding box center [603, 482] width 19 height 19
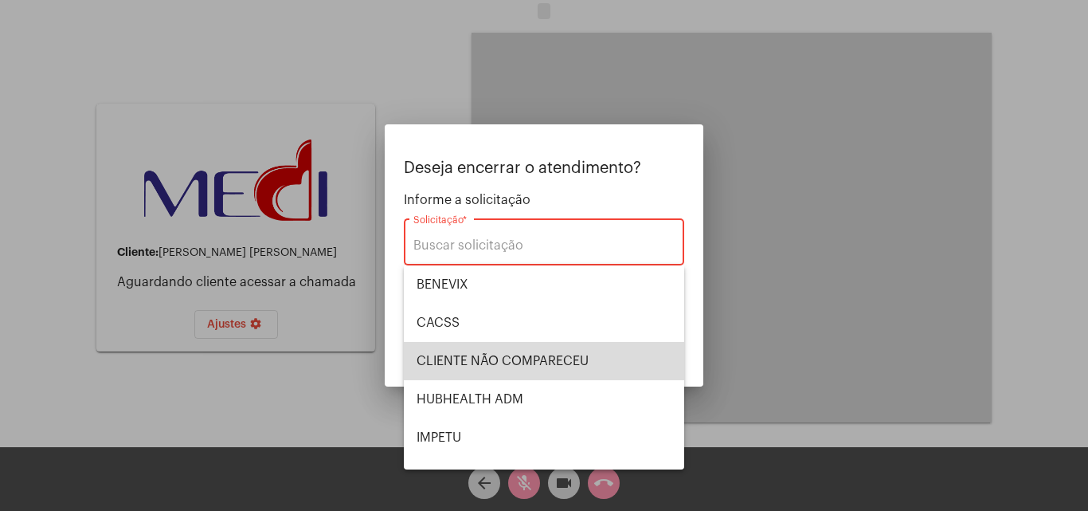
click at [553, 349] on span "CLIENTE NÃO COMPARECEU" at bounding box center [544, 361] width 255 height 38
type input "CLIENTE NÃO COMPARECEU"
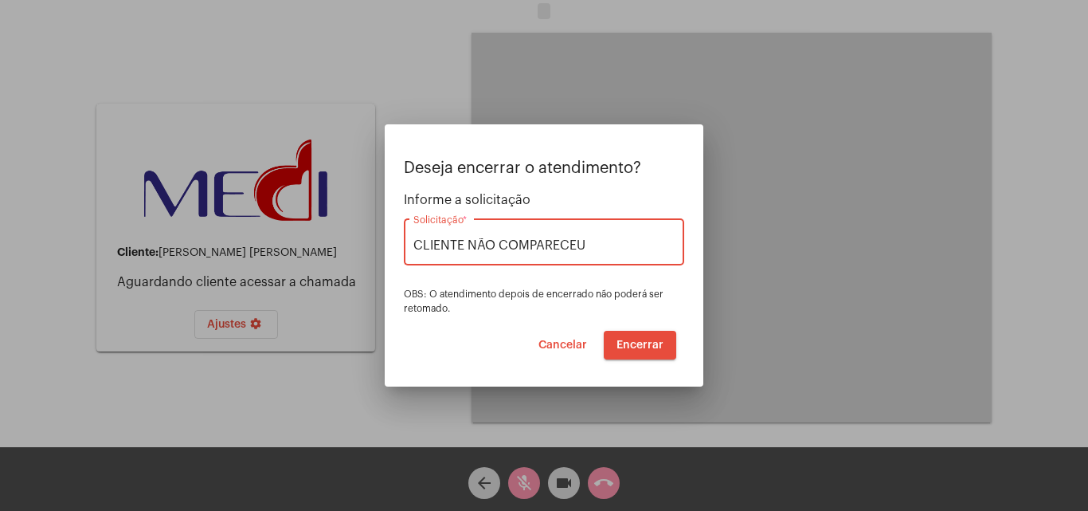
click at [643, 343] on span "Encerrar" at bounding box center [639, 344] width 47 height 11
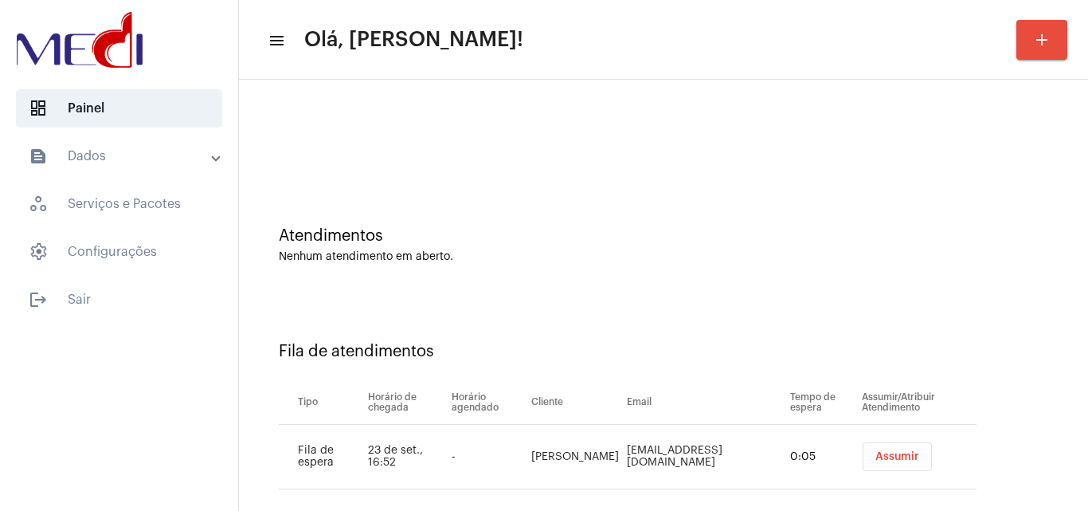
click at [903, 460] on button "Assumir" at bounding box center [897, 456] width 69 height 29
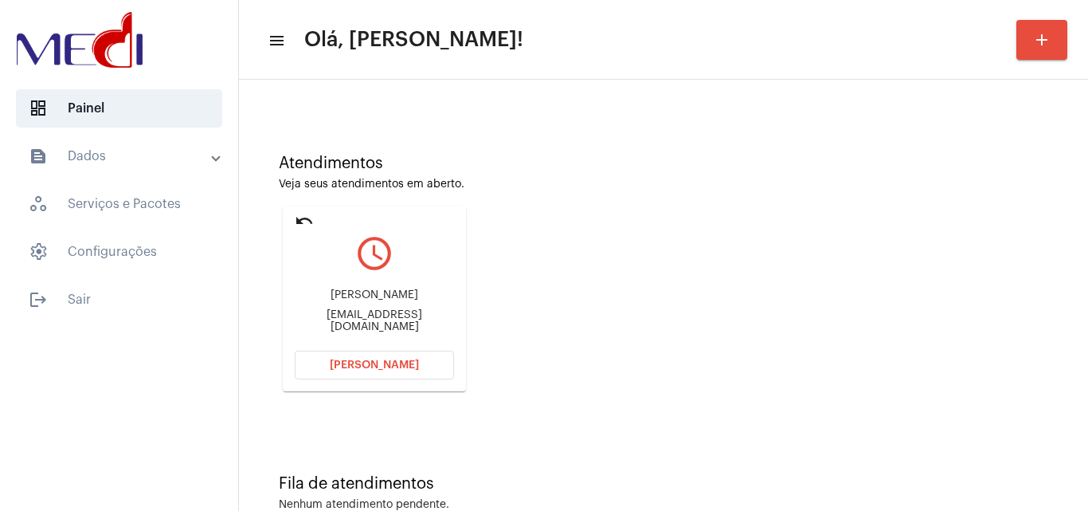
scroll to position [112, 0]
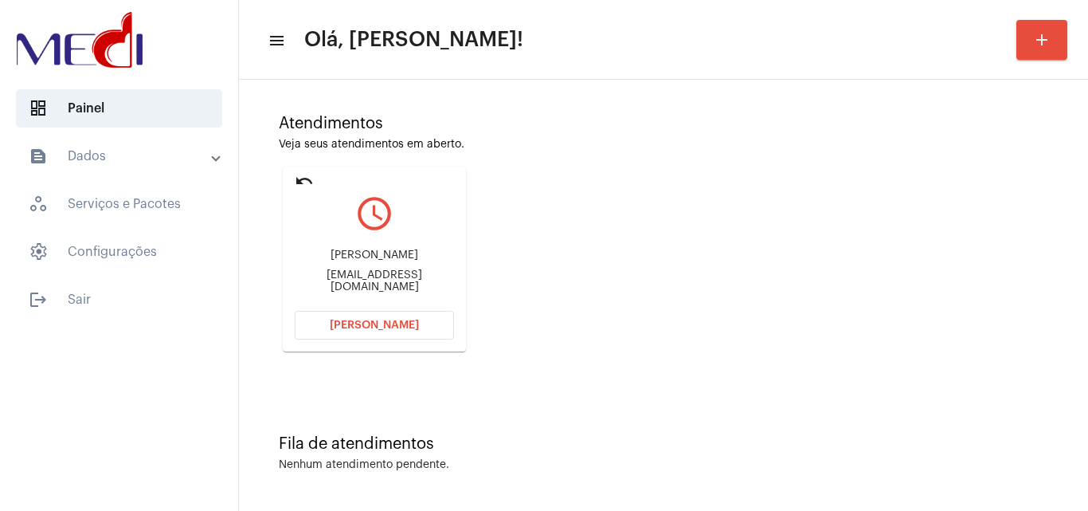
drag, startPoint x: 324, startPoint y: 256, endPoint x: 417, endPoint y: 250, distance: 92.6
click at [417, 250] on div "[PERSON_NAME] [EMAIL_ADDRESS][DOMAIN_NAME]" at bounding box center [374, 271] width 159 height 72
copy div "[PERSON_NAME]"
click at [366, 326] on span "[PERSON_NAME]" at bounding box center [374, 324] width 89 height 11
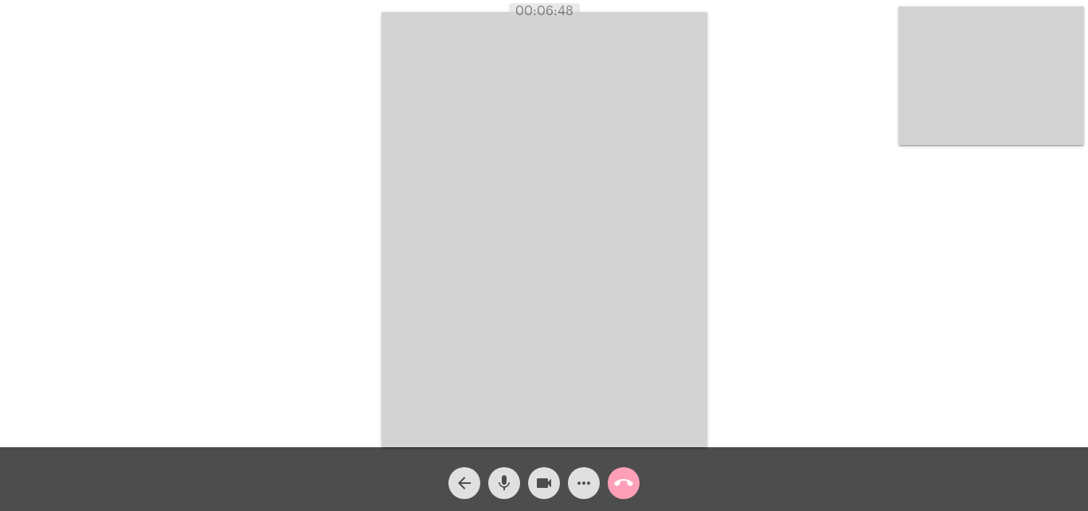
click at [630, 488] on mat-icon "call_end" at bounding box center [623, 482] width 19 height 19
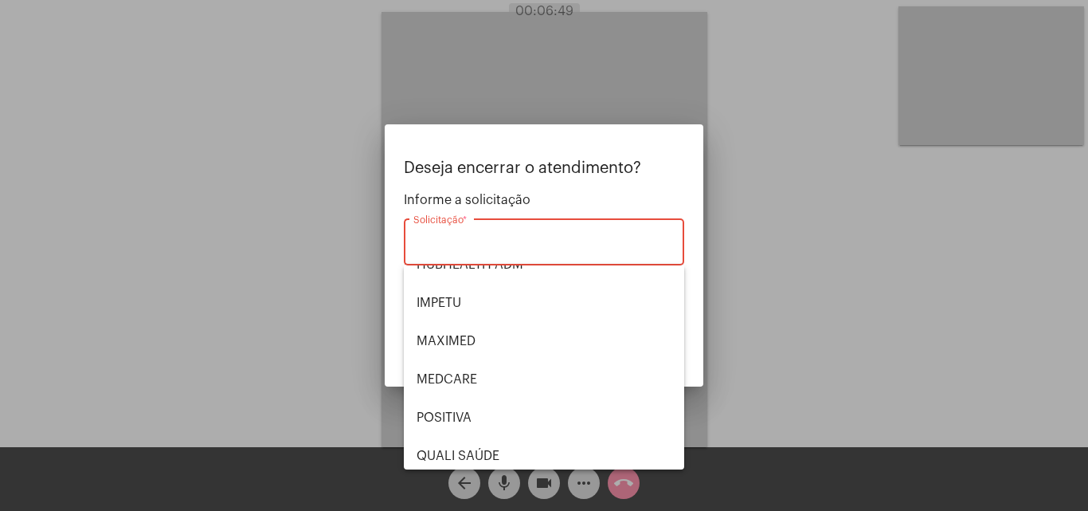
scroll to position [331, 0]
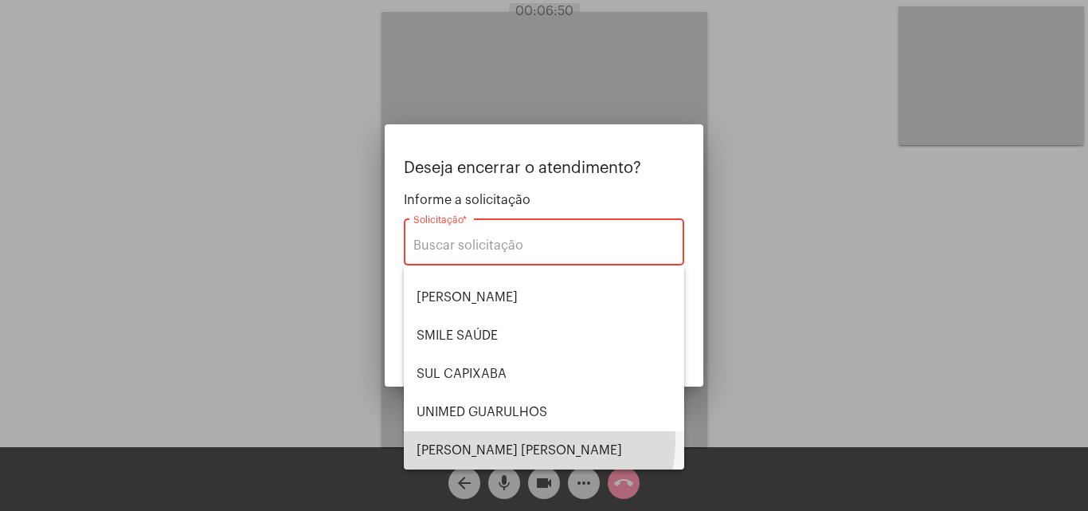
click at [529, 440] on span "[PERSON_NAME] [PERSON_NAME]" at bounding box center [544, 450] width 255 height 38
type input "[PERSON_NAME] [PERSON_NAME]"
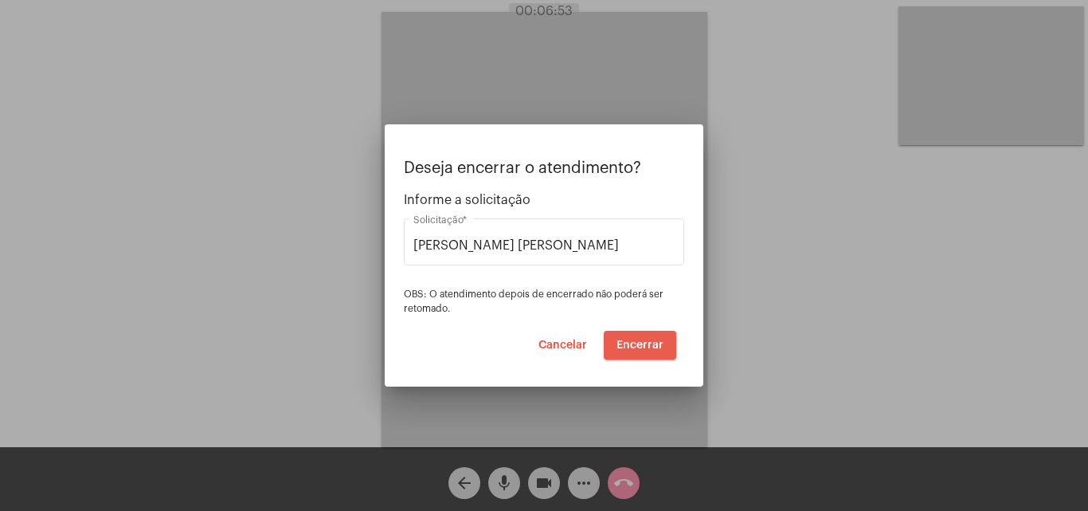
click at [638, 339] on span "Encerrar" at bounding box center [639, 344] width 47 height 11
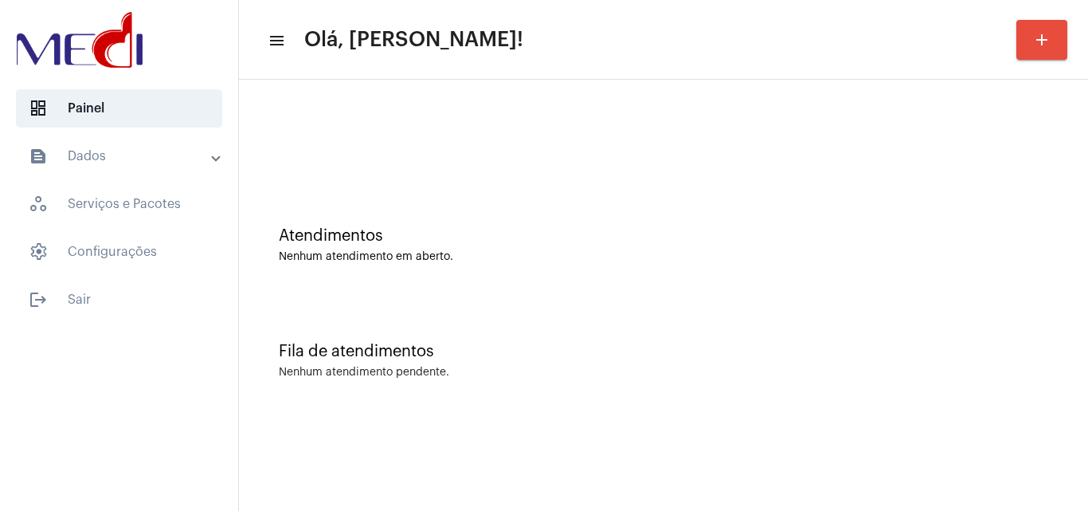
click at [543, 278] on div "Atendimentos Nenhum atendimento em aberto." at bounding box center [663, 236] width 833 height 115
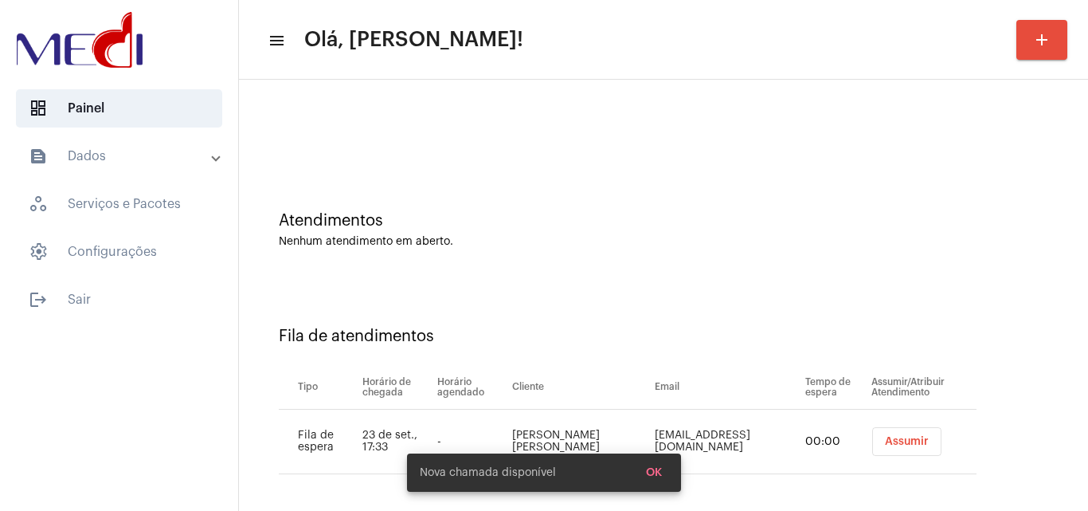
scroll to position [22, 0]
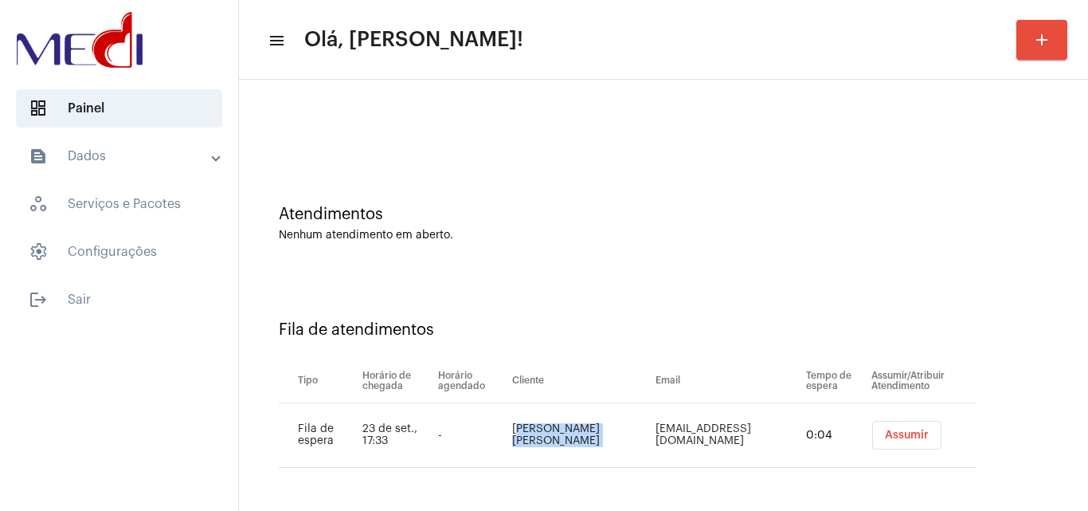
drag, startPoint x: 516, startPoint y: 420, endPoint x: 616, endPoint y: 456, distance: 105.8
click at [616, 455] on td "[PERSON_NAME] [PERSON_NAME]" at bounding box center [579, 435] width 143 height 65
copy td "[PERSON_NAME] [PERSON_NAME]"
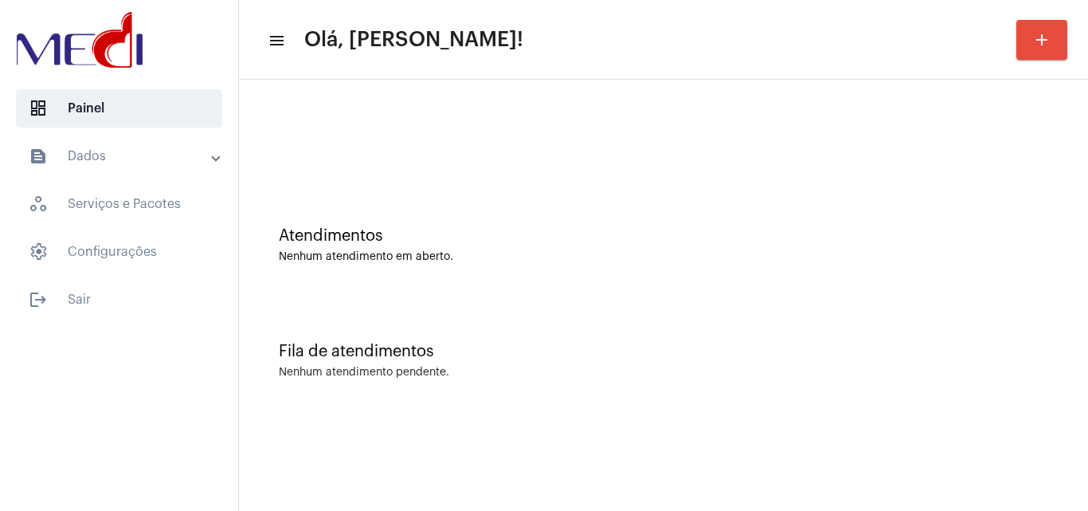
scroll to position [0, 0]
click at [578, 280] on div "Atendimentos Nenhum atendimento em aberto." at bounding box center [663, 236] width 833 height 115
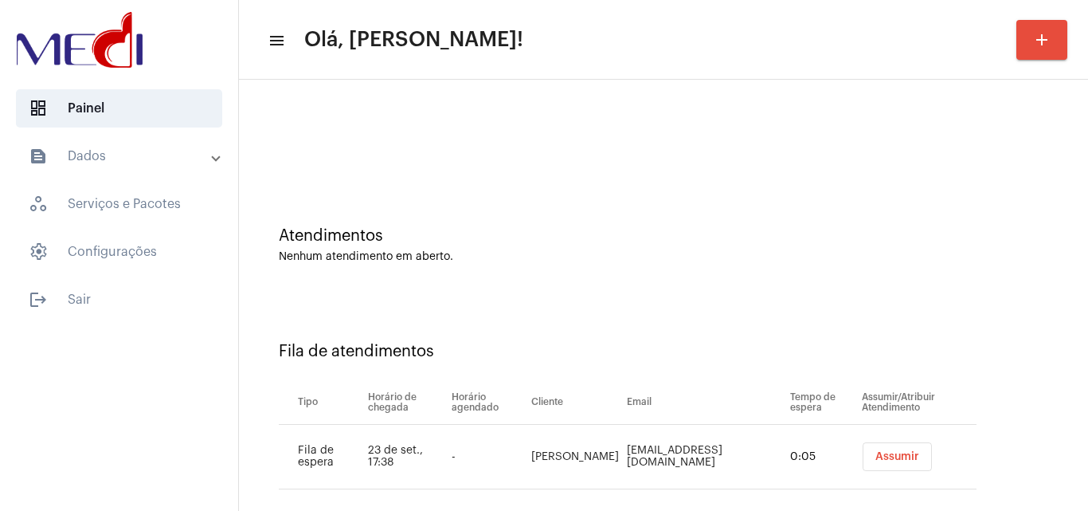
click at [875, 454] on span "Assumir" at bounding box center [897, 456] width 44 height 11
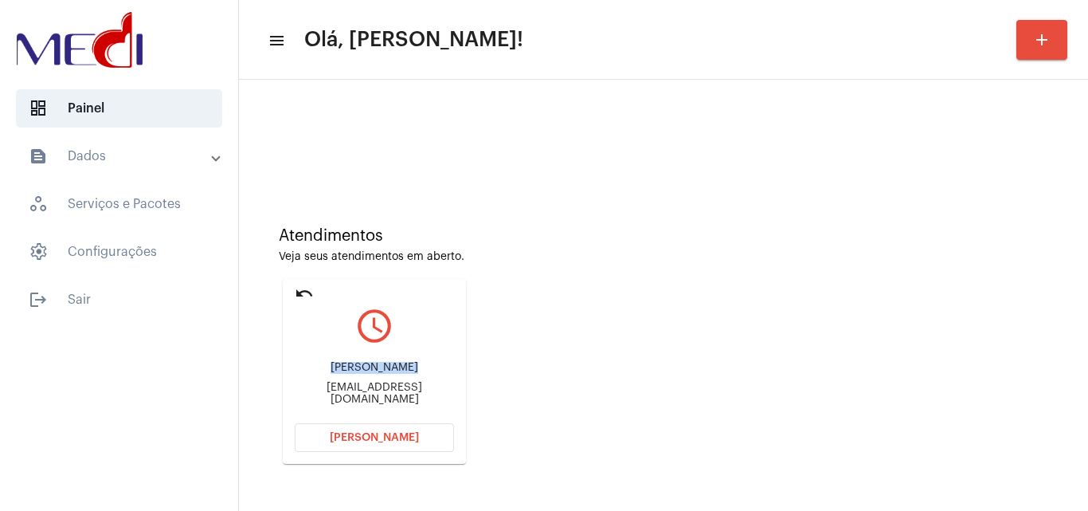
drag, startPoint x: 338, startPoint y: 372, endPoint x: 428, endPoint y: 378, distance: 89.4
click at [428, 374] on div "[PERSON_NAME]" at bounding box center [374, 368] width 159 height 12
copy div "[PERSON_NAME]"
click at [385, 438] on span "[PERSON_NAME]" at bounding box center [374, 437] width 89 height 11
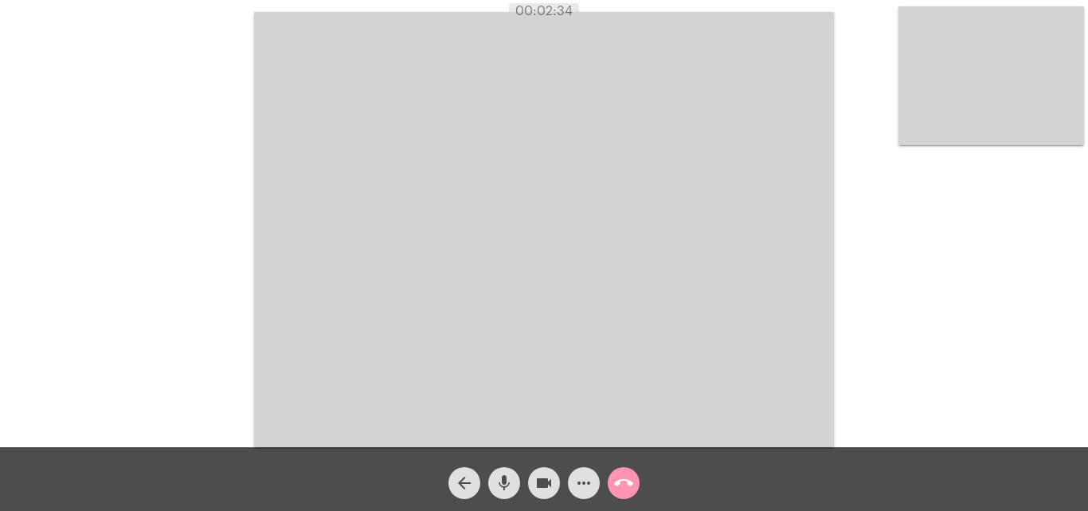
click at [505, 487] on mat-icon "mic" at bounding box center [504, 482] width 19 height 19
click at [957, 105] on video at bounding box center [991, 75] width 186 height 139
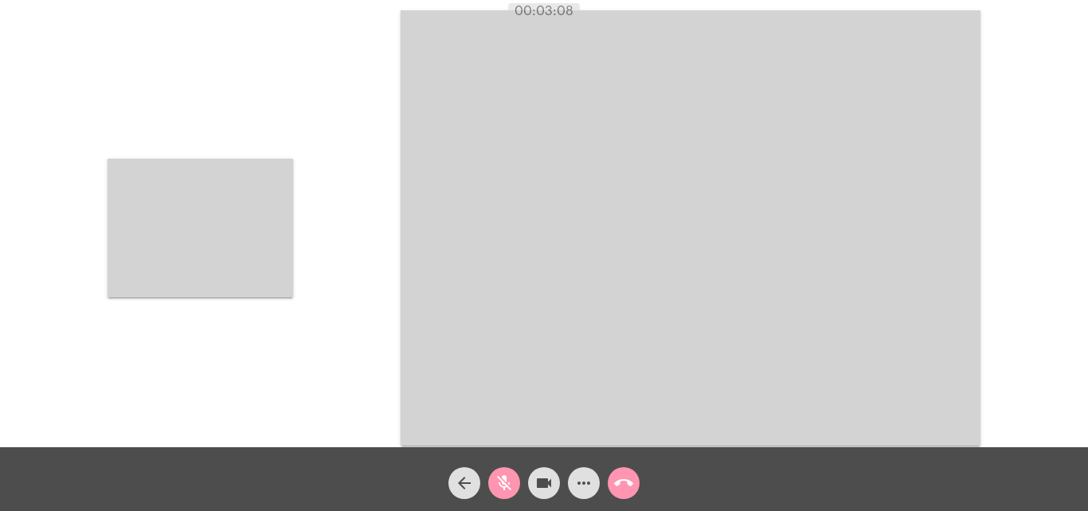
click at [223, 244] on video at bounding box center [201, 227] width 186 height 139
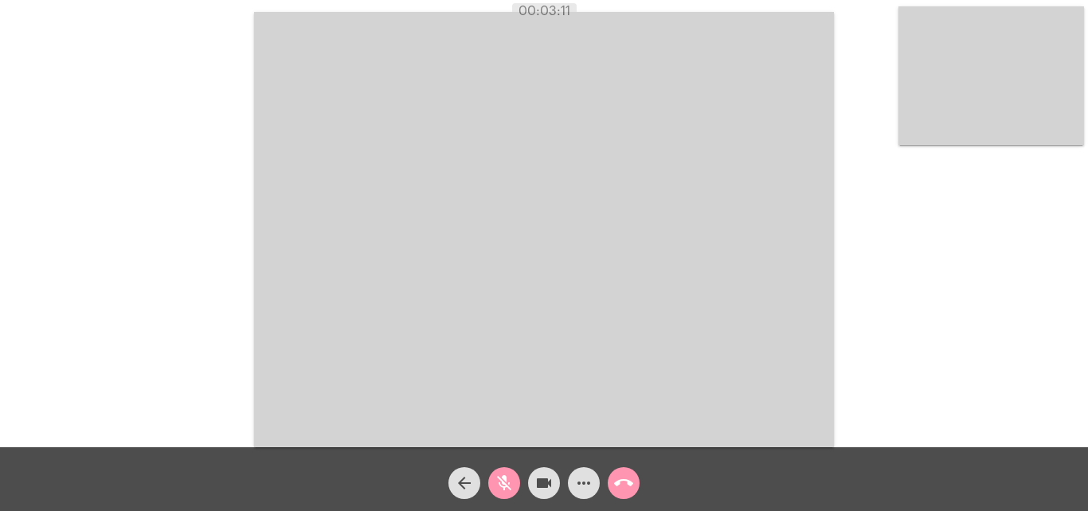
click at [939, 96] on video at bounding box center [991, 75] width 186 height 139
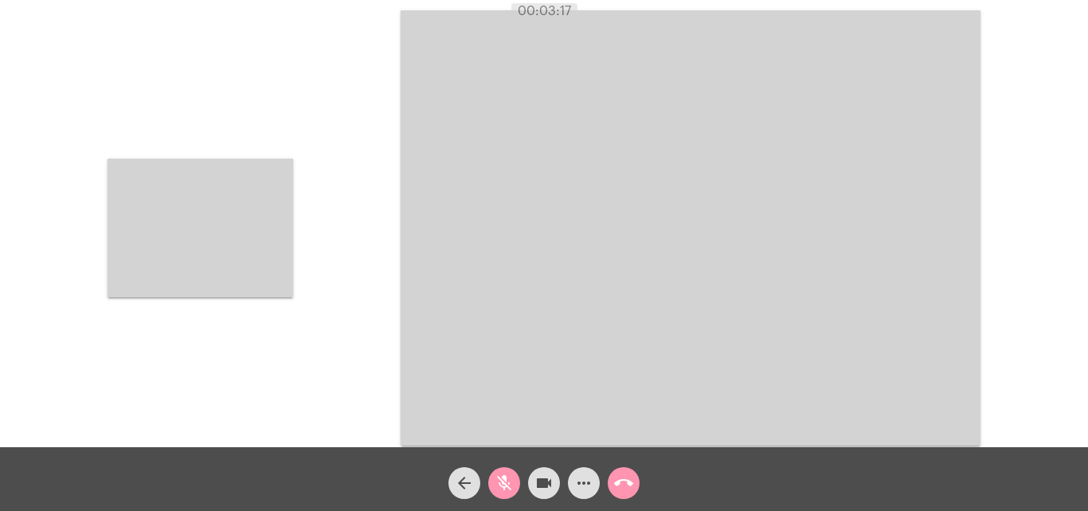
click at [229, 215] on video at bounding box center [201, 227] width 186 height 139
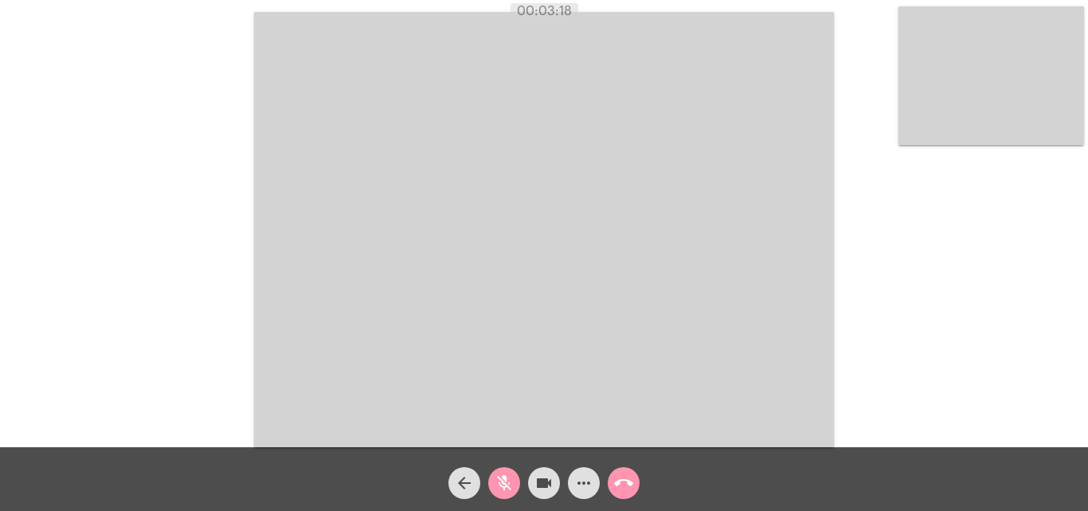
click at [502, 478] on mat-icon "mic_off" at bounding box center [504, 482] width 19 height 19
click at [619, 477] on mat-icon "call_end" at bounding box center [623, 482] width 19 height 19
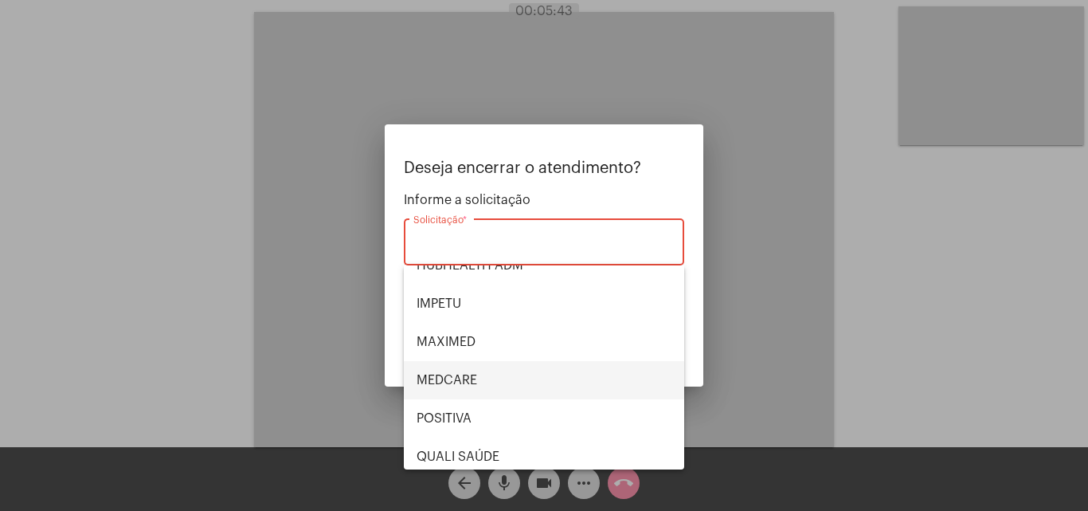
scroll to position [331, 0]
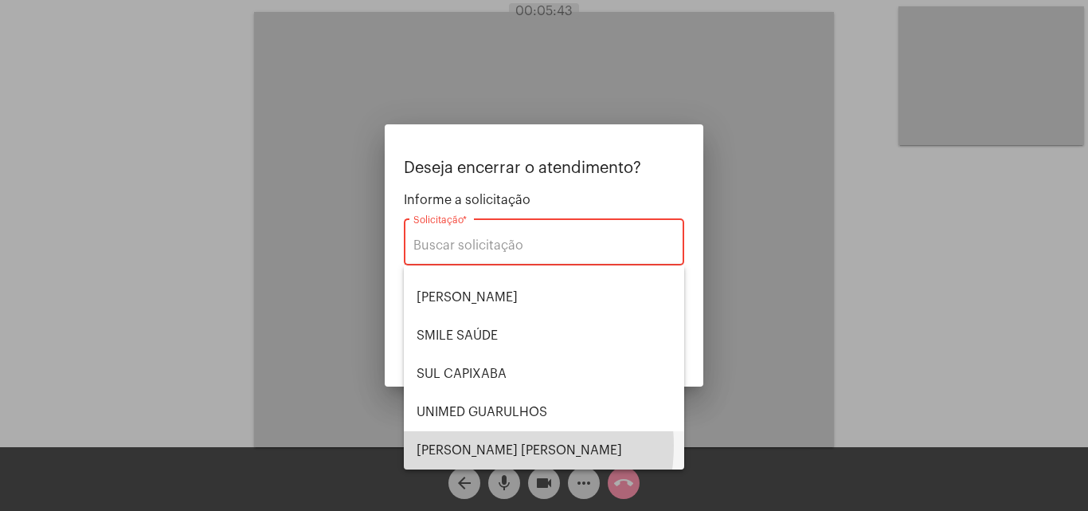
click at [490, 445] on span "VERA CRUZ" at bounding box center [544, 450] width 255 height 38
type input "VERA CRUZ"
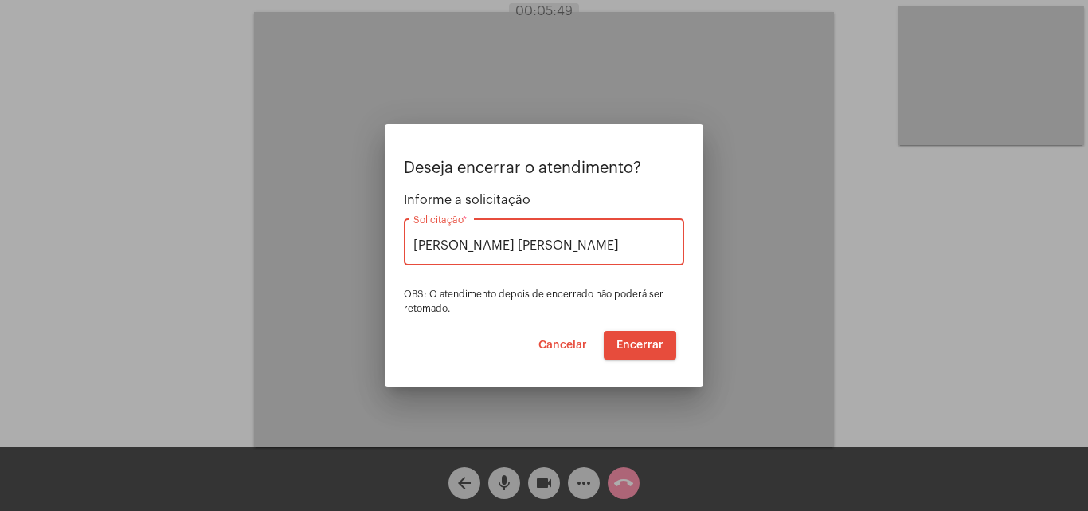
click at [636, 340] on span "Encerrar" at bounding box center [639, 344] width 47 height 11
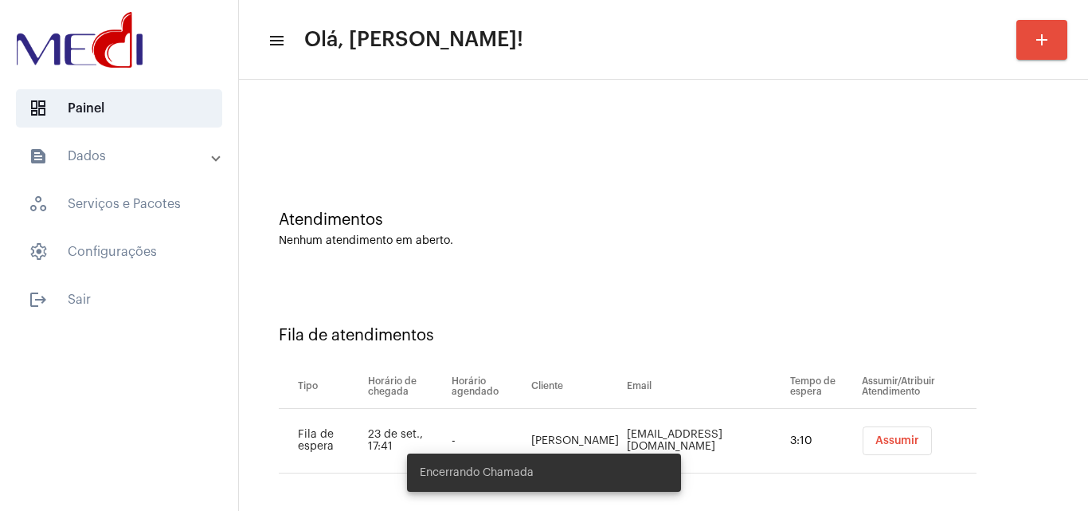
scroll to position [22, 0]
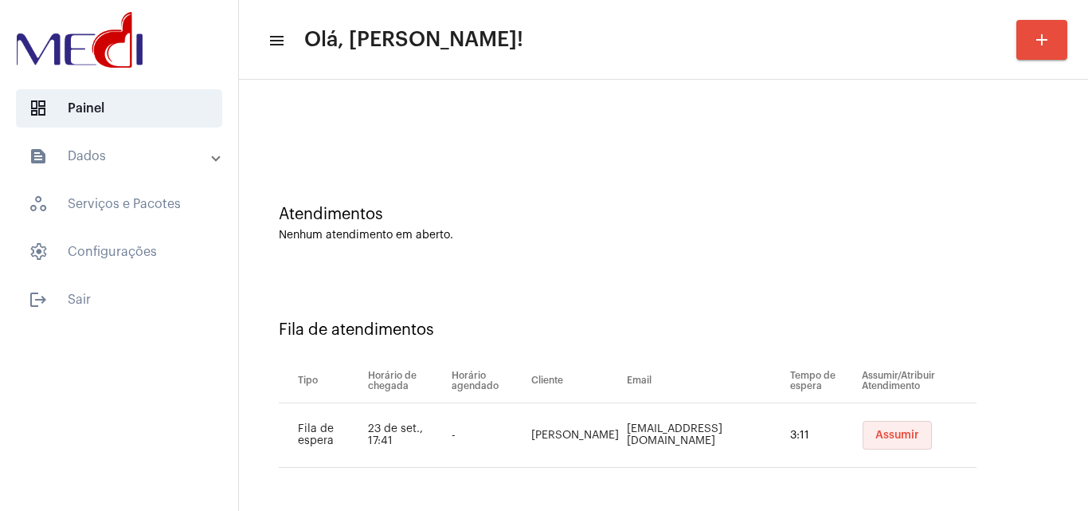
click at [891, 436] on span "Assumir" at bounding box center [897, 434] width 44 height 11
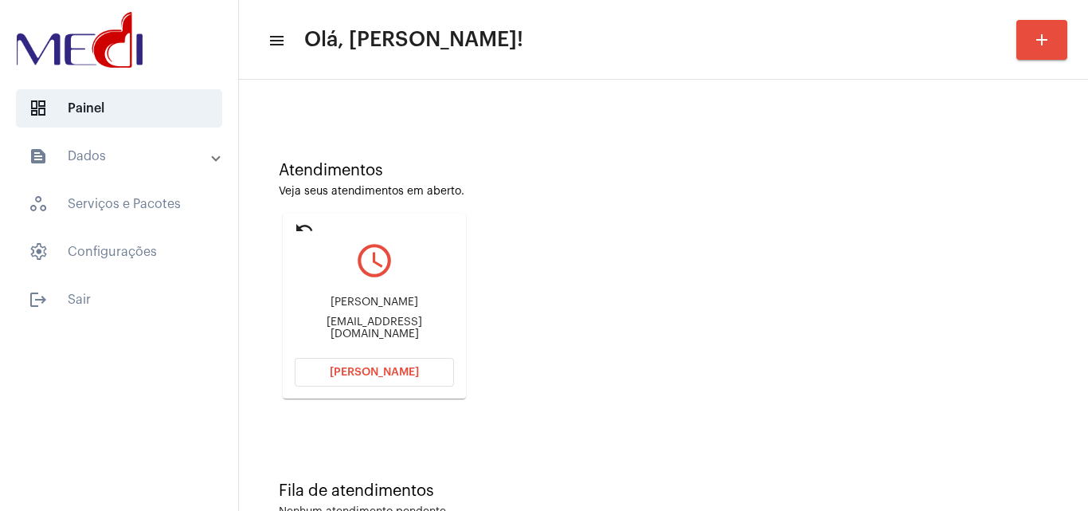
scroll to position [112, 0]
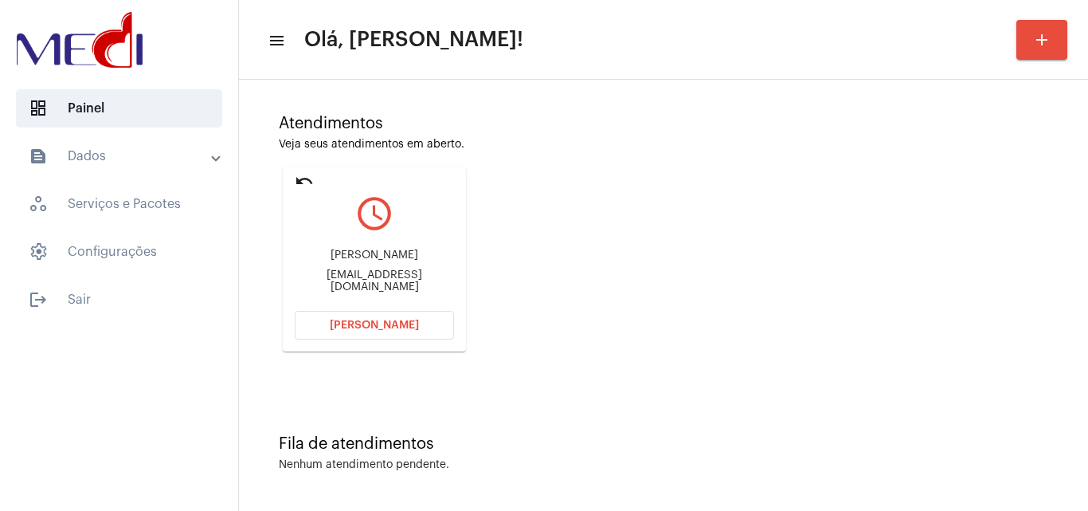
drag, startPoint x: 307, startPoint y: 252, endPoint x: 416, endPoint y: 244, distance: 109.4
click at [416, 244] on div "Karen Marques Sales cvianagoncalves@gmail.com" at bounding box center [374, 271] width 159 height 72
copy div "Karen Marques Sal"
click at [370, 332] on button "Abrir Chamada" at bounding box center [374, 325] width 159 height 29
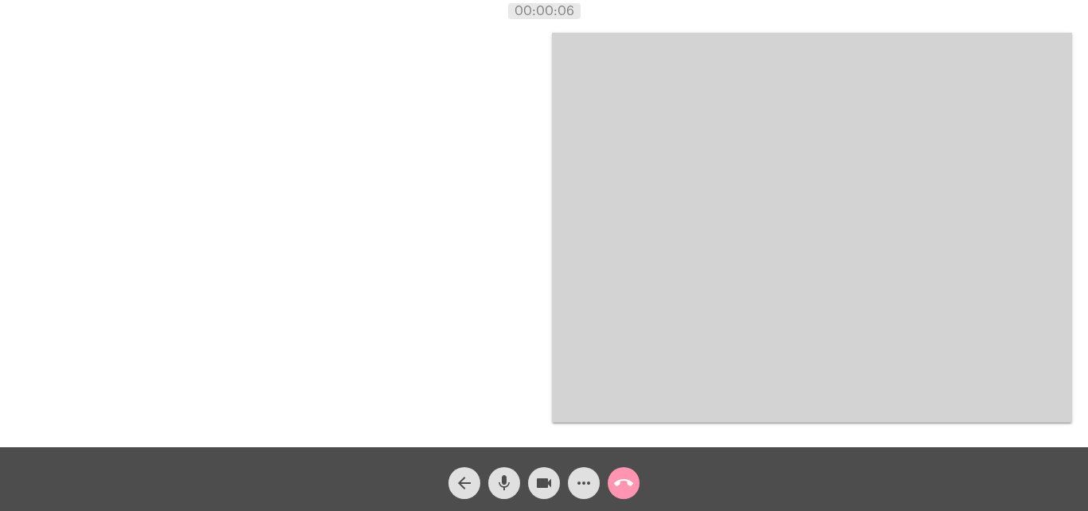
click at [582, 487] on mat-icon "more_horiz" at bounding box center [583, 482] width 19 height 19
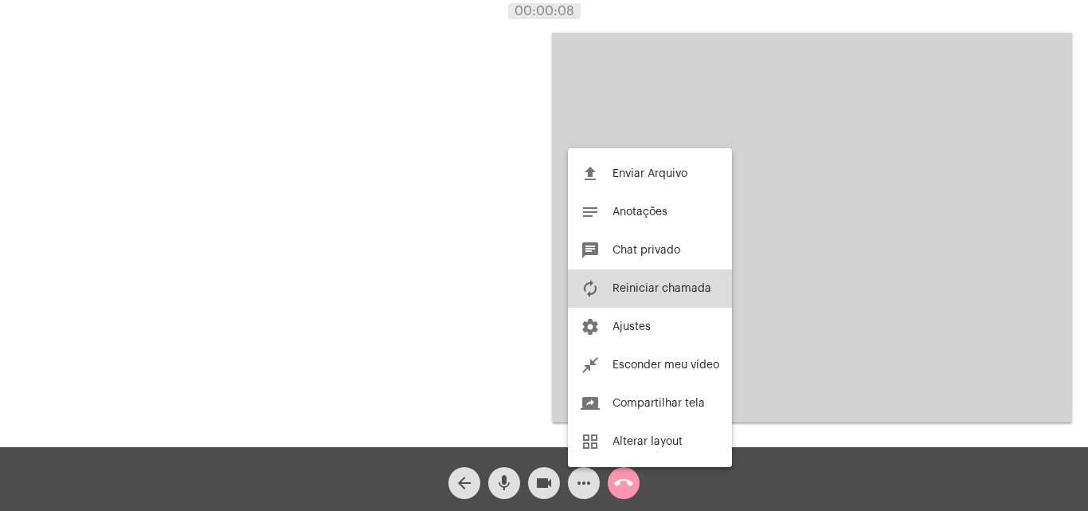
click at [623, 281] on button "autorenew Reiniciar chamada" at bounding box center [650, 288] width 164 height 38
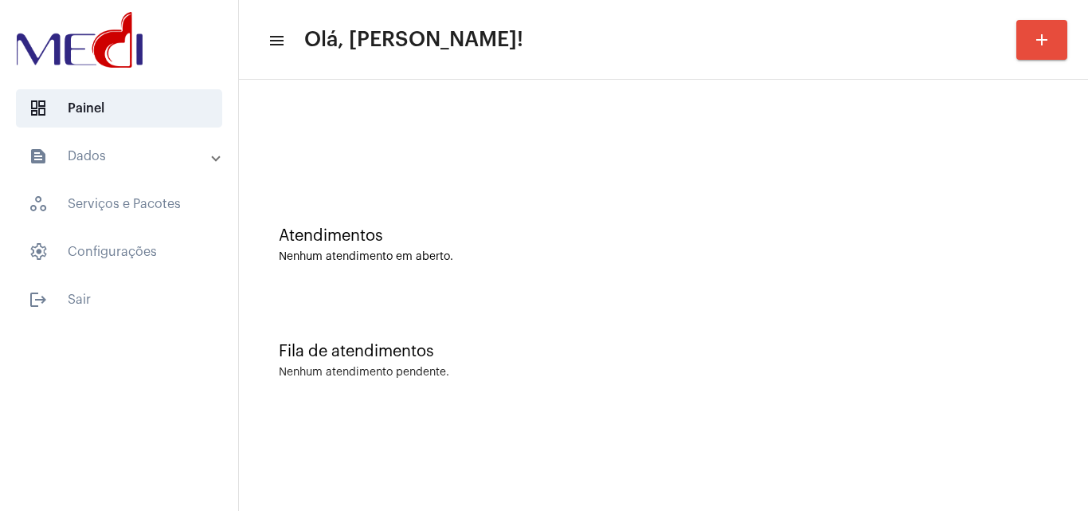
click at [432, 173] on div at bounding box center [663, 134] width 833 height 92
click at [512, 195] on div "Atendimentos Nenhum atendimento em aberto." at bounding box center [663, 236] width 833 height 115
drag, startPoint x: 489, startPoint y: 227, endPoint x: 487, endPoint y: 217, distance: 10.5
click at [487, 217] on div "Atendimentos Nenhum atendimento em aberto." at bounding box center [663, 236] width 833 height 115
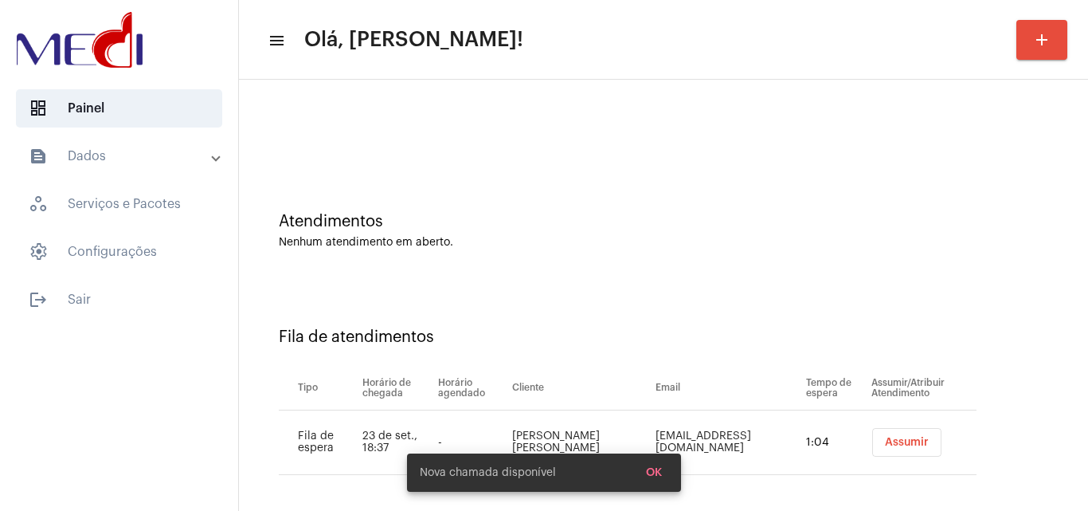
scroll to position [22, 0]
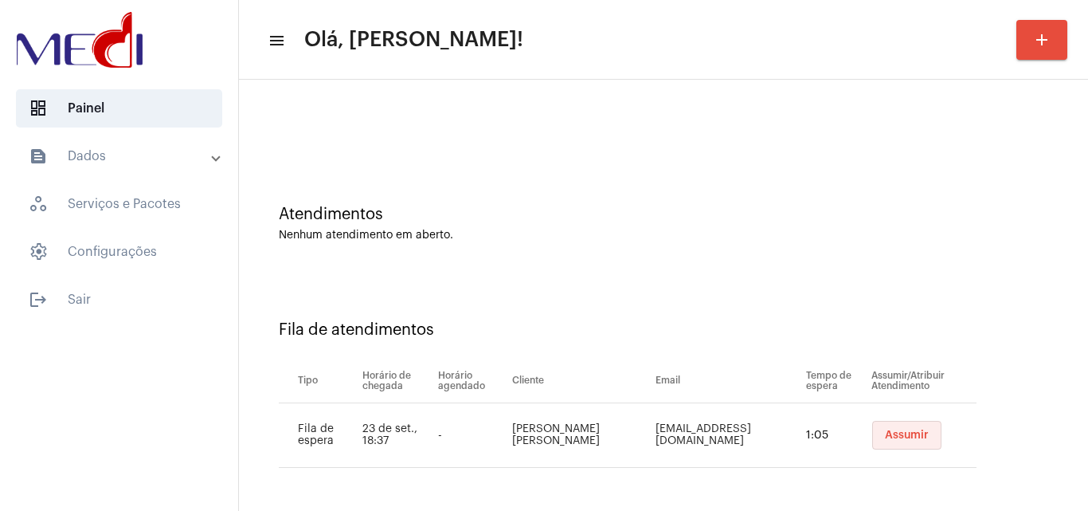
click at [905, 436] on span "Assumir" at bounding box center [907, 434] width 44 height 11
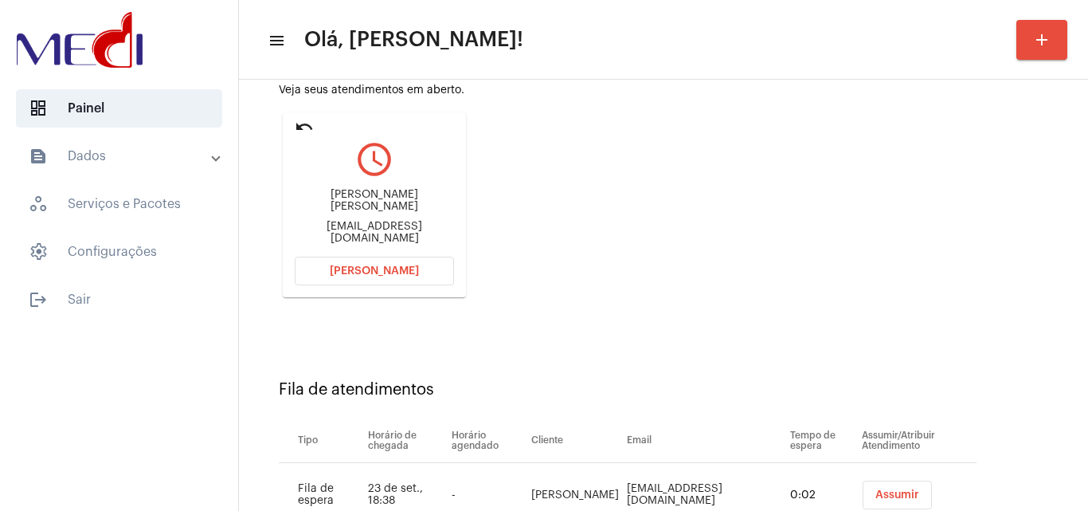
scroll to position [226, 0]
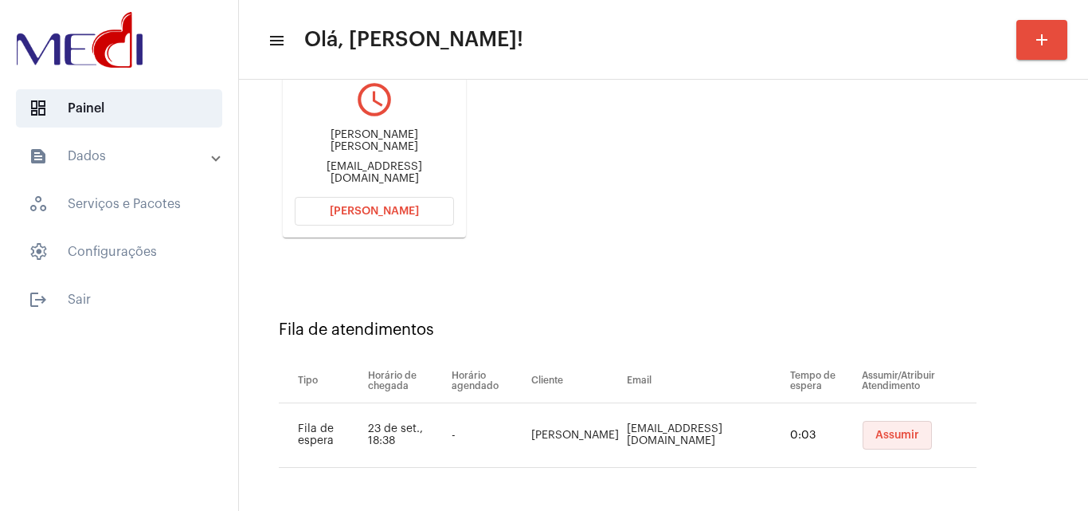
click at [875, 437] on span "Assumir" at bounding box center [897, 434] width 44 height 11
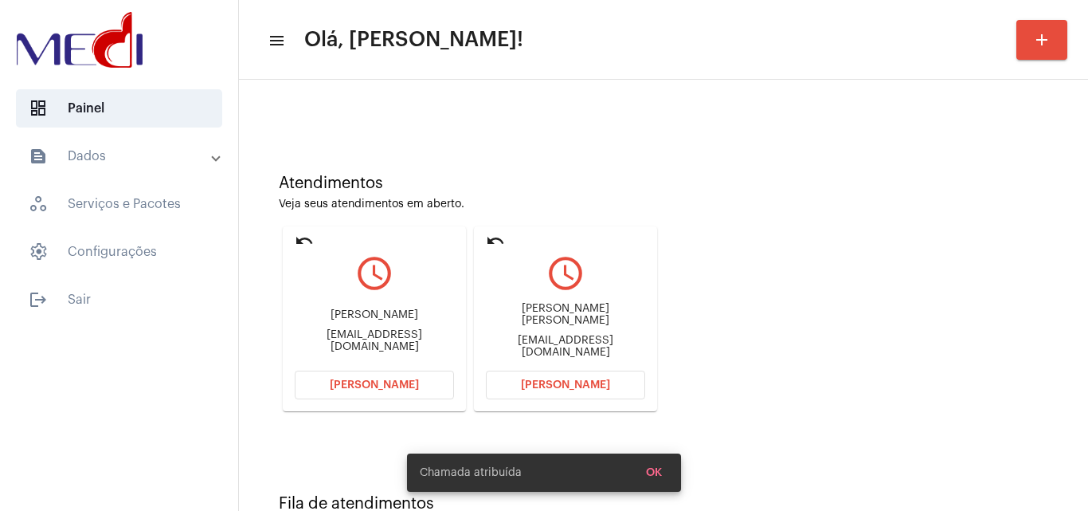
scroll to position [112, 0]
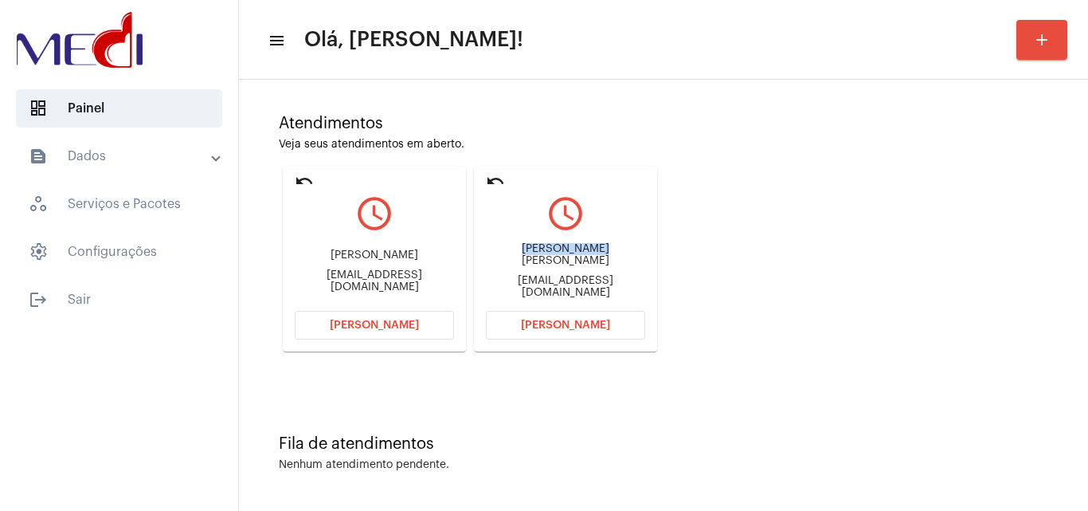
drag, startPoint x: 478, startPoint y: 251, endPoint x: 583, endPoint y: 248, distance: 105.2
click at [583, 248] on mat-card "undo query_builder Rômulo de Souza Monte romulomontesh@gmail.com Abrir Chamada" at bounding box center [565, 258] width 183 height 185
copy div "Rômulo de Sou"
click at [502, 327] on button "Abrir Chamada" at bounding box center [565, 325] width 159 height 29
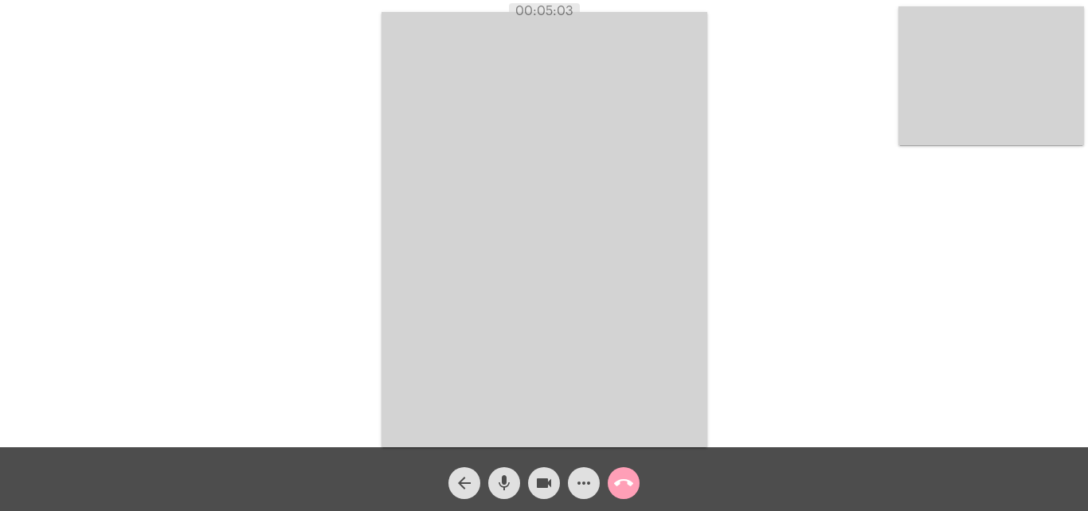
click at [626, 487] on mat-icon "call_end" at bounding box center [623, 482] width 19 height 19
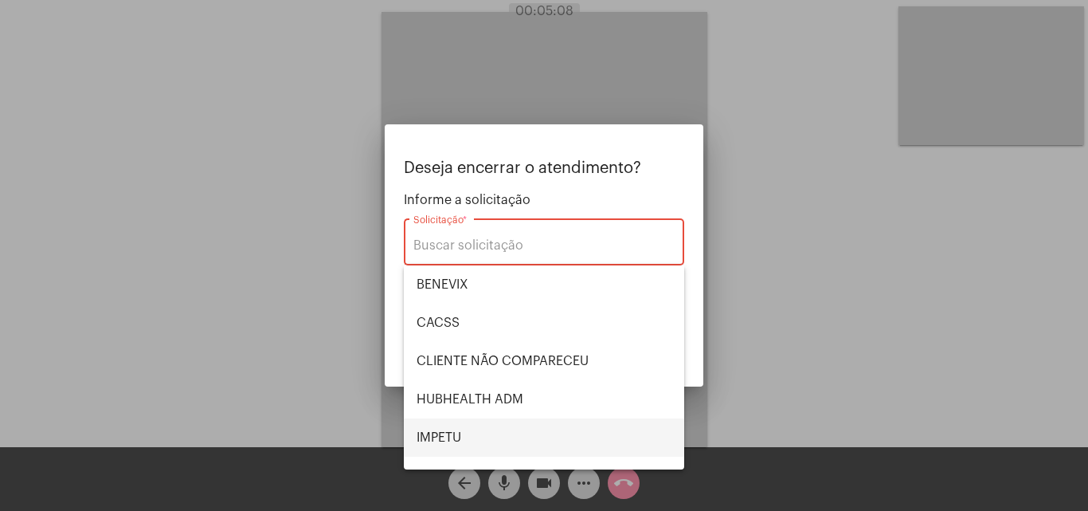
click at [441, 436] on span "IMPETU" at bounding box center [544, 437] width 255 height 38
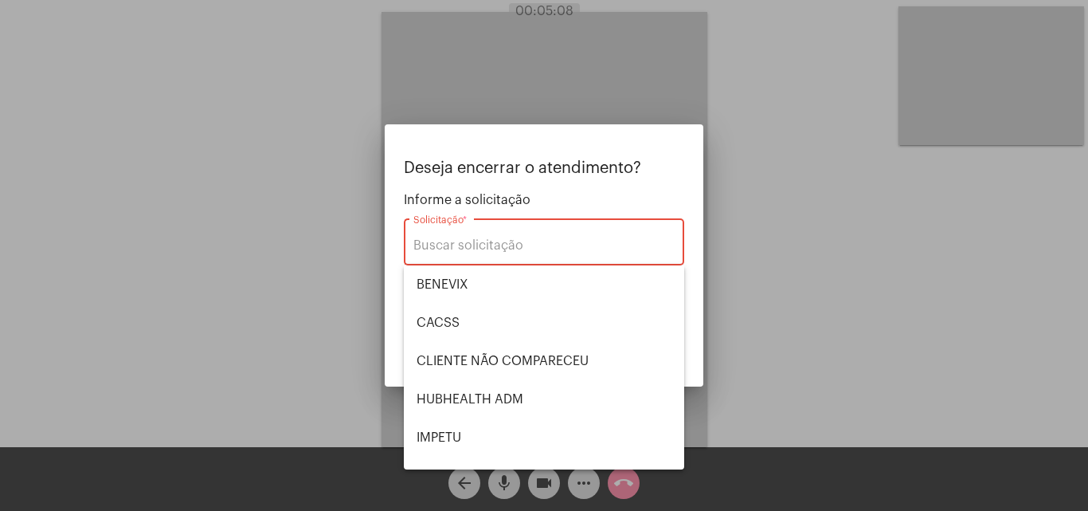
type input "IMPETU"
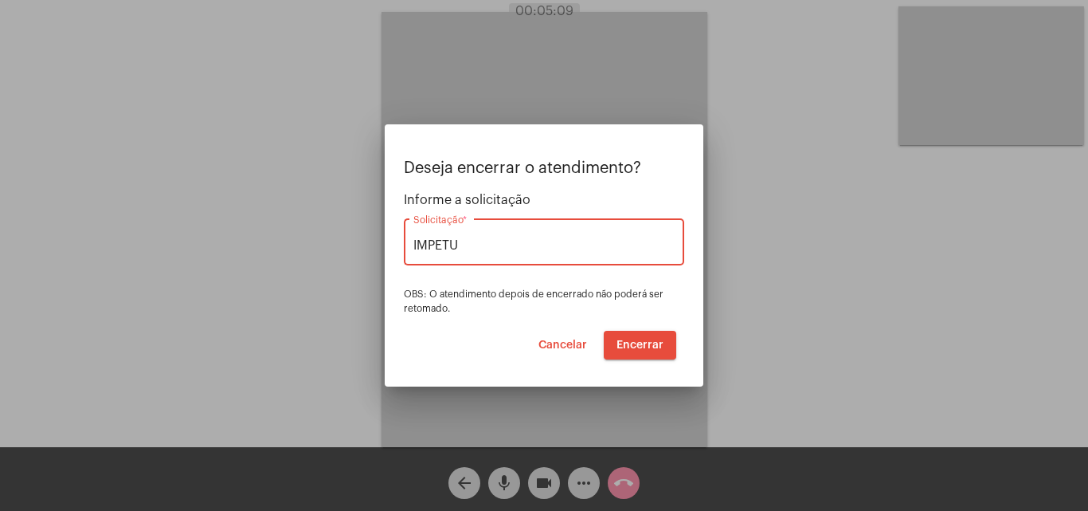
click at [645, 347] on span "Encerrar" at bounding box center [639, 344] width 47 height 11
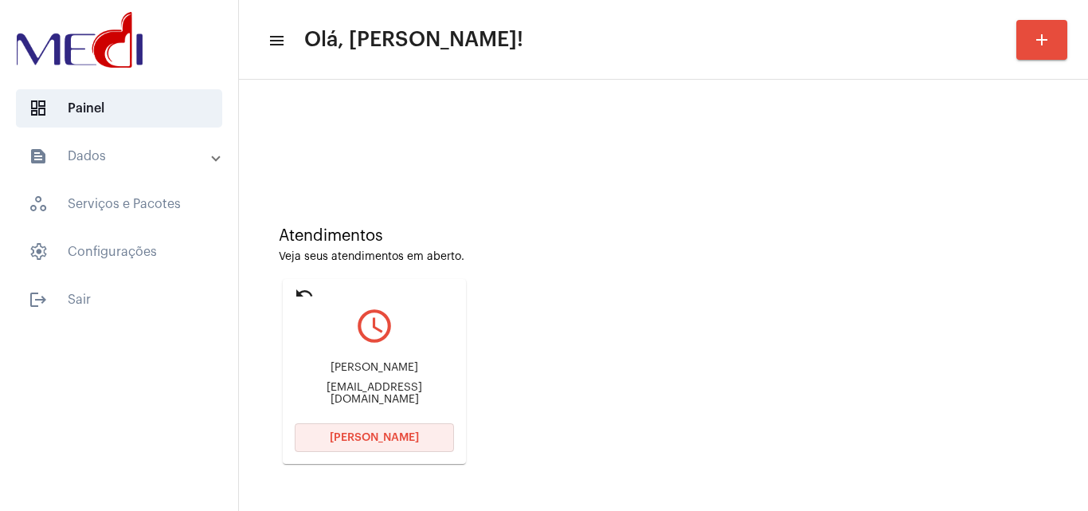
click at [397, 438] on span "Abrir Chamada" at bounding box center [374, 437] width 89 height 11
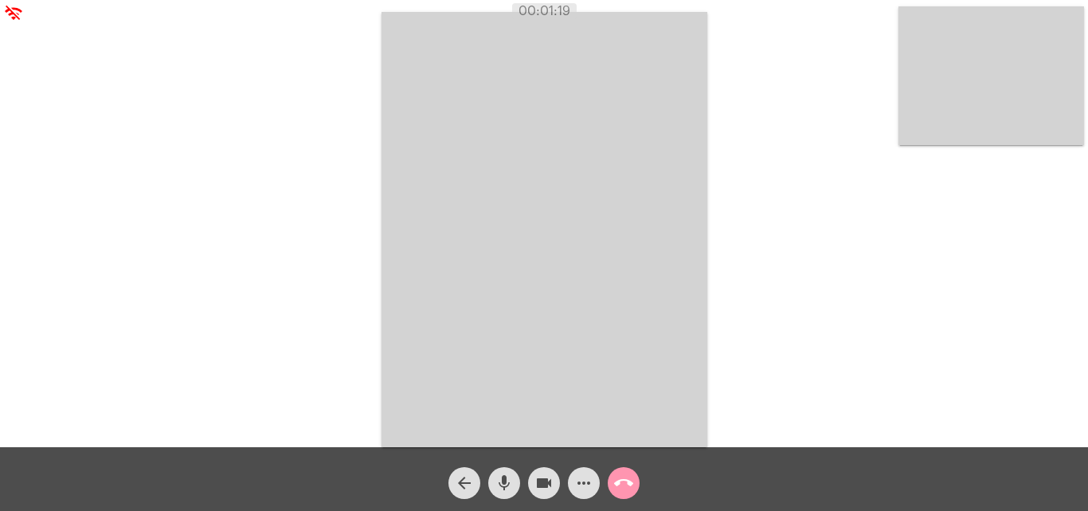
click at [582, 486] on mat-icon "more_horiz" at bounding box center [583, 482] width 19 height 19
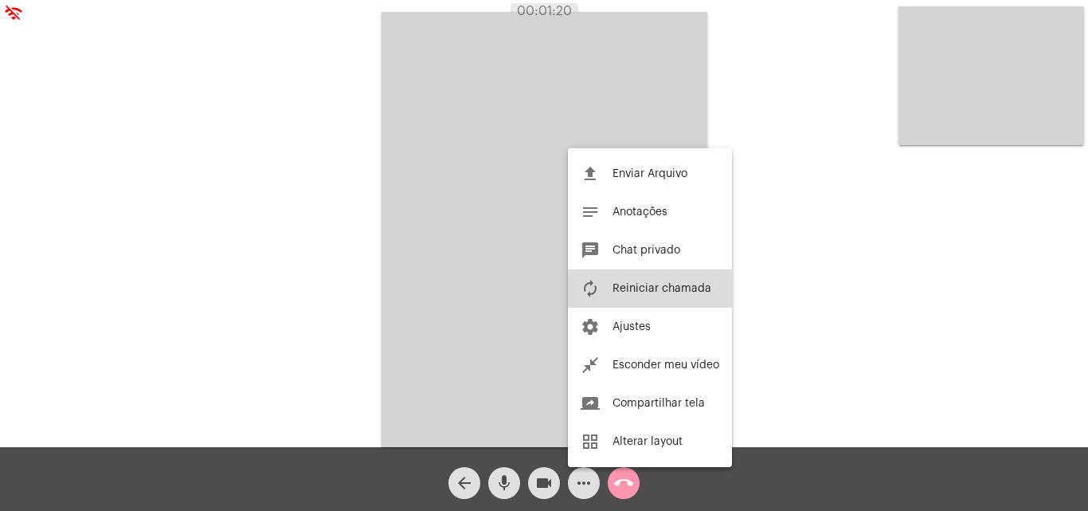
click at [650, 284] on span "Reiniciar chamada" at bounding box center [661, 288] width 99 height 11
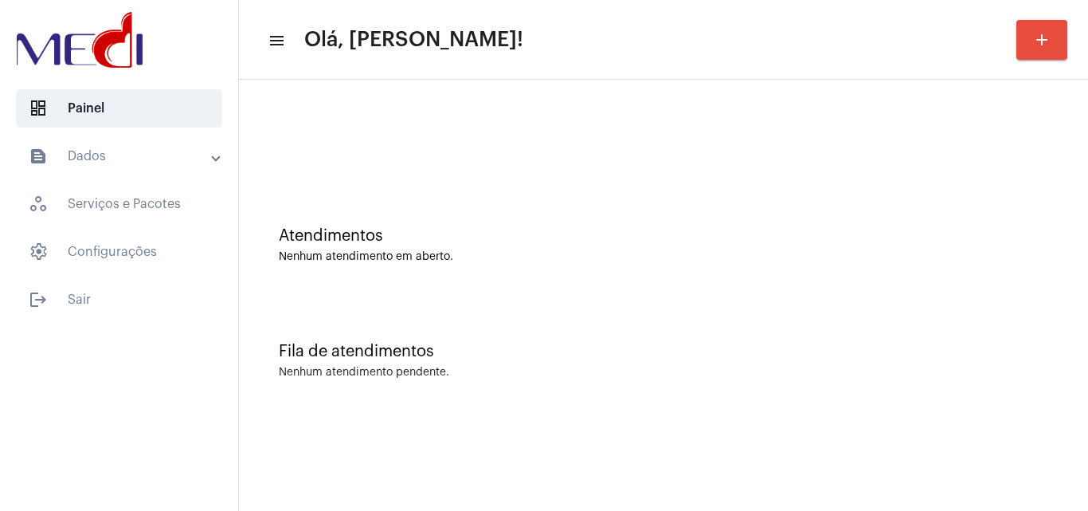
click at [425, 381] on div "Fila de atendimentos Nenhum atendimento pendente." at bounding box center [663, 352] width 833 height 115
